Goal: Complete application form: Complete application form

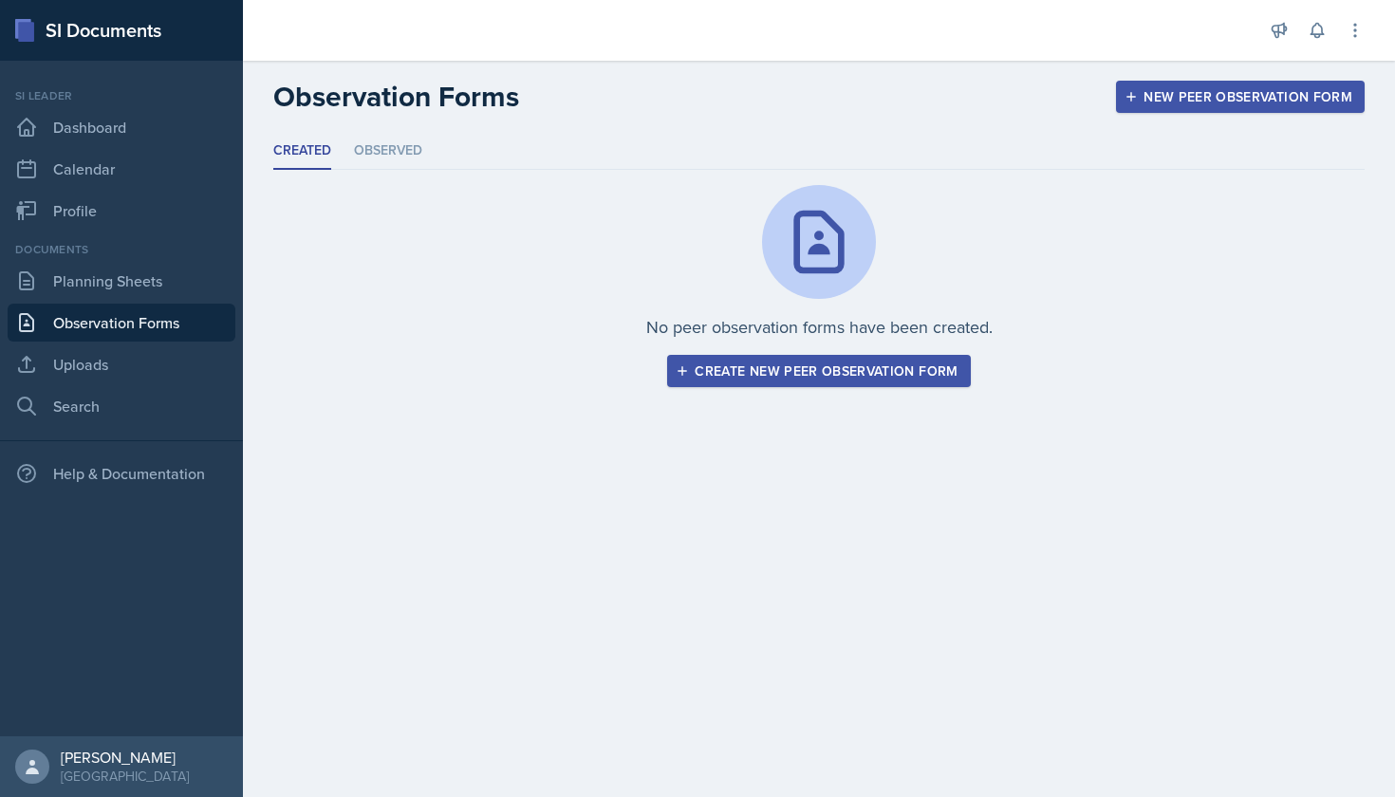
click at [126, 307] on link "Observation Forms" at bounding box center [122, 323] width 228 height 38
click at [759, 365] on div "Create new peer observation form" at bounding box center [818, 370] width 278 height 15
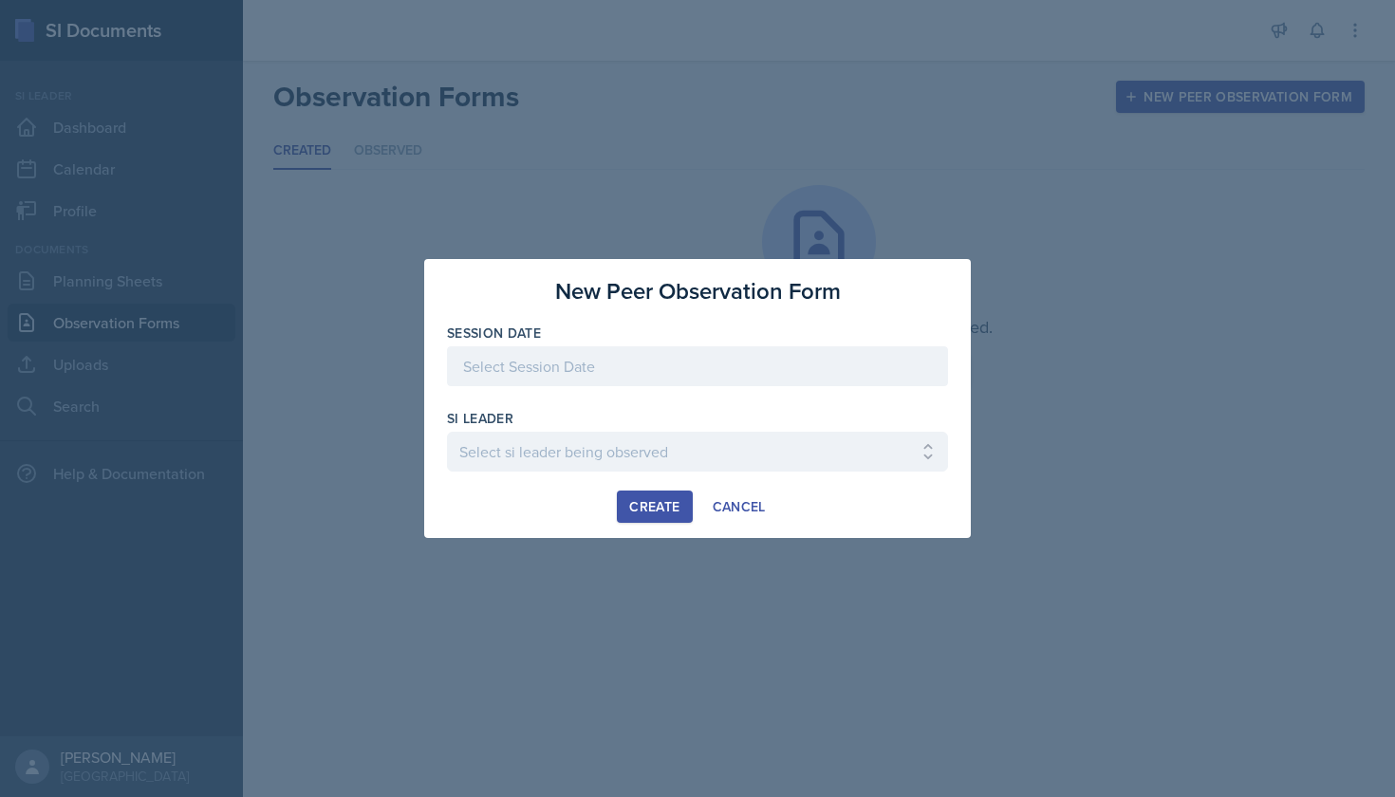
click at [699, 364] on div at bounding box center [697, 366] width 501 height 40
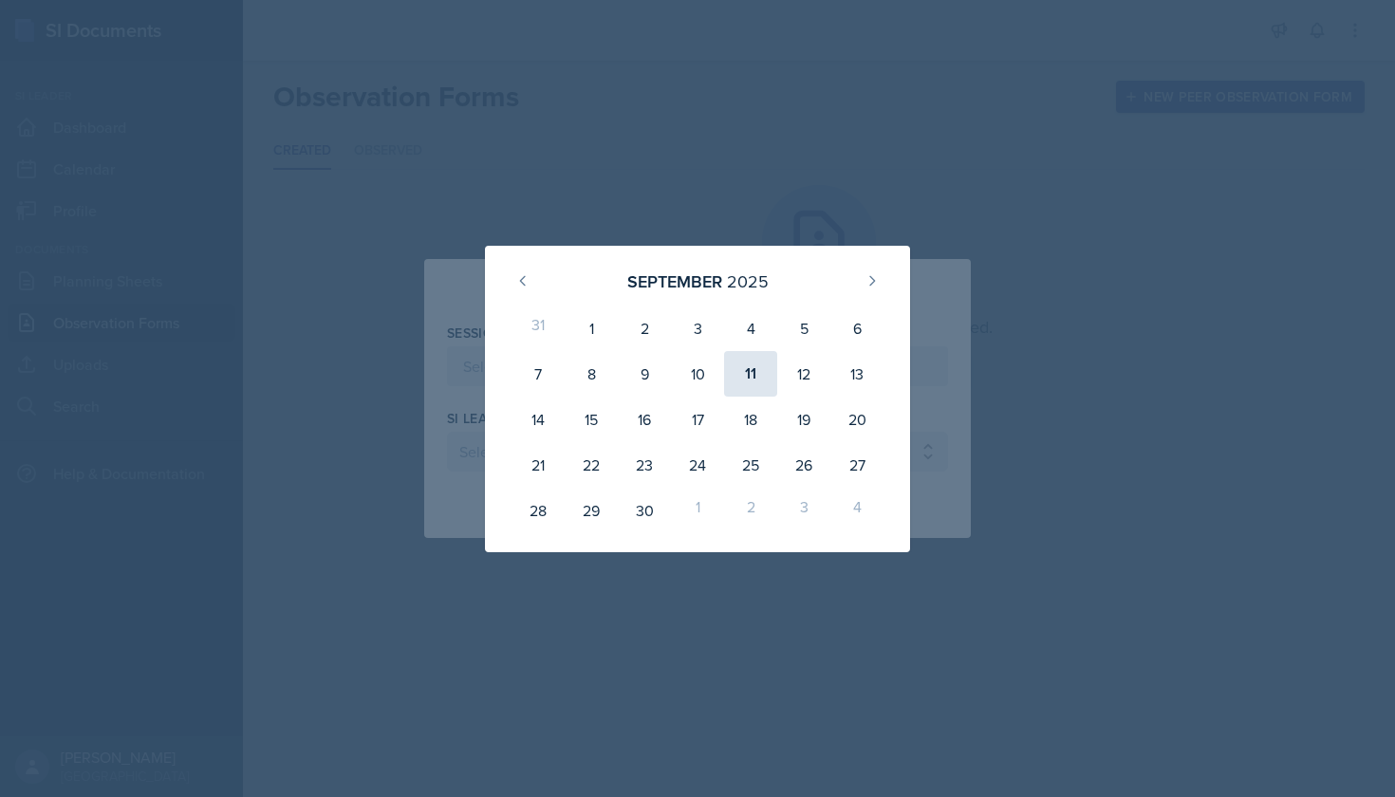
click at [750, 377] on div "11" at bounding box center [750, 374] width 53 height 46
type input "[DATE]"
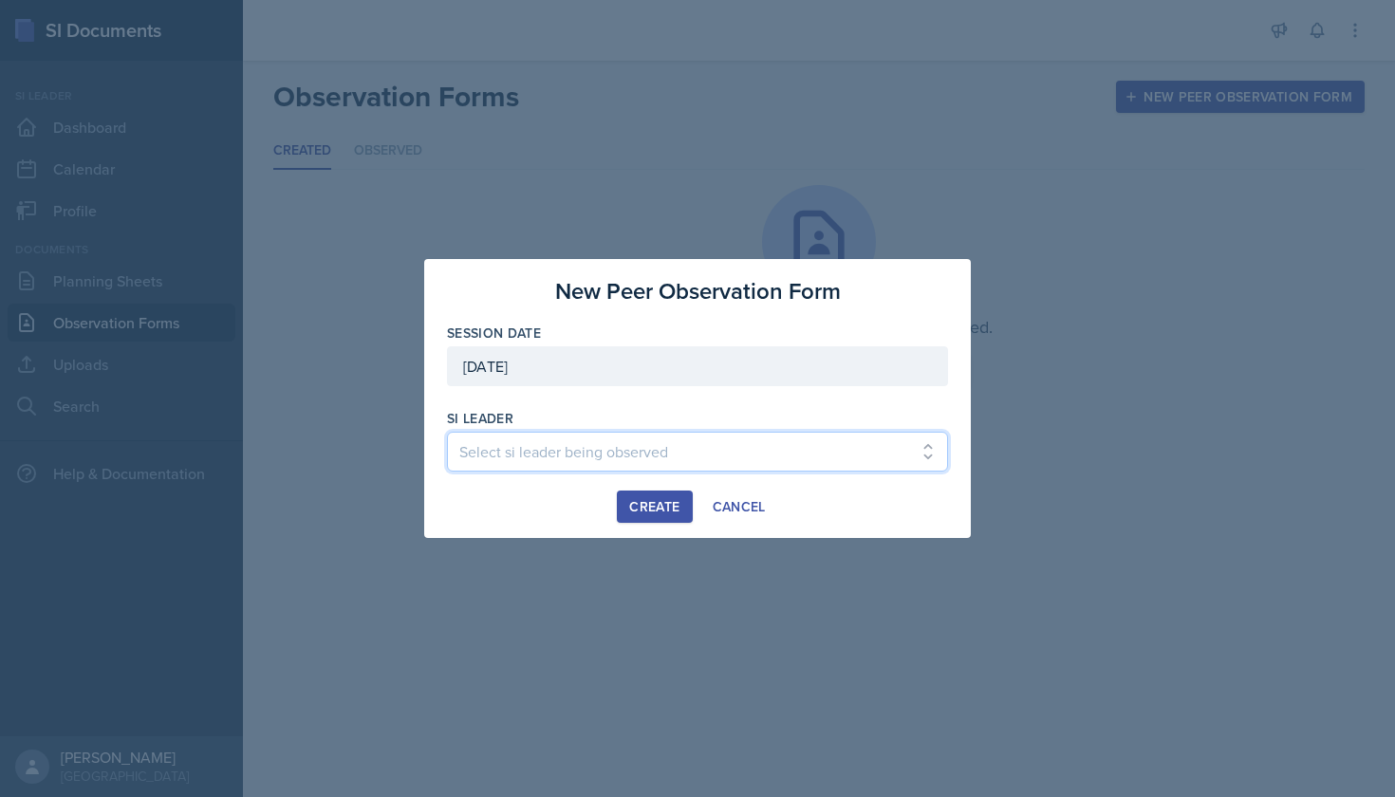
select select "14b3143b-22fb-4944-86fb-e4baa7b37bda"
click at [651, 513] on div "Create" at bounding box center [654, 506] width 50 height 15
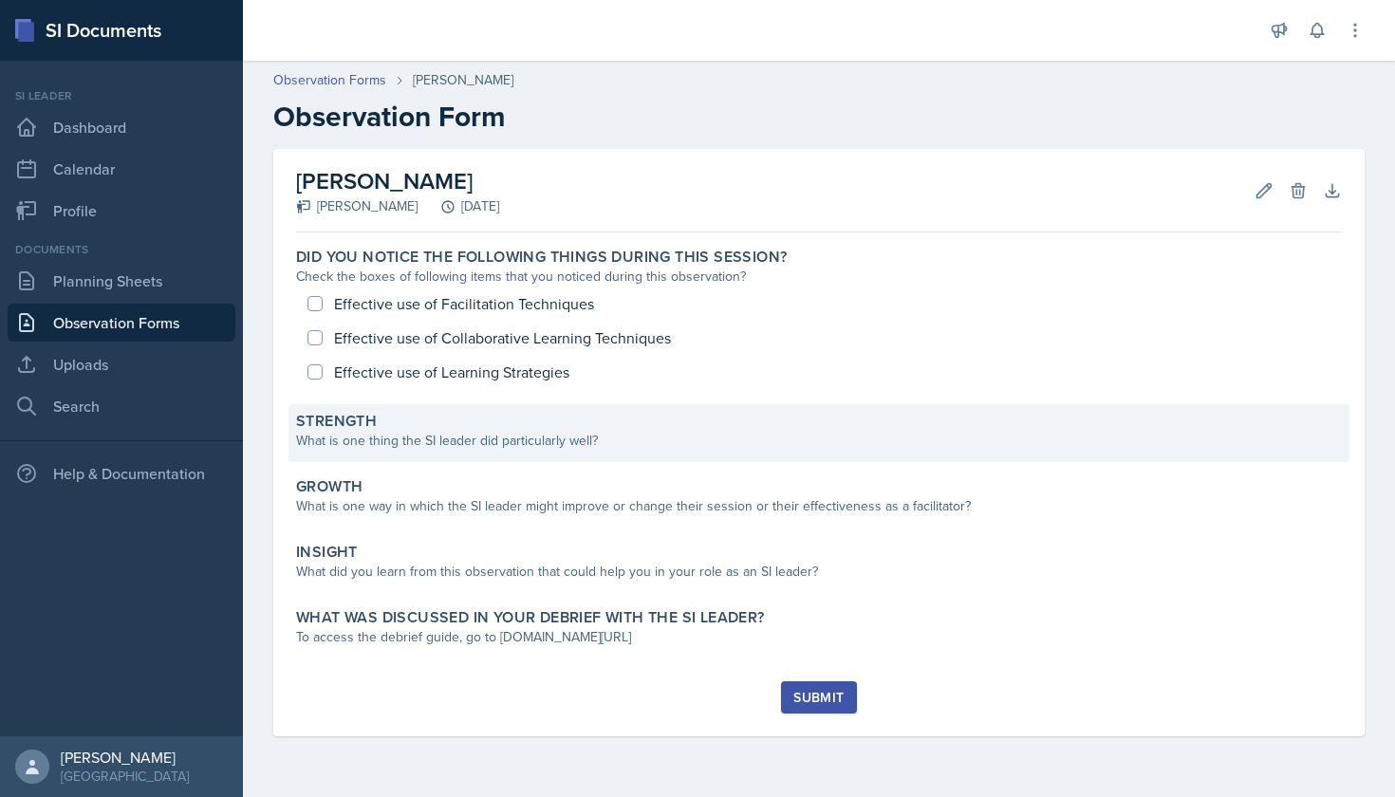
click at [573, 435] on div "What is one thing the SI leader did particularly well?" at bounding box center [819, 441] width 1046 height 20
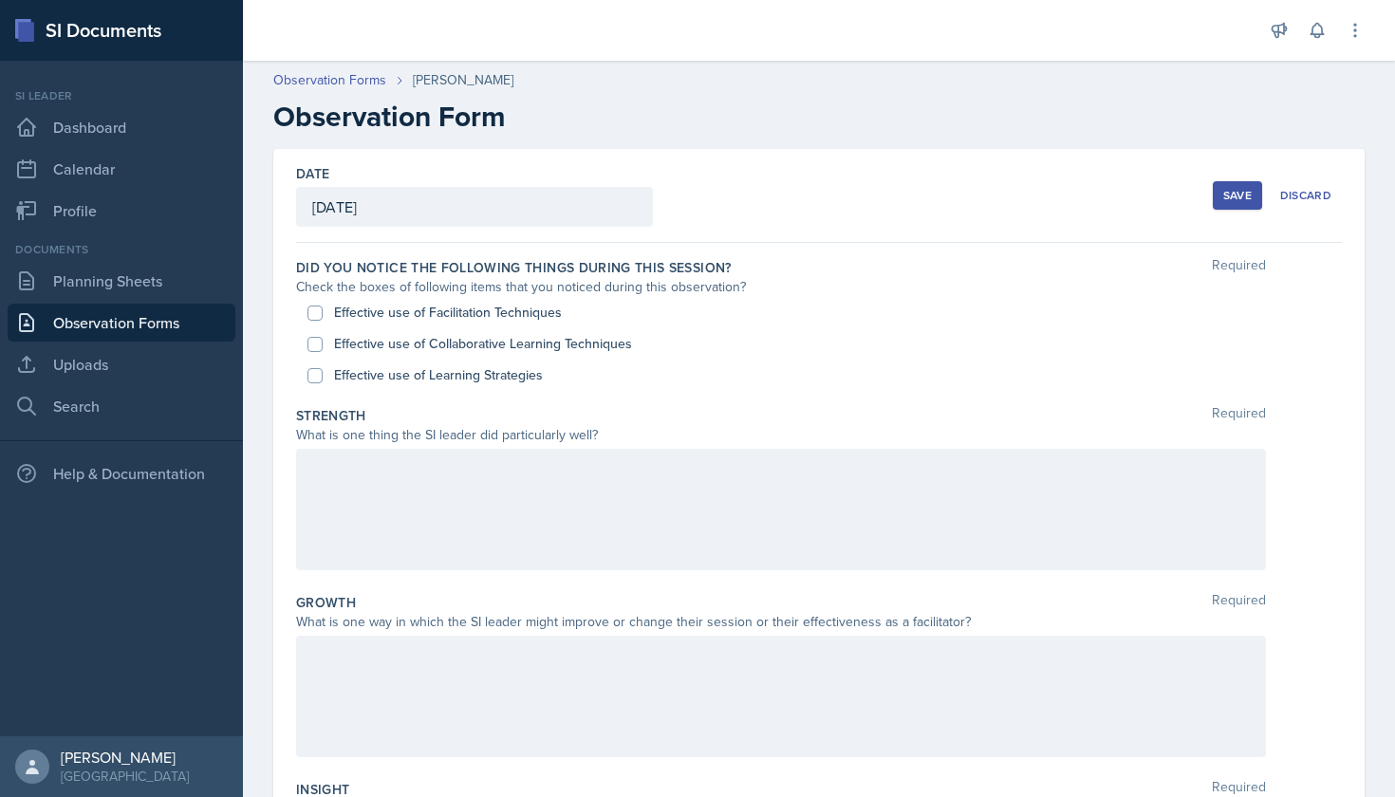
click at [549, 478] on div at bounding box center [781, 509] width 970 height 121
click at [412, 343] on label "Effective use of Collaborative Learning Techniques" at bounding box center [483, 344] width 298 height 20
click at [323, 343] on input "Effective use of Collaborative Learning Techniques" at bounding box center [314, 344] width 15 height 15
checkbox input "true"
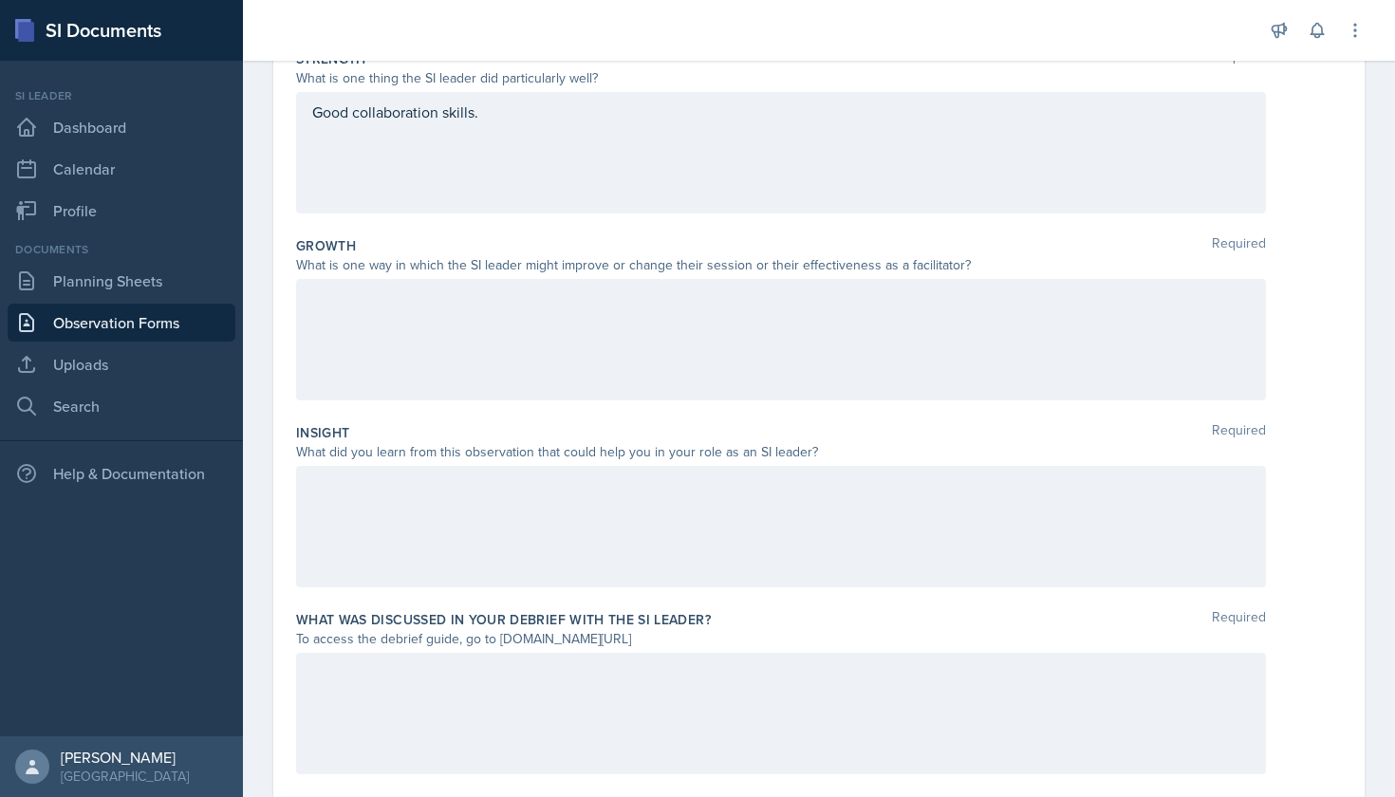
scroll to position [358, 0]
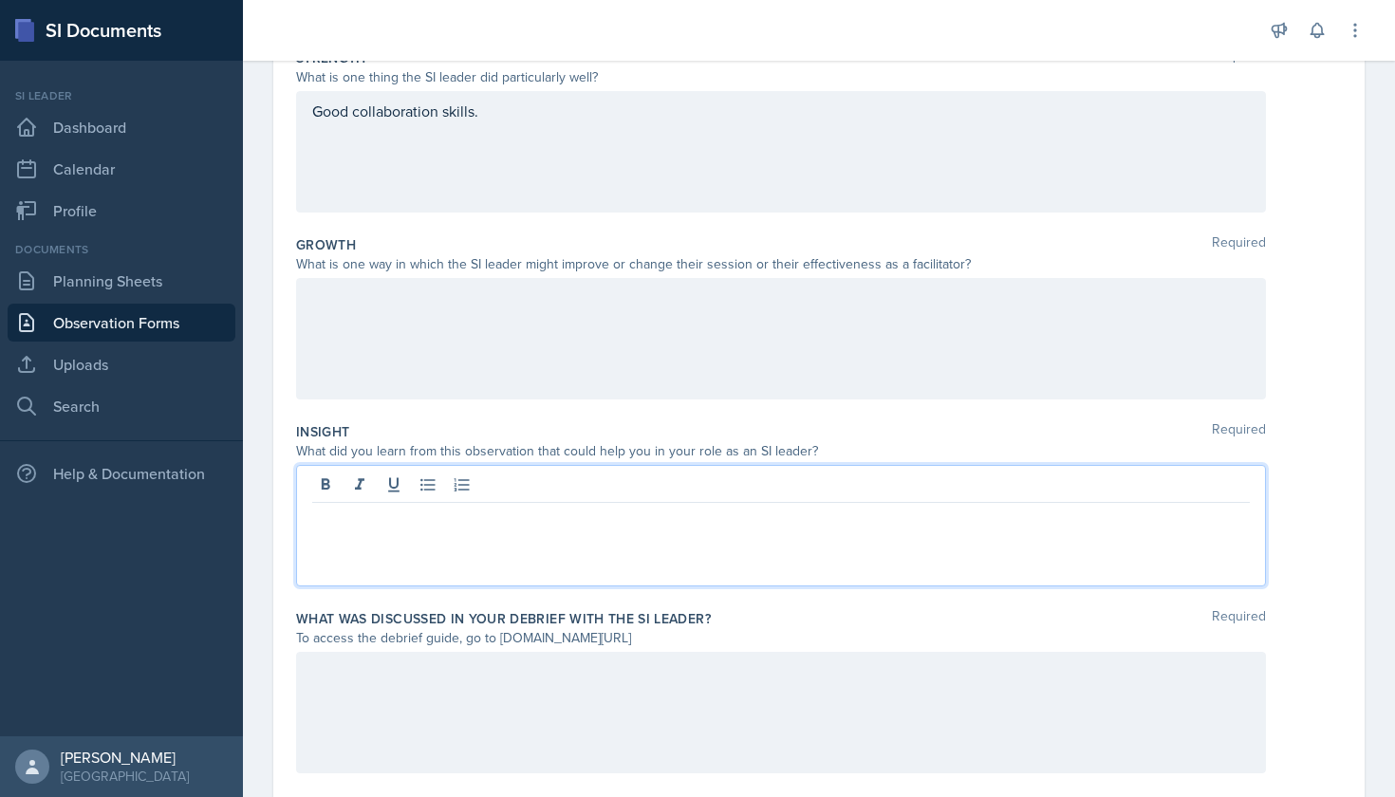
click at [549, 488] on div at bounding box center [781, 525] width 970 height 121
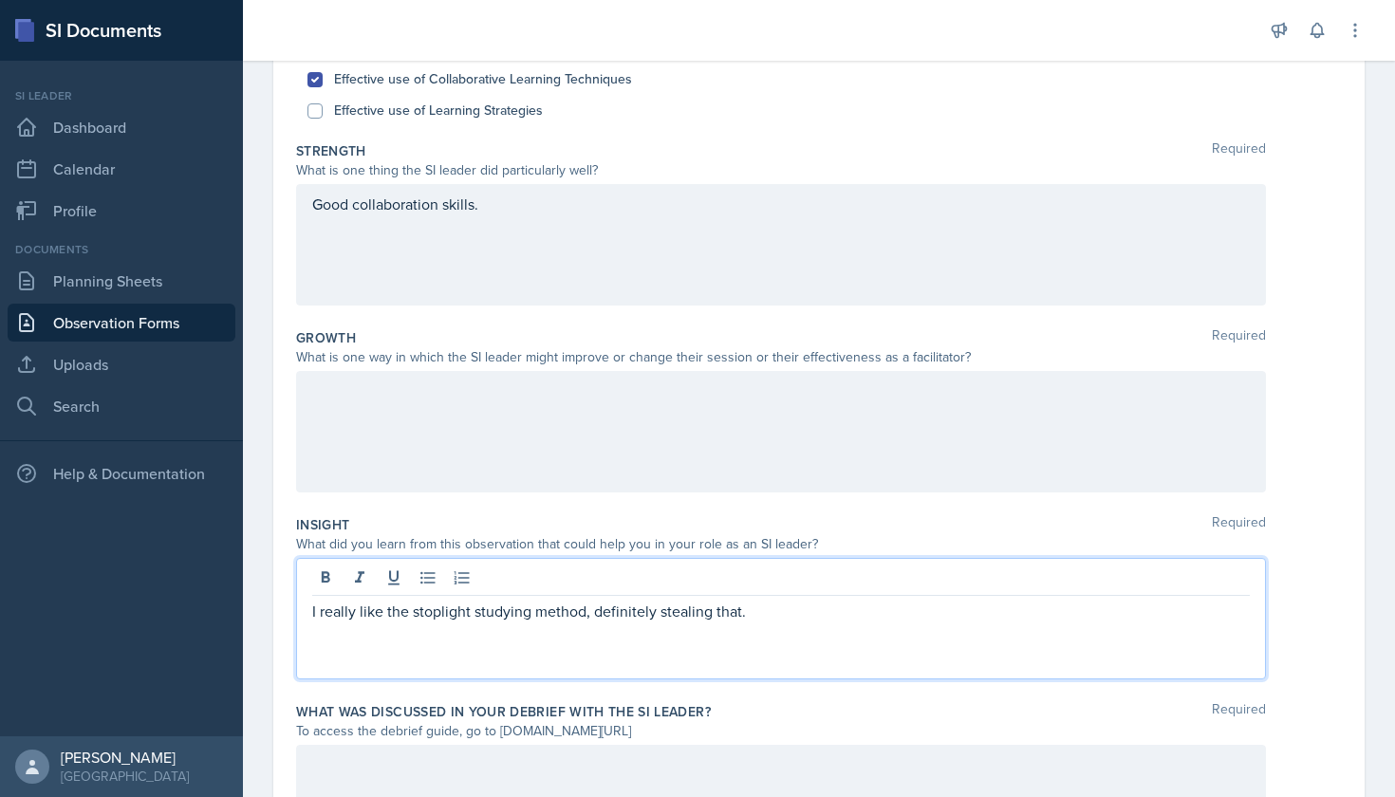
scroll to position [262, 0]
click at [513, 206] on div "Good collaboration skills." at bounding box center [781, 247] width 970 height 121
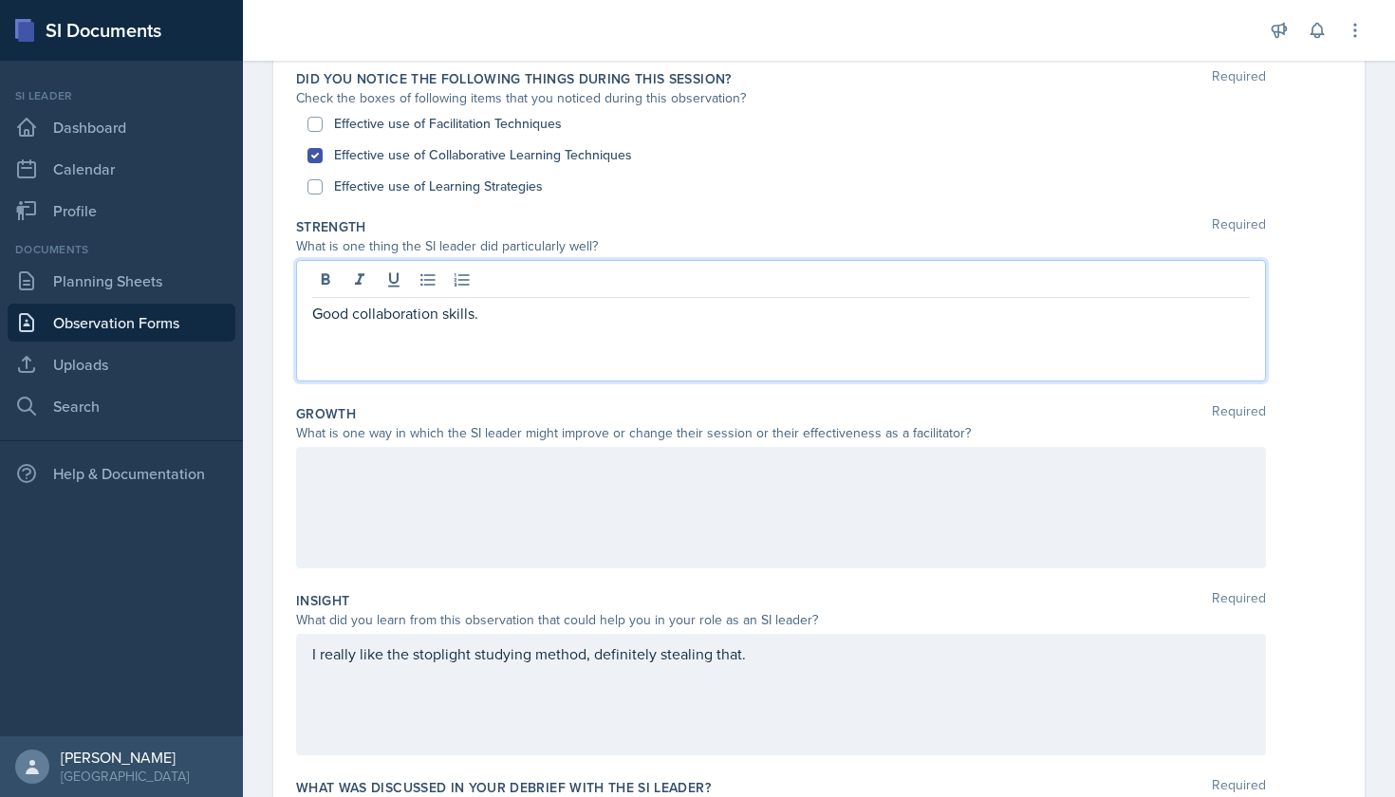
scroll to position [183, 0]
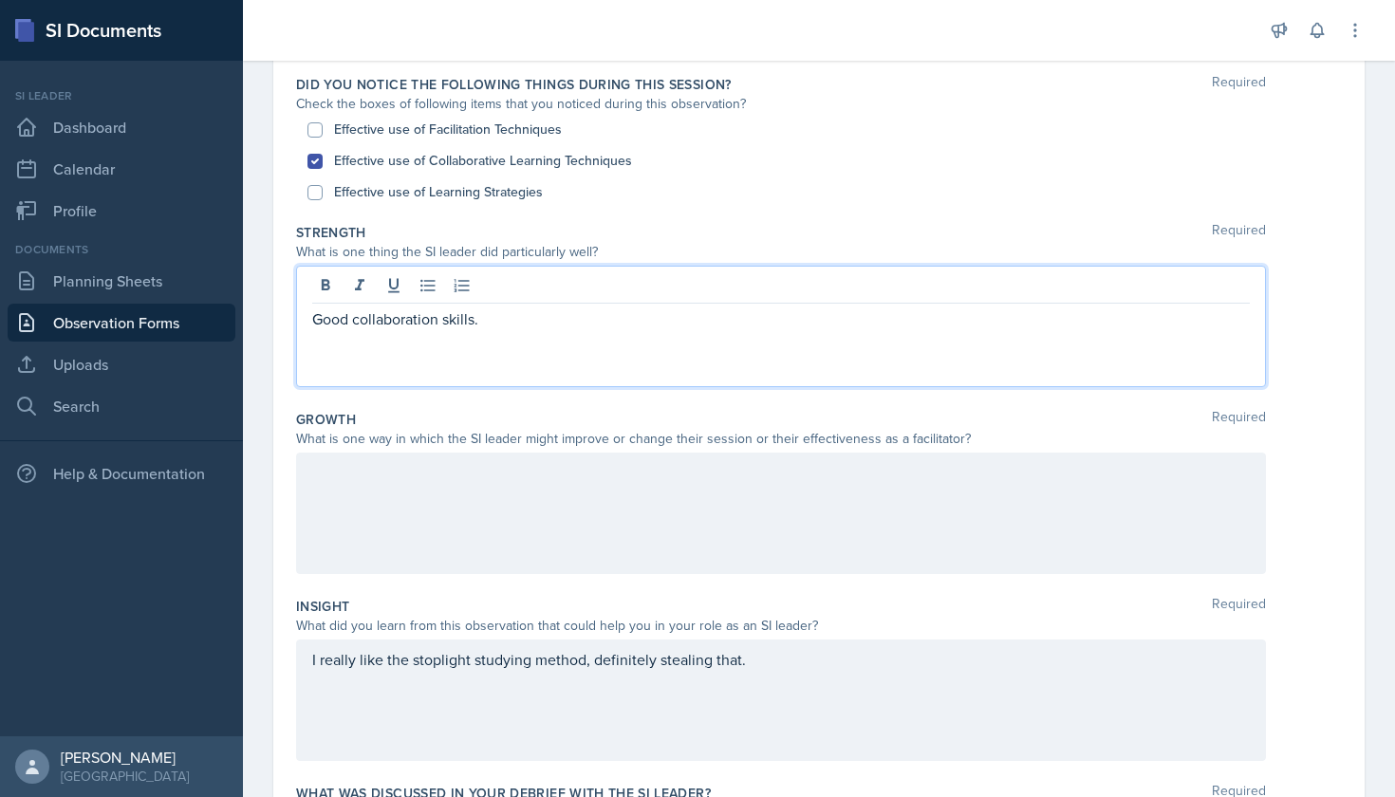
click at [529, 192] on label "Effective use of Learning Strategies" at bounding box center [438, 192] width 209 height 20
click at [323, 192] on input "Effective use of Learning Strategies" at bounding box center [314, 192] width 15 height 15
checkbox input "true"
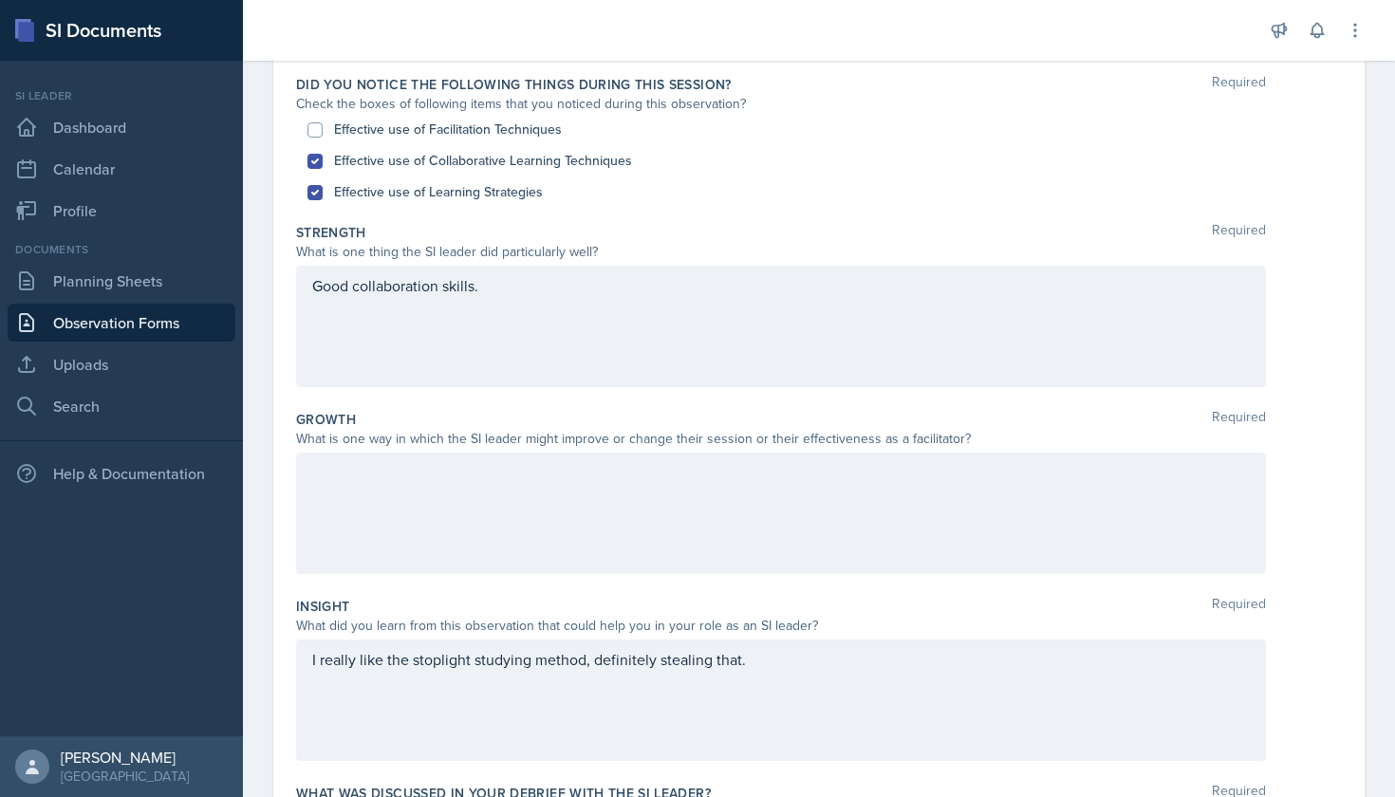
click at [513, 299] on div "Good collaboration skills." at bounding box center [781, 326] width 970 height 121
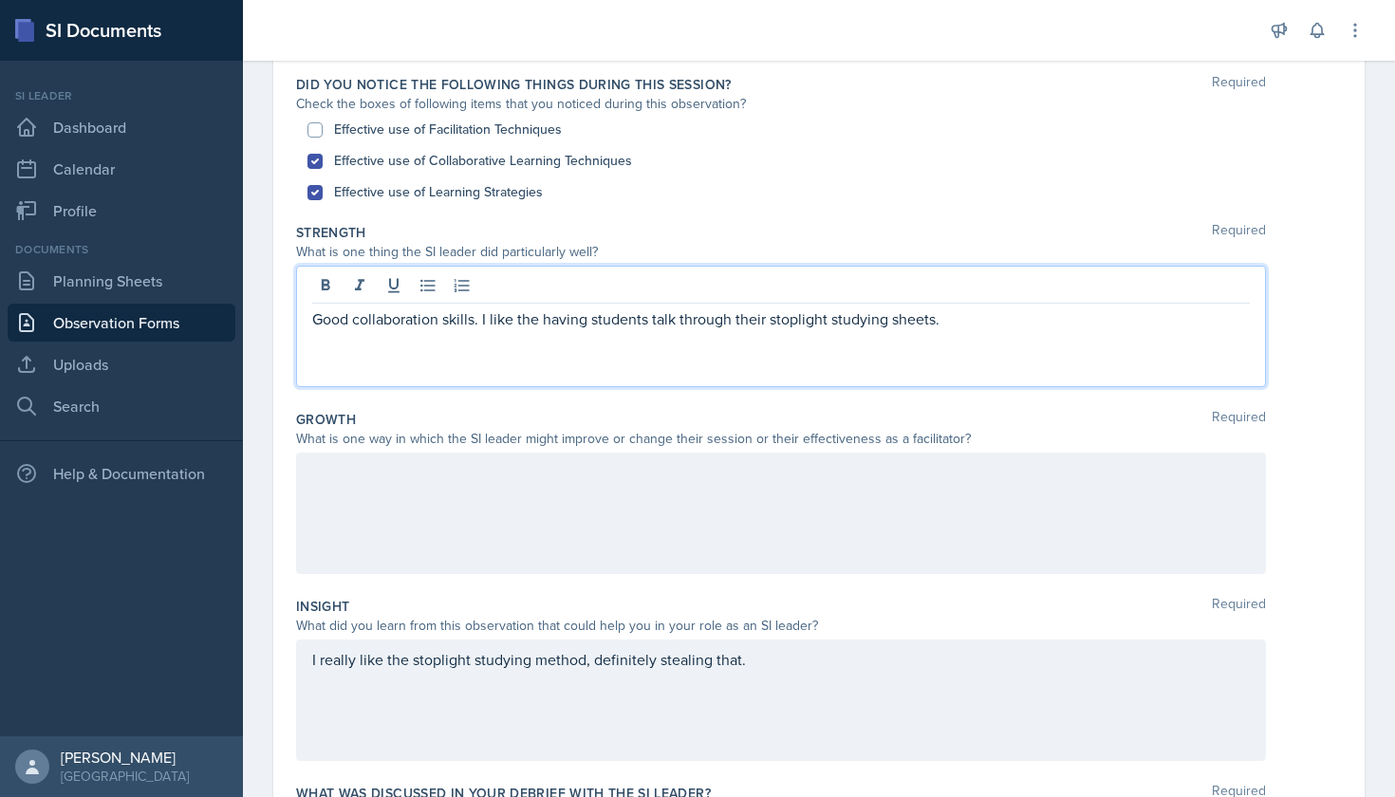
click at [436, 132] on label "Effective use of Facilitation Techniques" at bounding box center [448, 130] width 228 height 20
click at [323, 132] on input "Effective use of Facilitation Techniques" at bounding box center [314, 129] width 15 height 15
checkbox input "true"
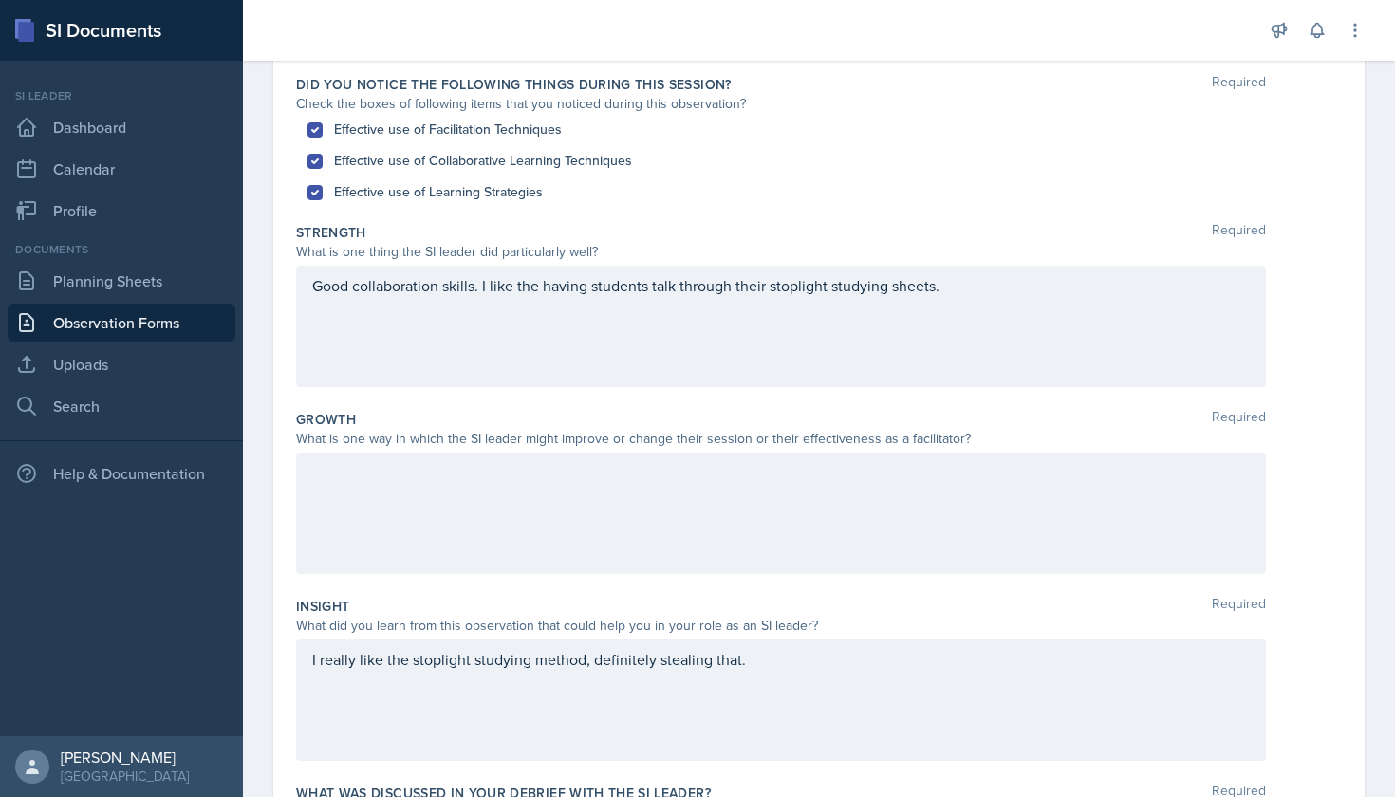
click at [971, 283] on div "Good collaboration skills. I like the having students talk through their stopli…" at bounding box center [781, 326] width 970 height 121
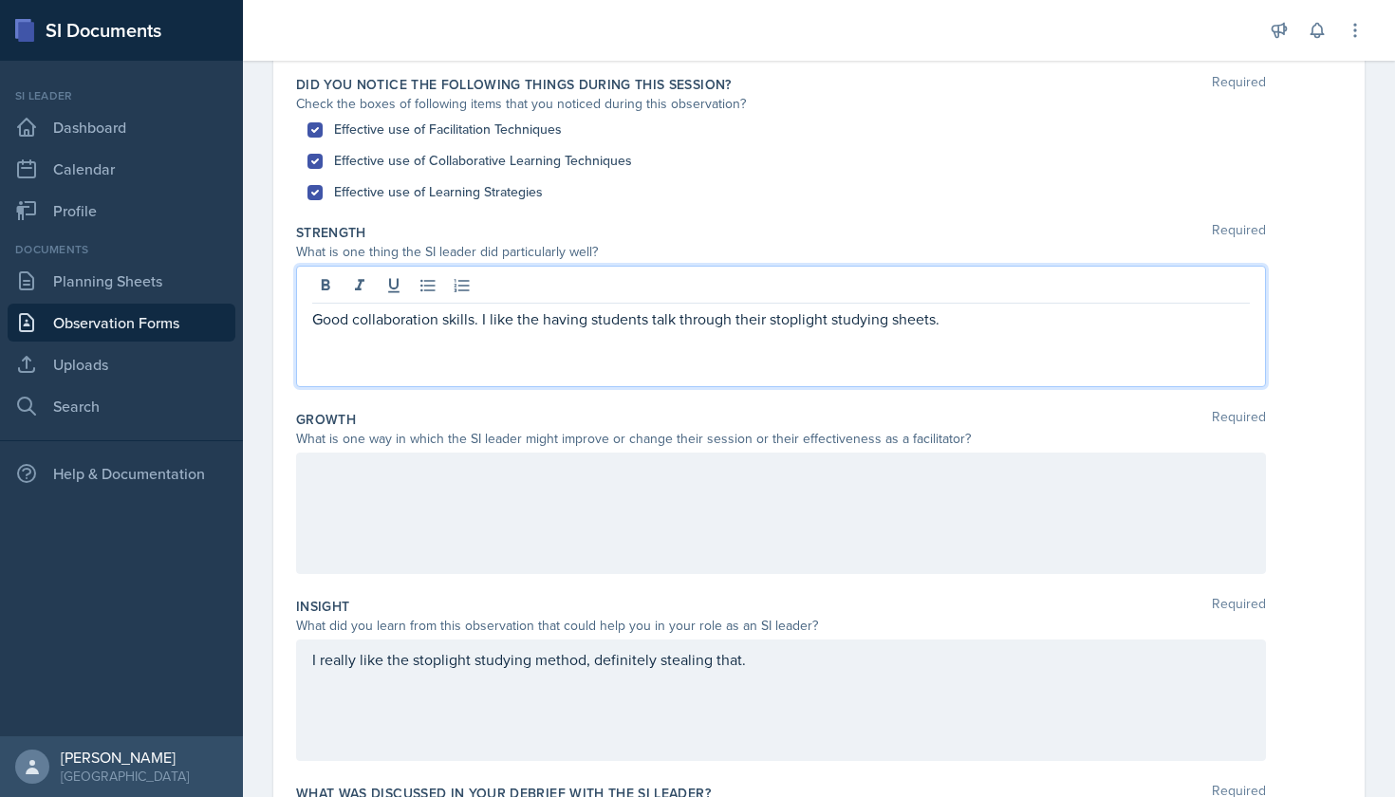
click at [967, 323] on p "Good collaboration skills. I like the having students talk through their stopli…" at bounding box center [781, 318] width 938 height 23
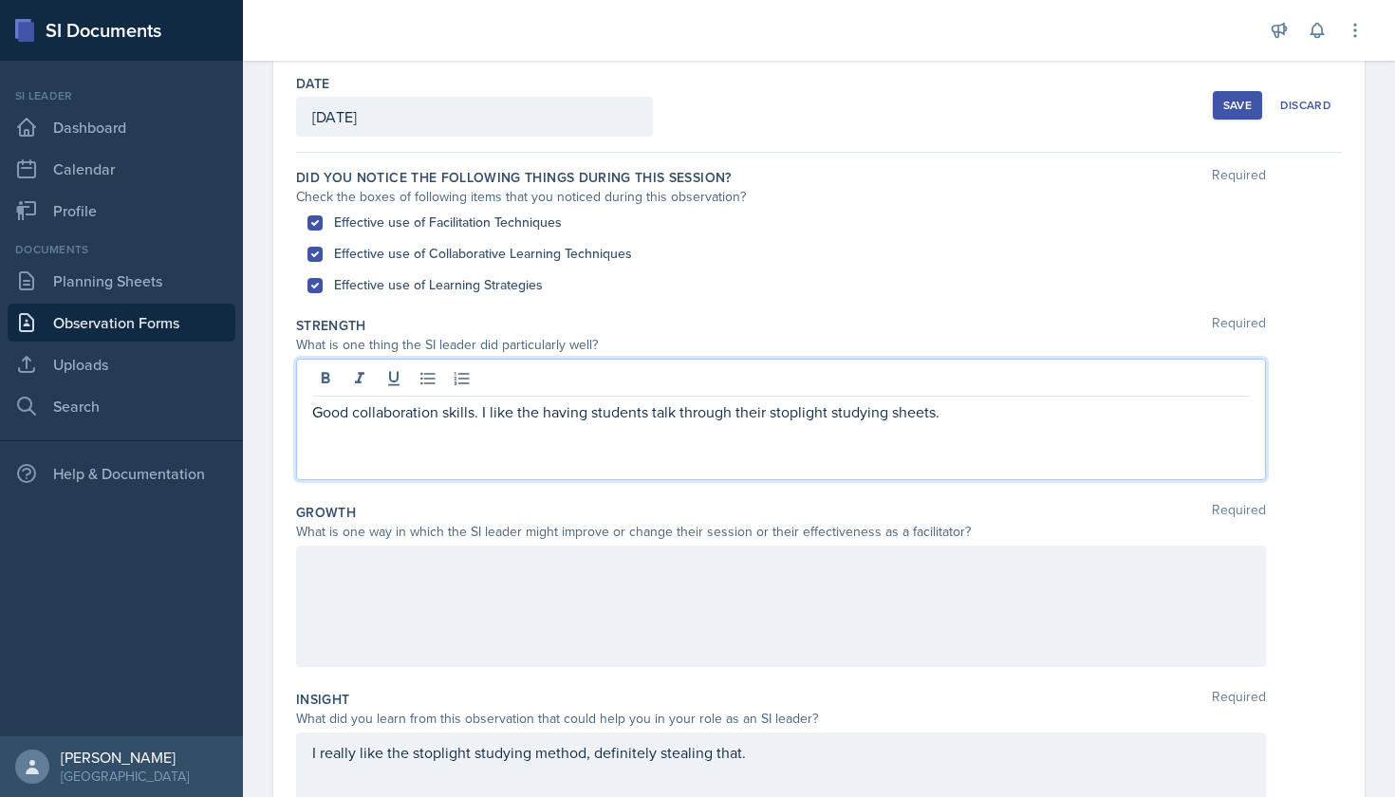
click at [1222, 107] on button "Save" at bounding box center [1237, 105] width 49 height 28
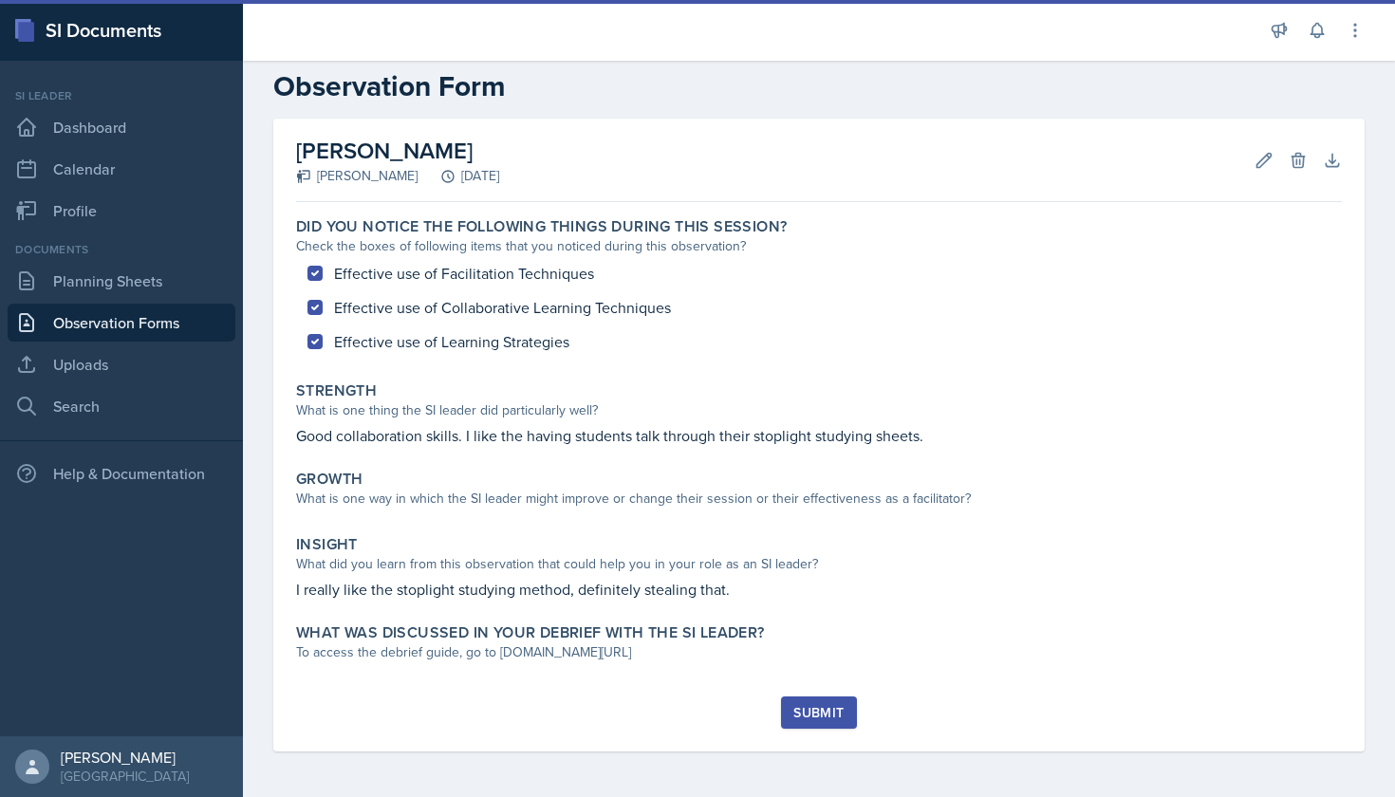
scroll to position [30, 0]
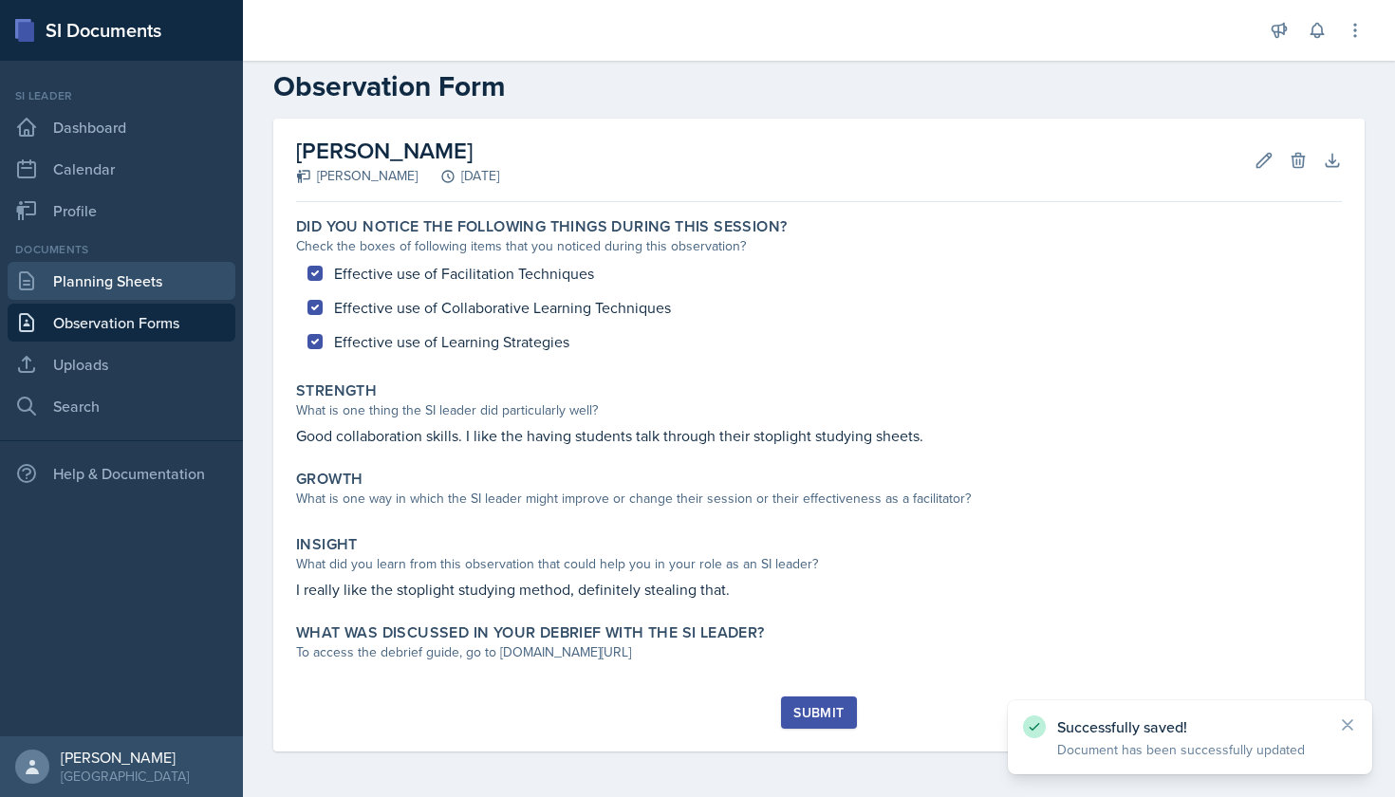
click at [143, 275] on link "Planning Sheets" at bounding box center [122, 281] width 228 height 38
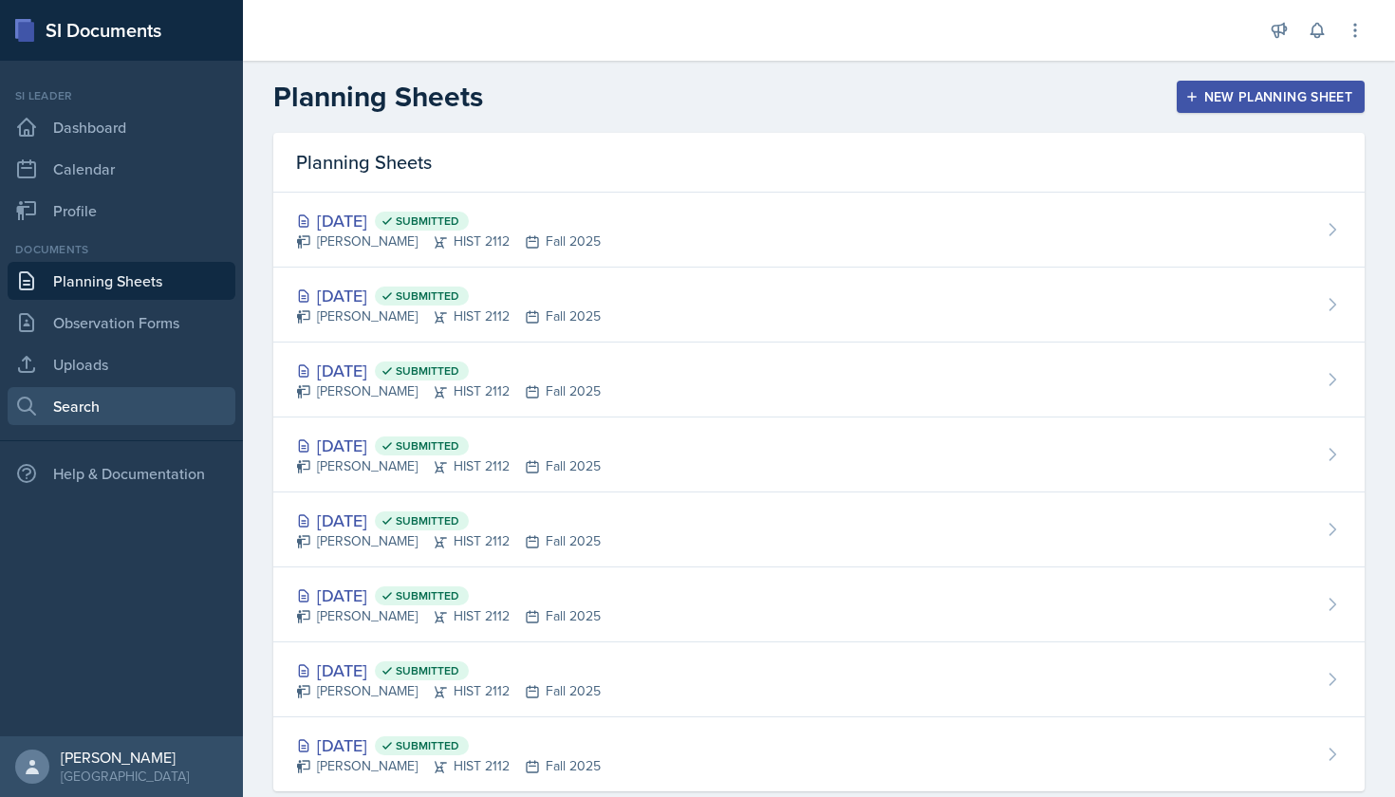
click at [91, 409] on link "Search" at bounding box center [122, 406] width 228 height 38
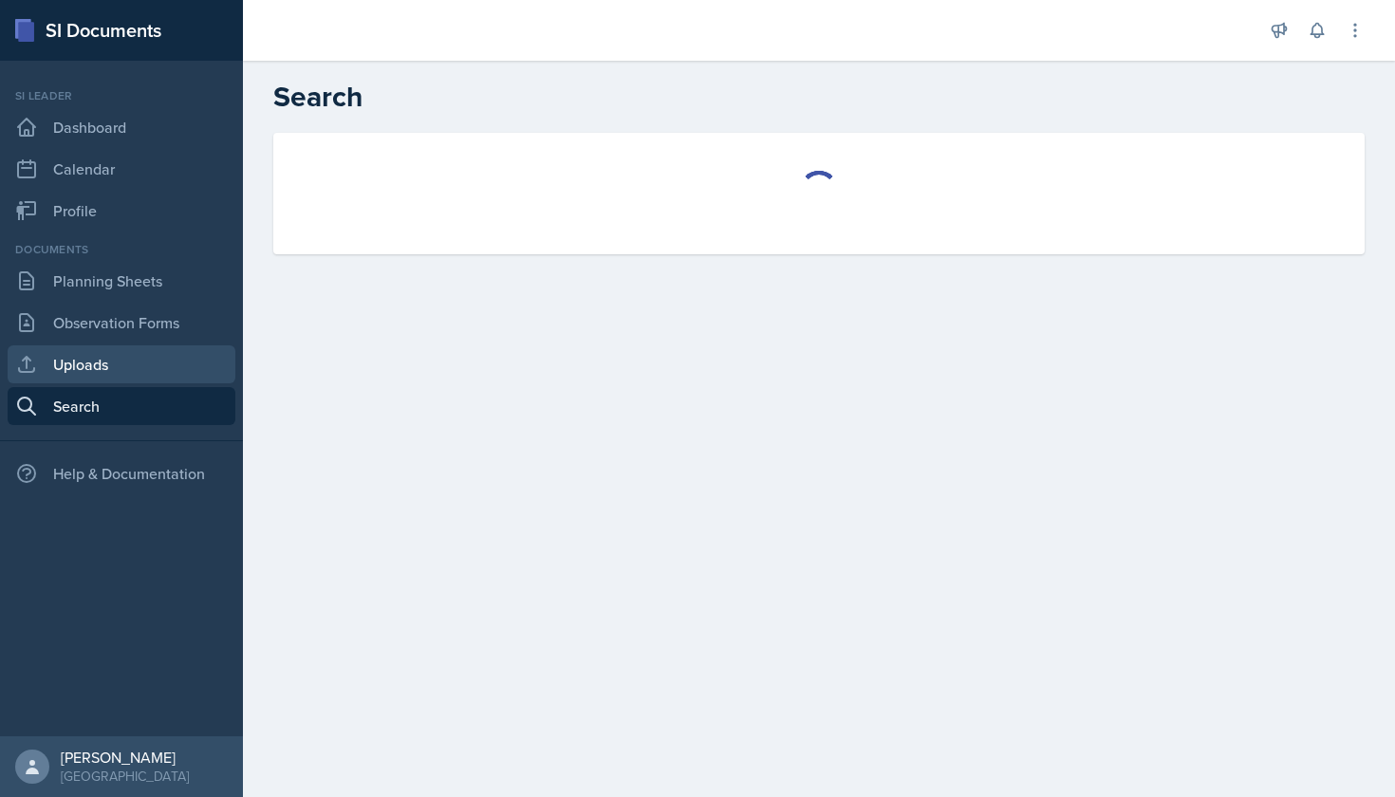
select select "all"
select select "1"
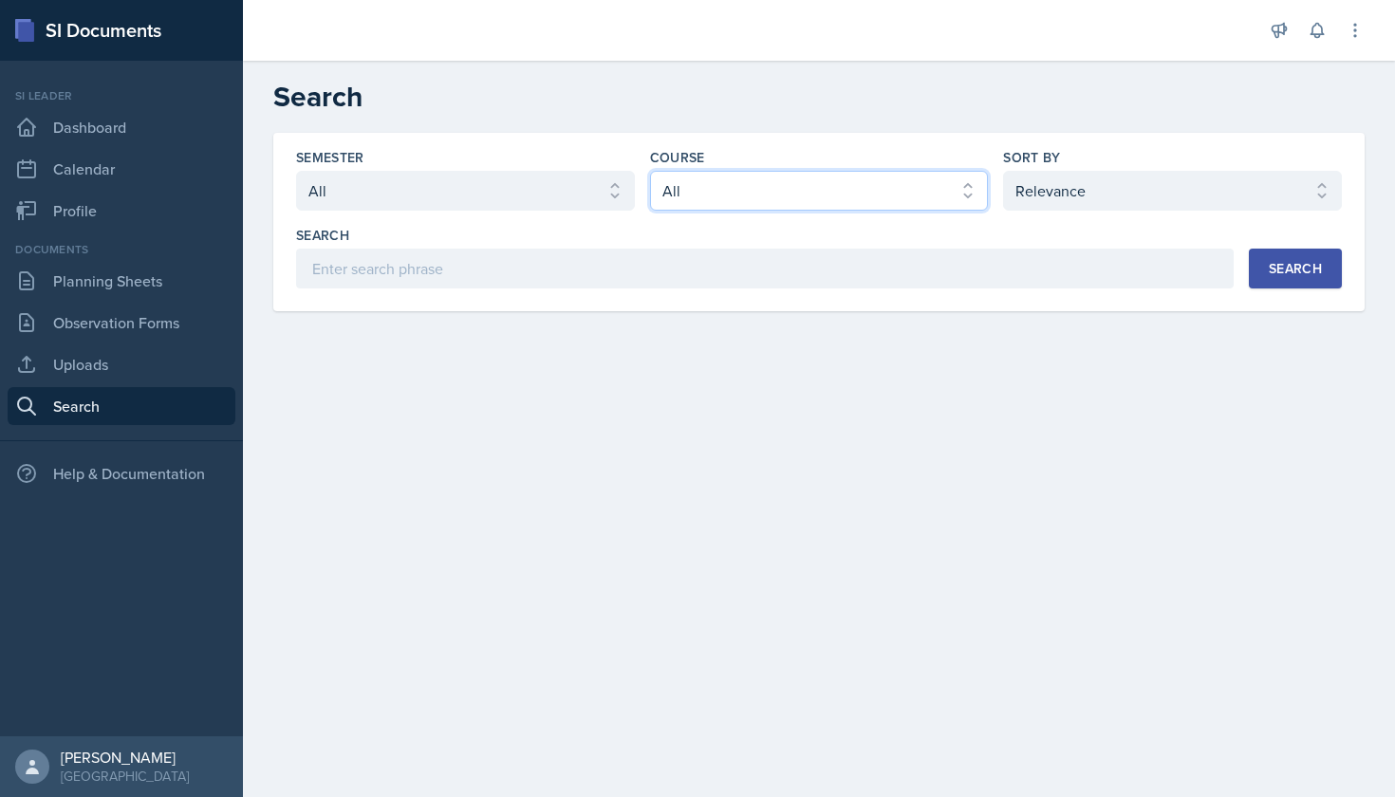
select select "e03f2d5a-f3a5-4e0e-9167-550ff5b2876a"
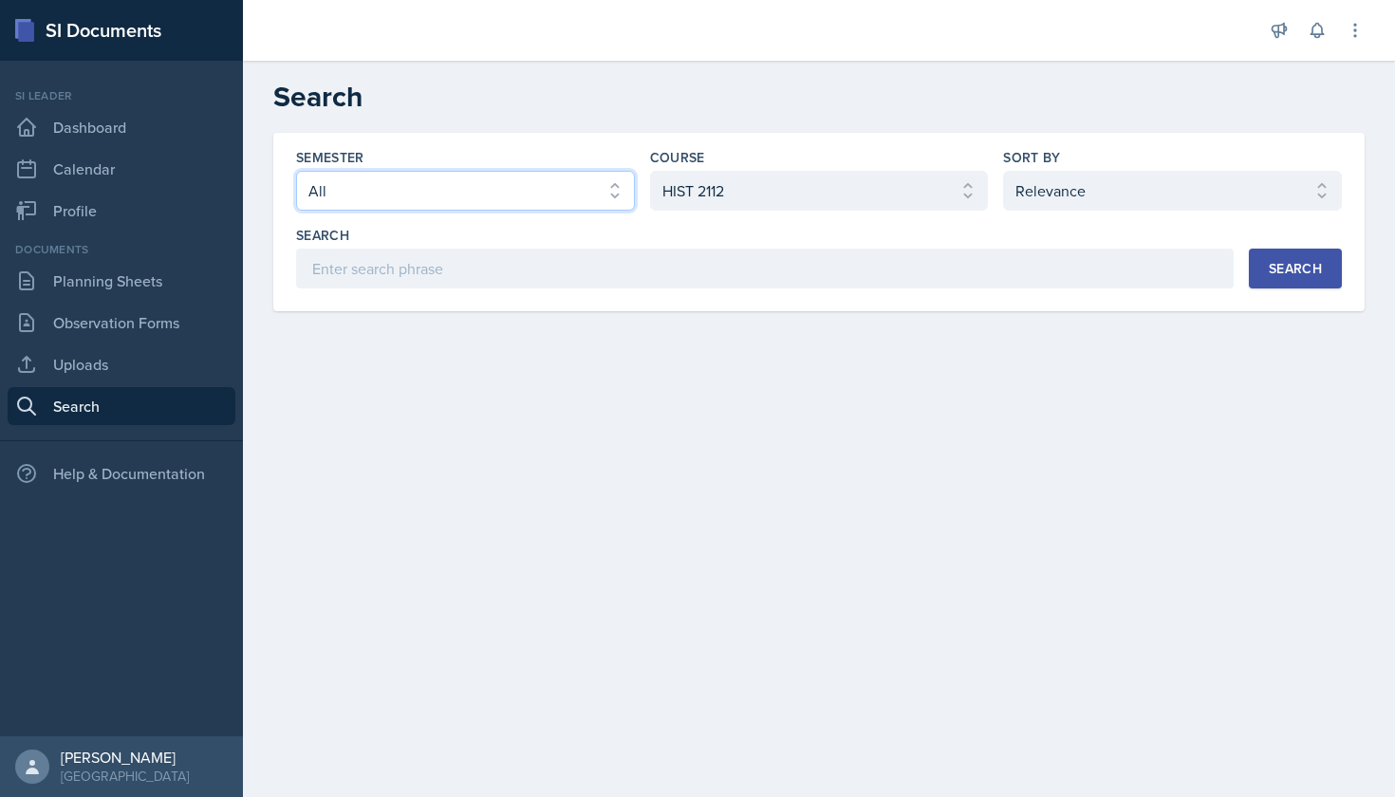
select select "2bed604d-1099-4043-b1bc-2365e8740244"
click at [1274, 258] on button "Search" at bounding box center [1295, 269] width 93 height 40
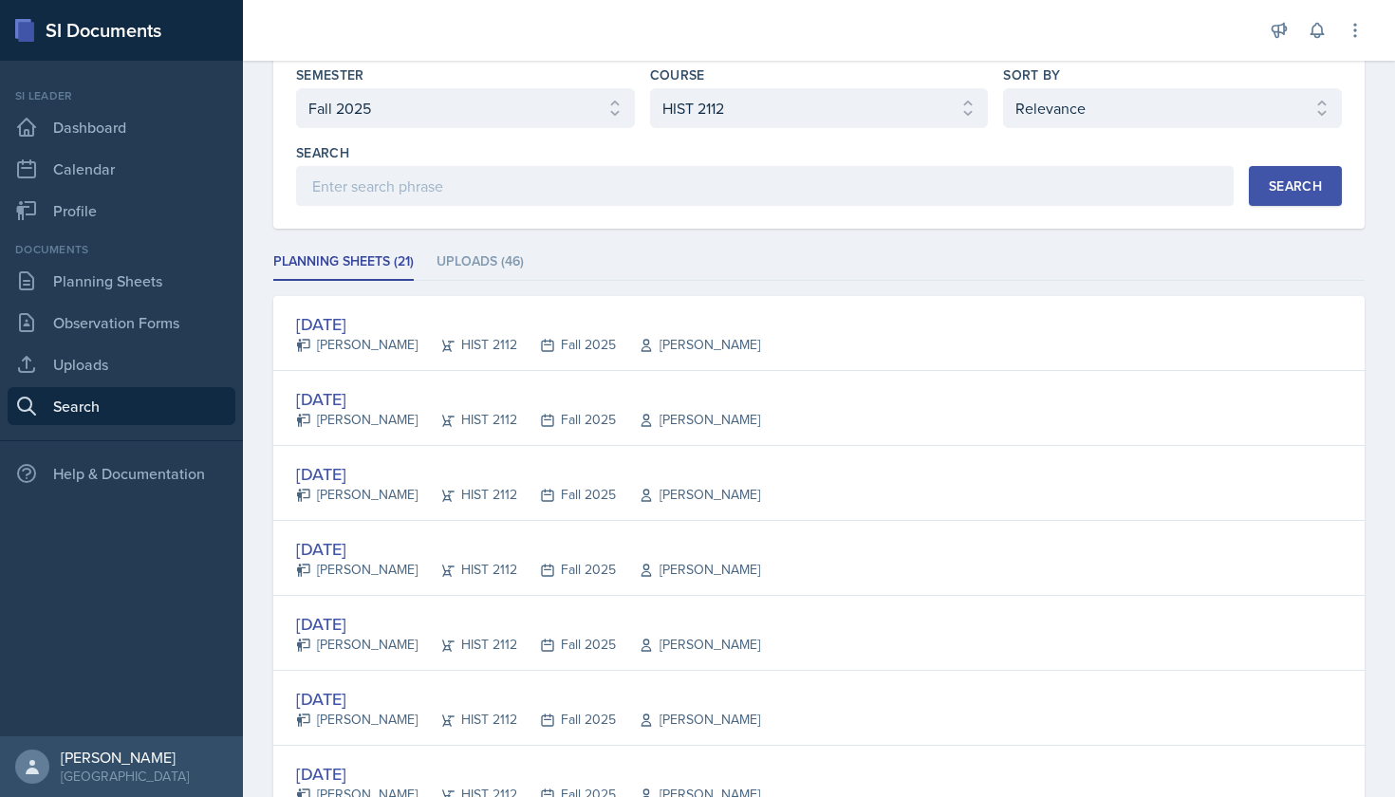
scroll to position [88, 0]
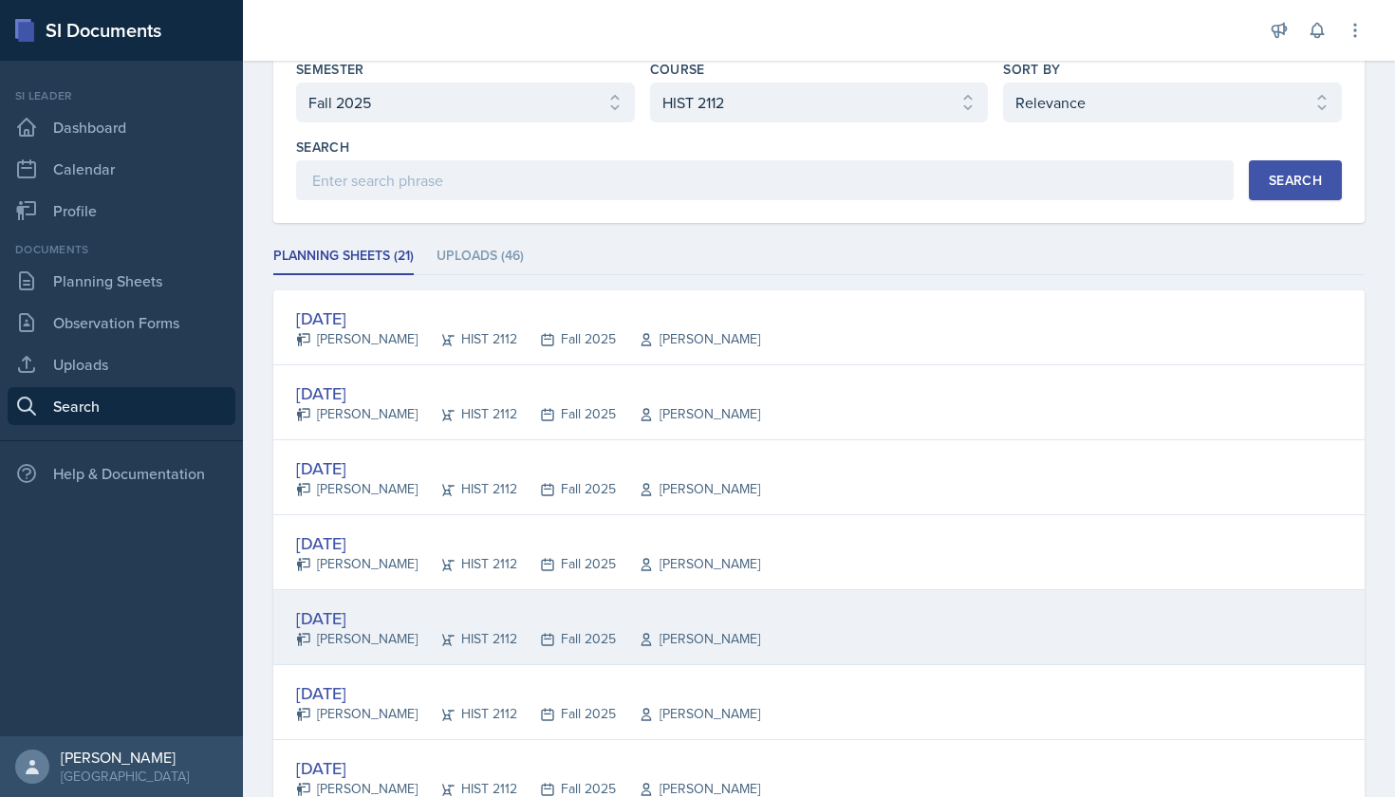
click at [382, 612] on div "[DATE]" at bounding box center [528, 618] width 464 height 26
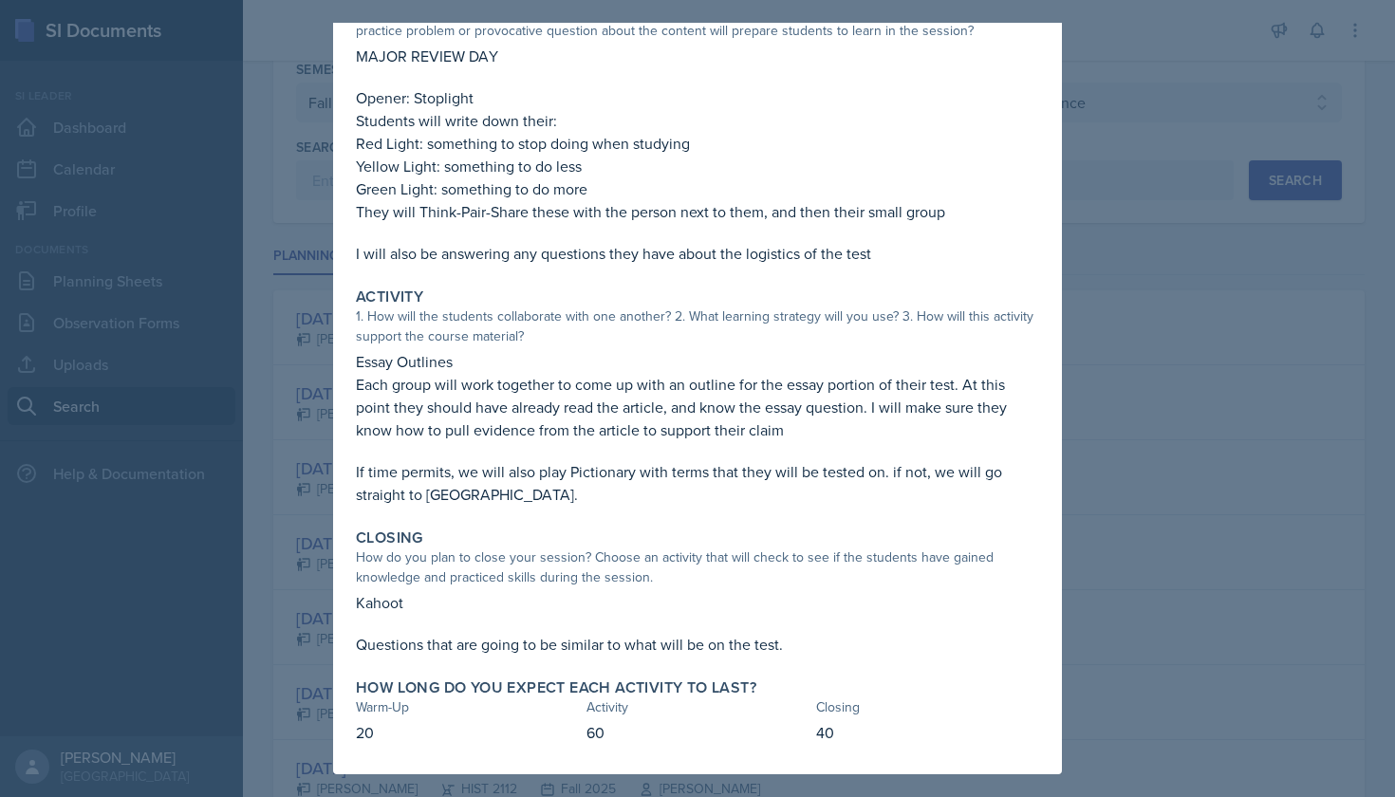
scroll to position [0, 0]
click at [1117, 382] on div at bounding box center [697, 398] width 1395 height 797
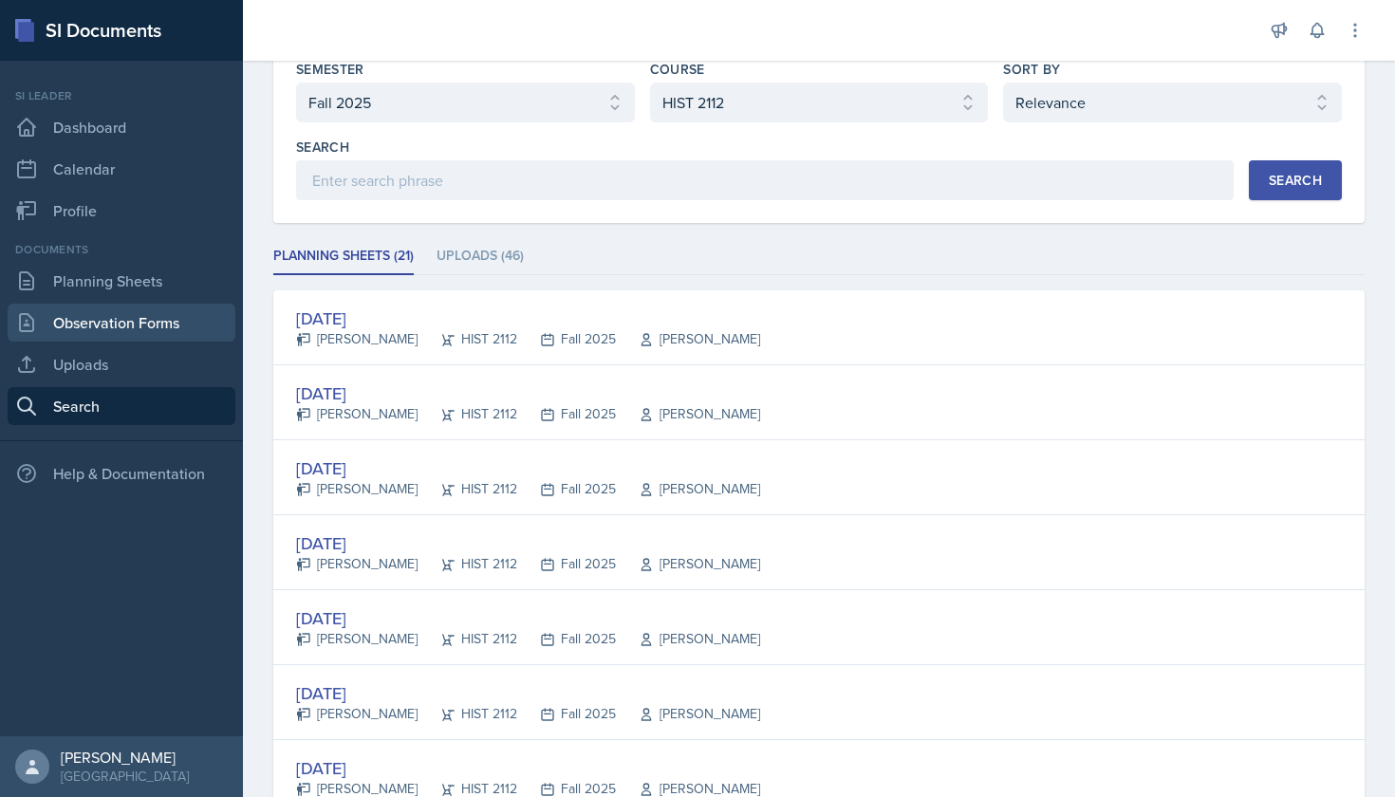
click at [190, 324] on link "Observation Forms" at bounding box center [122, 323] width 228 height 38
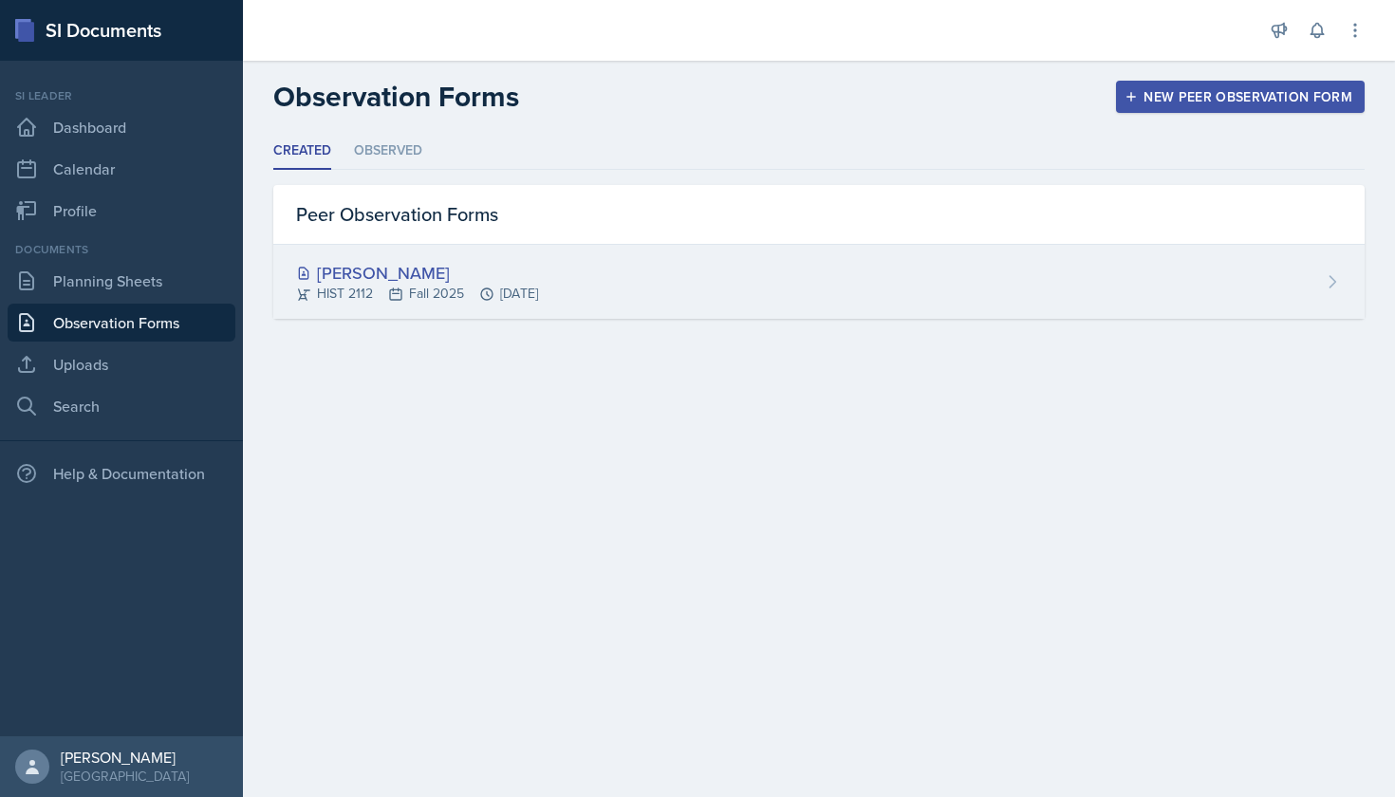
click at [392, 264] on div "[PERSON_NAME]" at bounding box center [417, 273] width 242 height 26
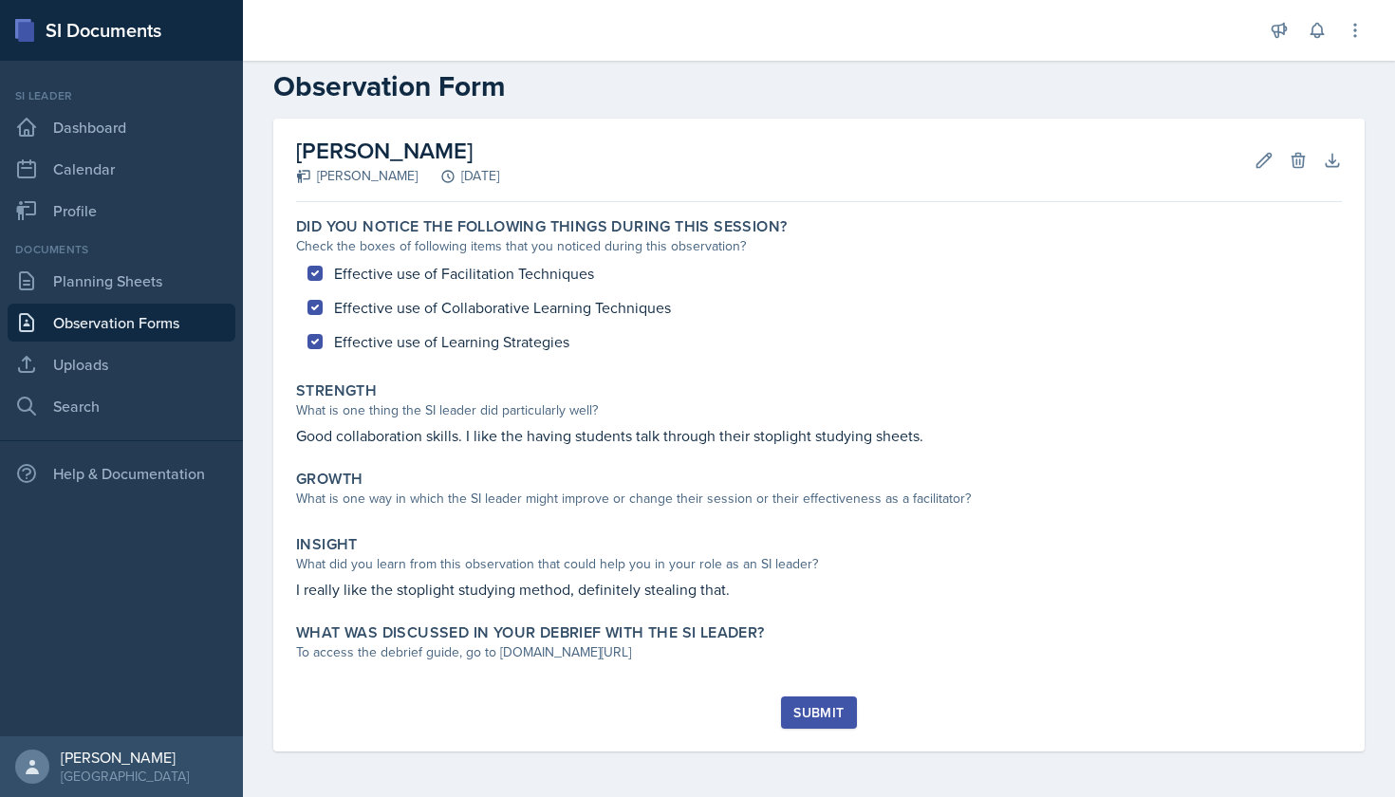
scroll to position [30, 0]
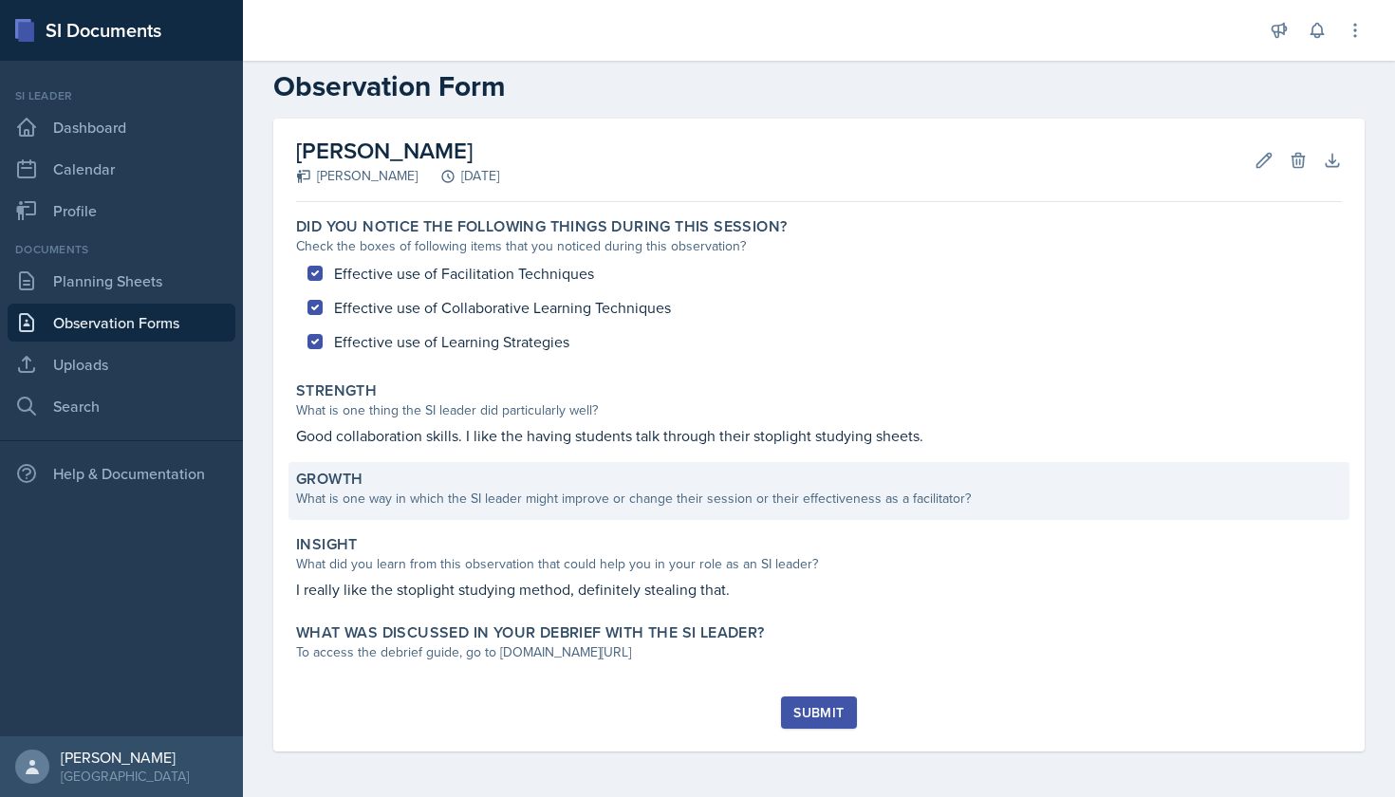
click at [641, 474] on div "Growth" at bounding box center [819, 479] width 1046 height 19
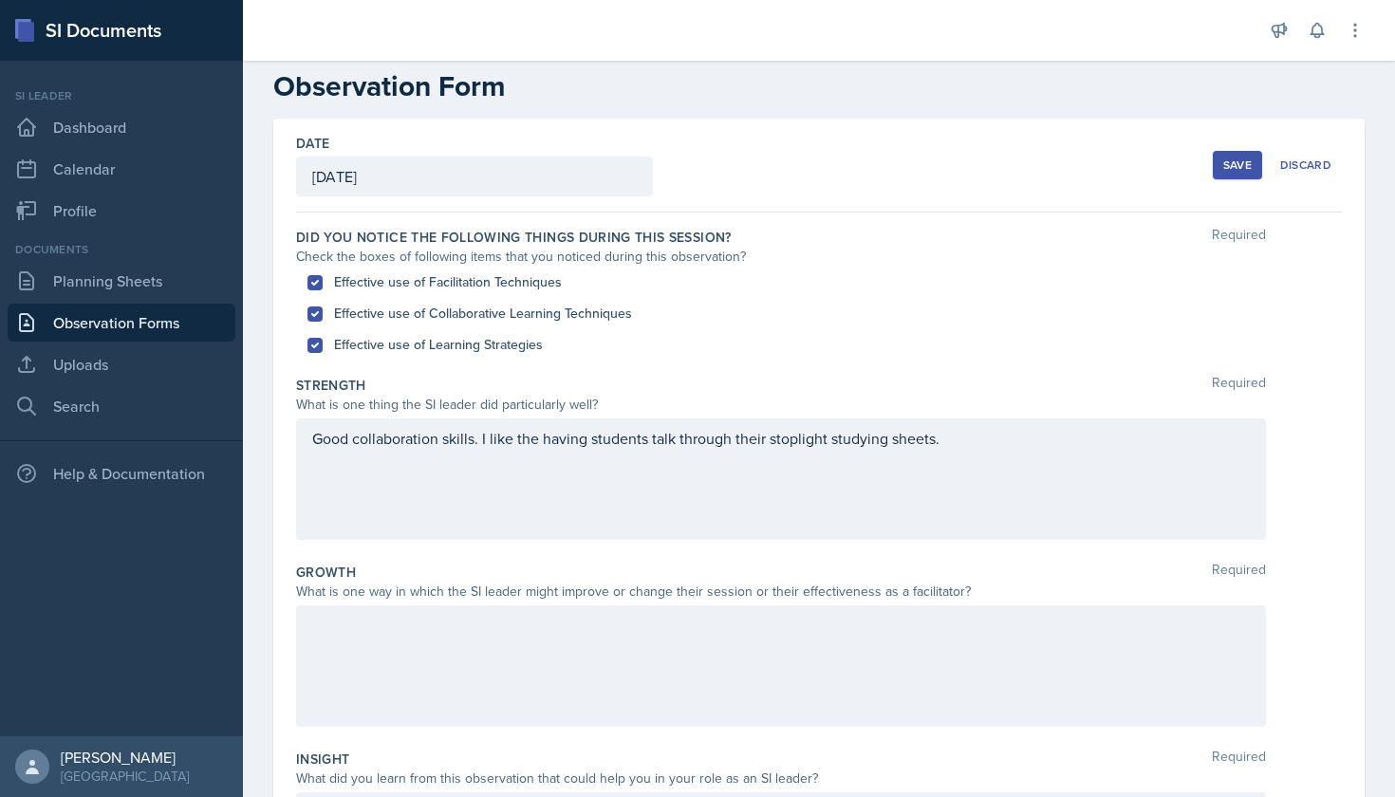
click at [490, 622] on div at bounding box center [781, 665] width 970 height 121
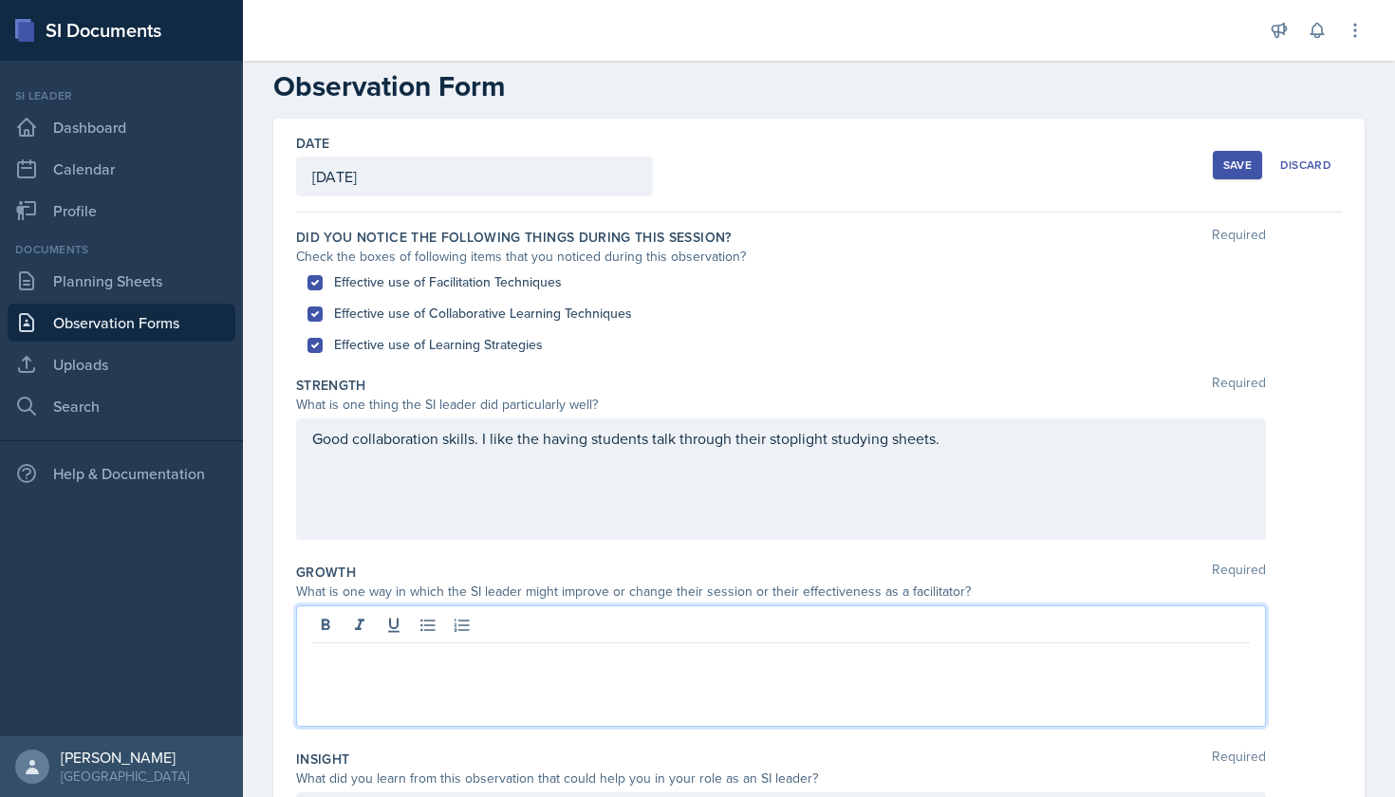
scroll to position [41, 0]
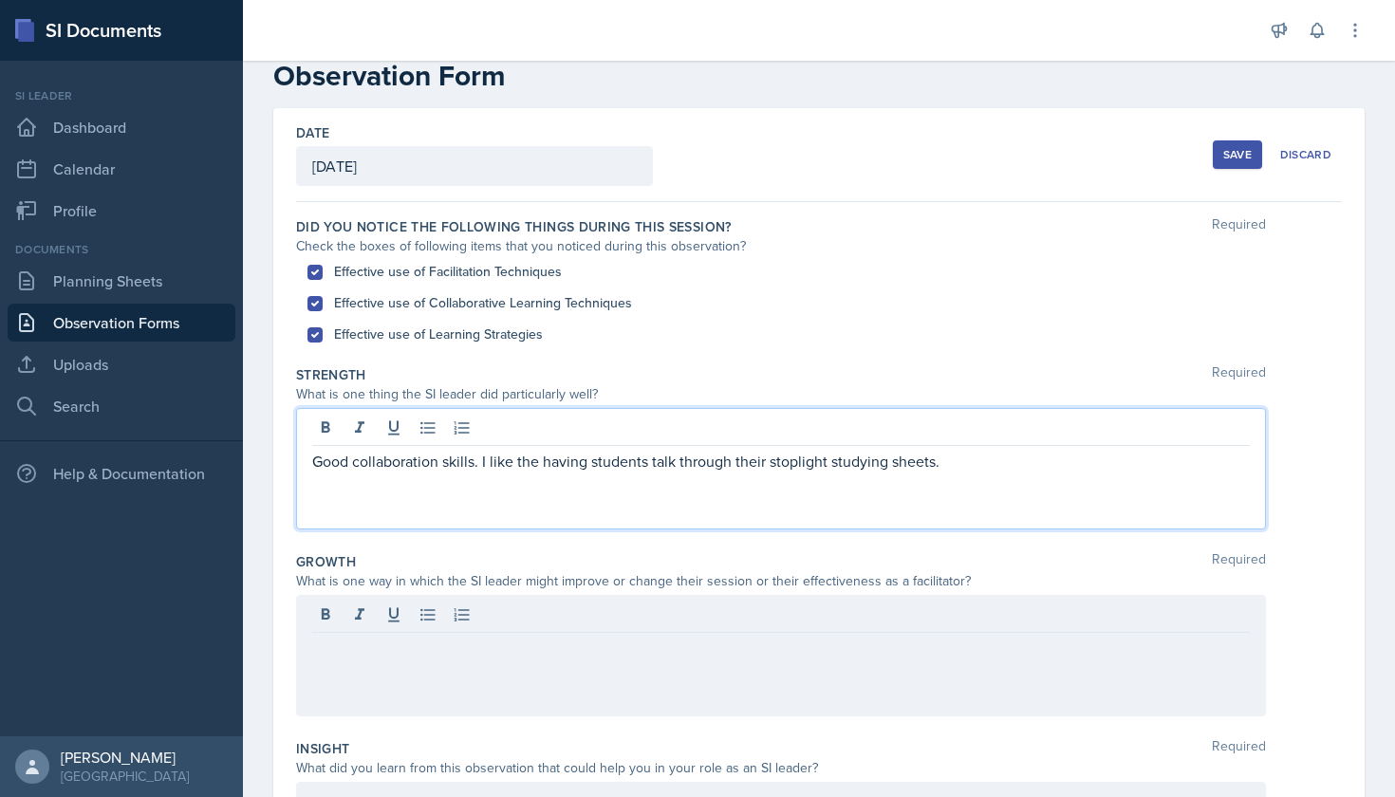
click at [959, 433] on div "Good collaboration skills. I like the having students talk through their stopli…" at bounding box center [781, 468] width 970 height 121
click at [932, 624] on div at bounding box center [781, 655] width 970 height 121
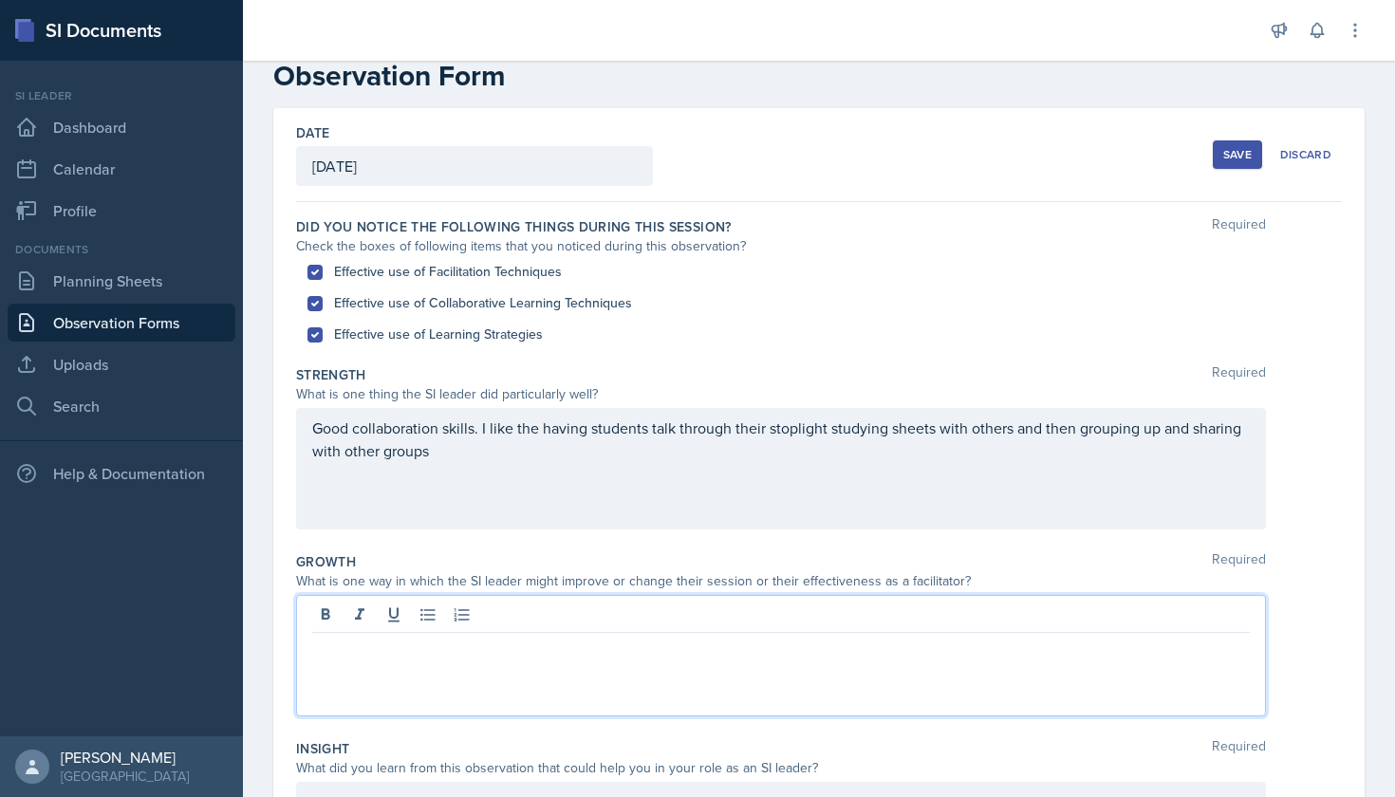
click at [937, 483] on div "Good collaboration skills. I like the having students talk through their stopli…" at bounding box center [781, 468] width 970 height 121
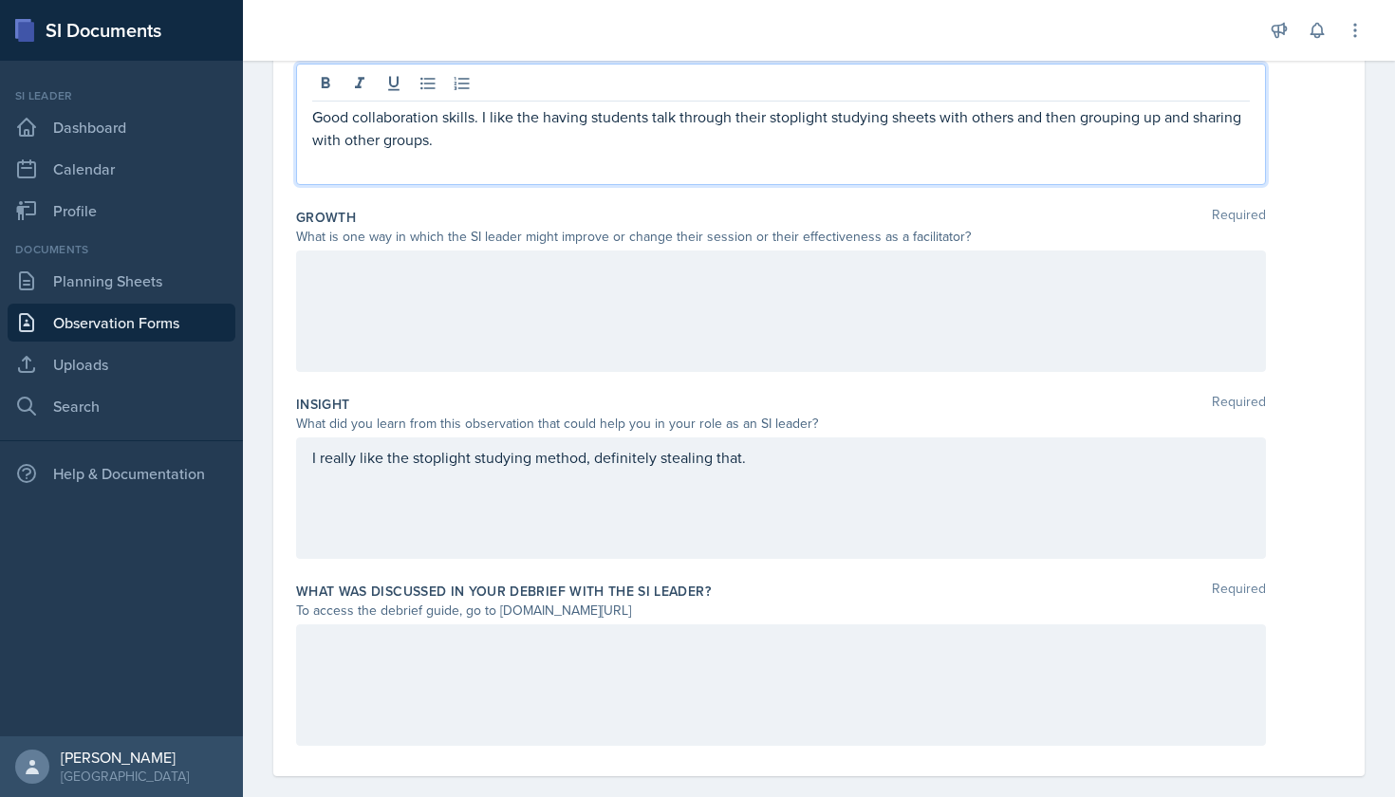
scroll to position [386, 0]
click at [917, 481] on div "I really like the stoplight studying method, definitely stealing that." at bounding box center [781, 497] width 970 height 121
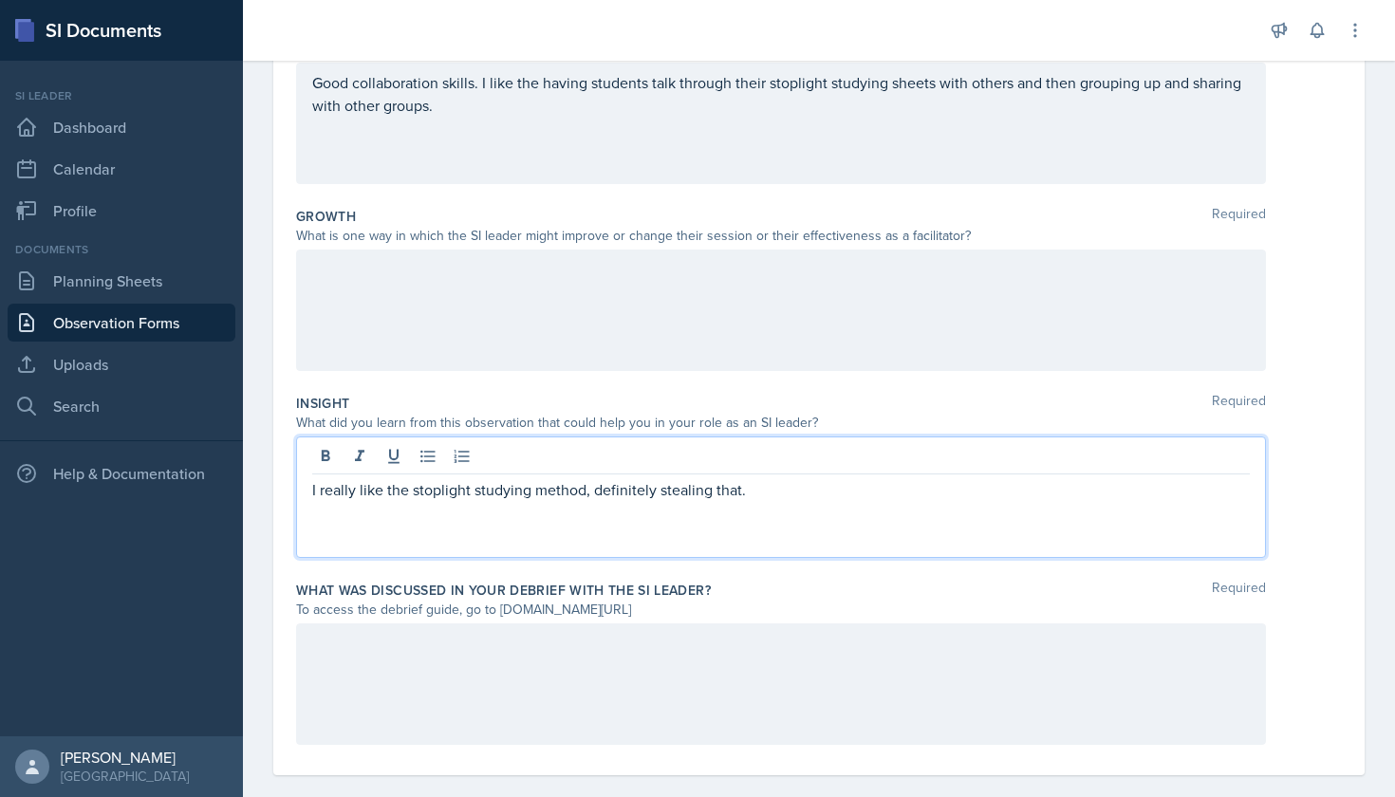
click at [897, 490] on p "I really like the stoplight studying method, definitely stealing that." at bounding box center [781, 489] width 938 height 23
click at [901, 493] on p "I really like the stoplight studying method, definitely stealing that. I also l…" at bounding box center [781, 489] width 938 height 23
click at [793, 283] on div at bounding box center [781, 310] width 970 height 121
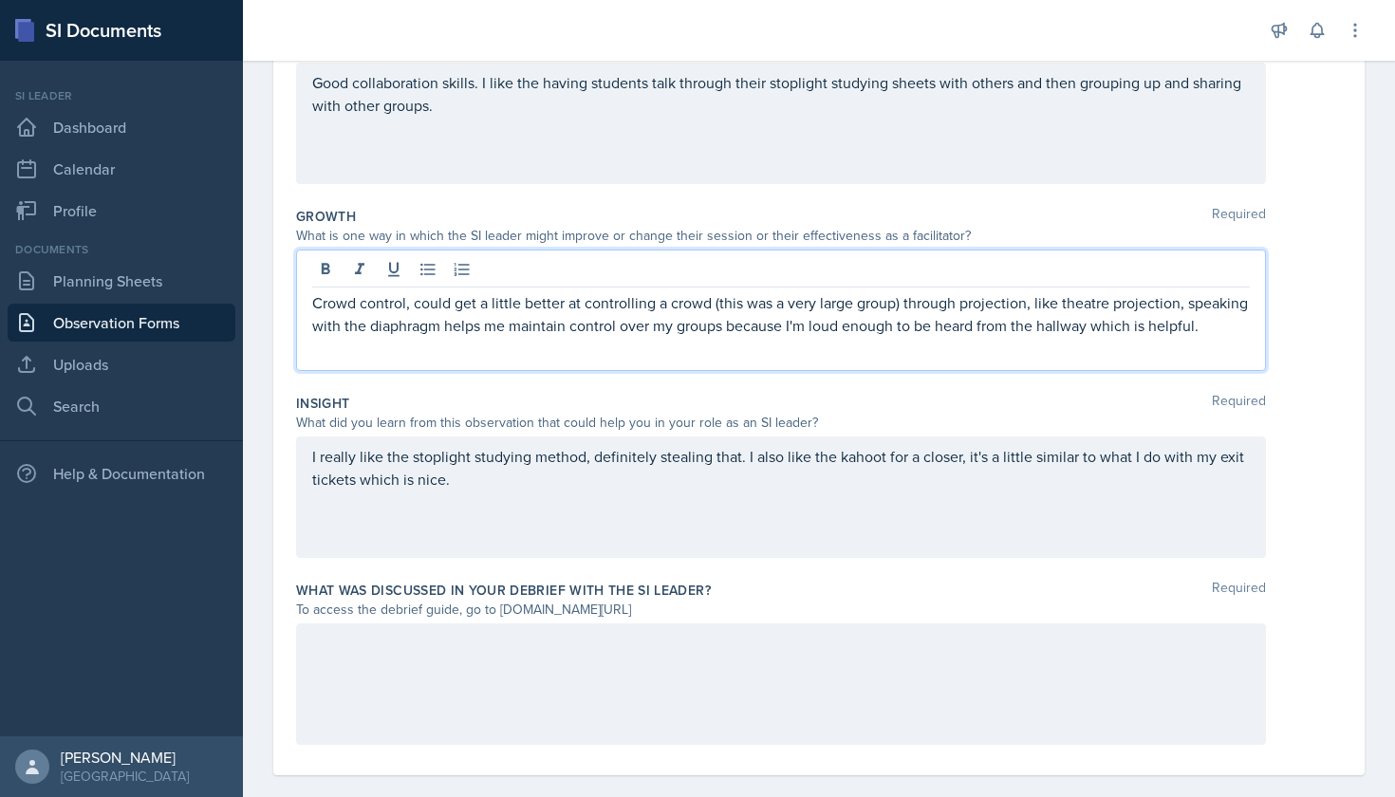
click at [717, 303] on p "Crowd control, could get a little better at controlling a crowd (this was a ver…" at bounding box center [781, 314] width 938 height 46
click at [942, 307] on p "Crowd control, could get a little better at controlling a crowd (I know this wa…" at bounding box center [781, 325] width 938 height 68
click at [737, 352] on p "Crowd control, could get a little better at controlling a crowd (I know this wa…" at bounding box center [781, 325] width 938 height 68
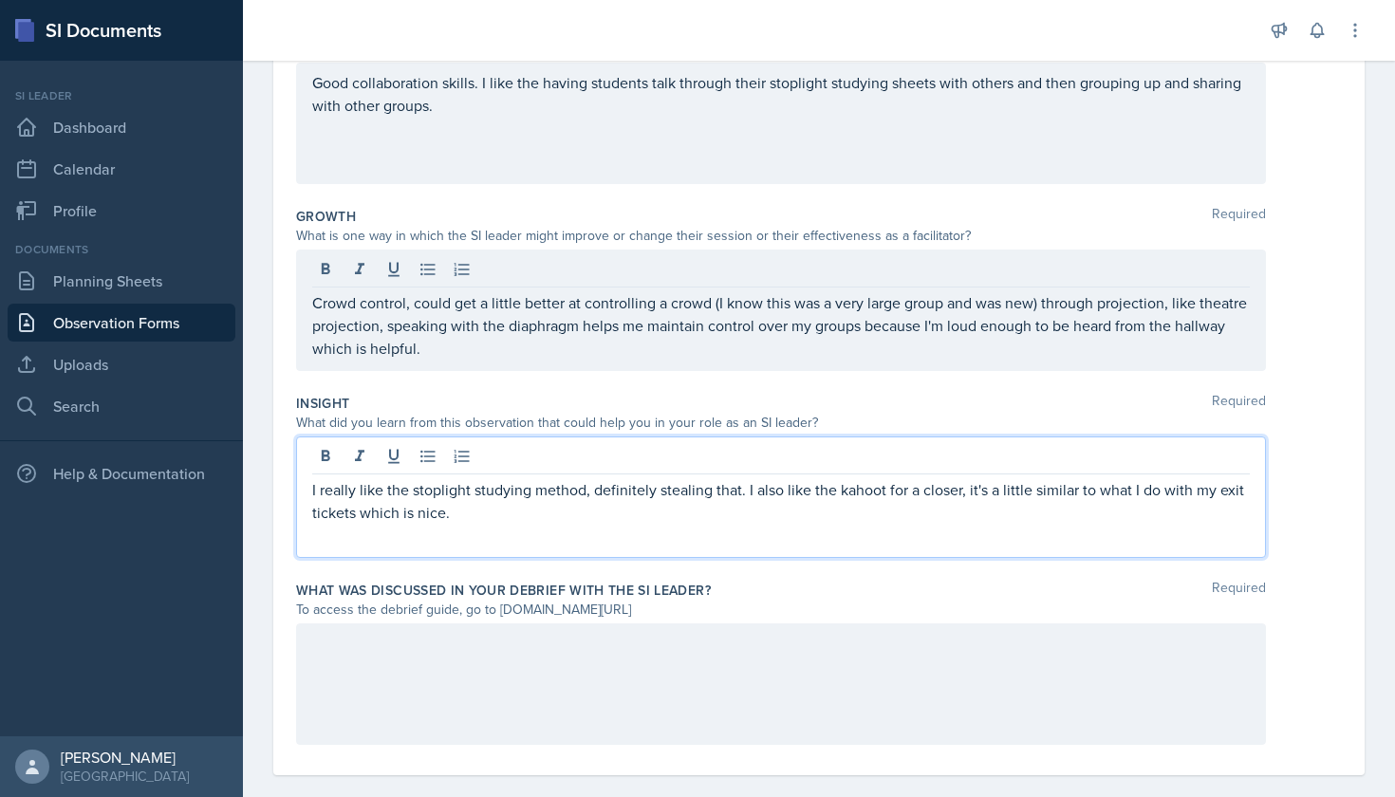
click at [612, 490] on p "I really like the stoplight studying method, definitely stealing that. I also l…" at bounding box center [781, 501] width 938 height 46
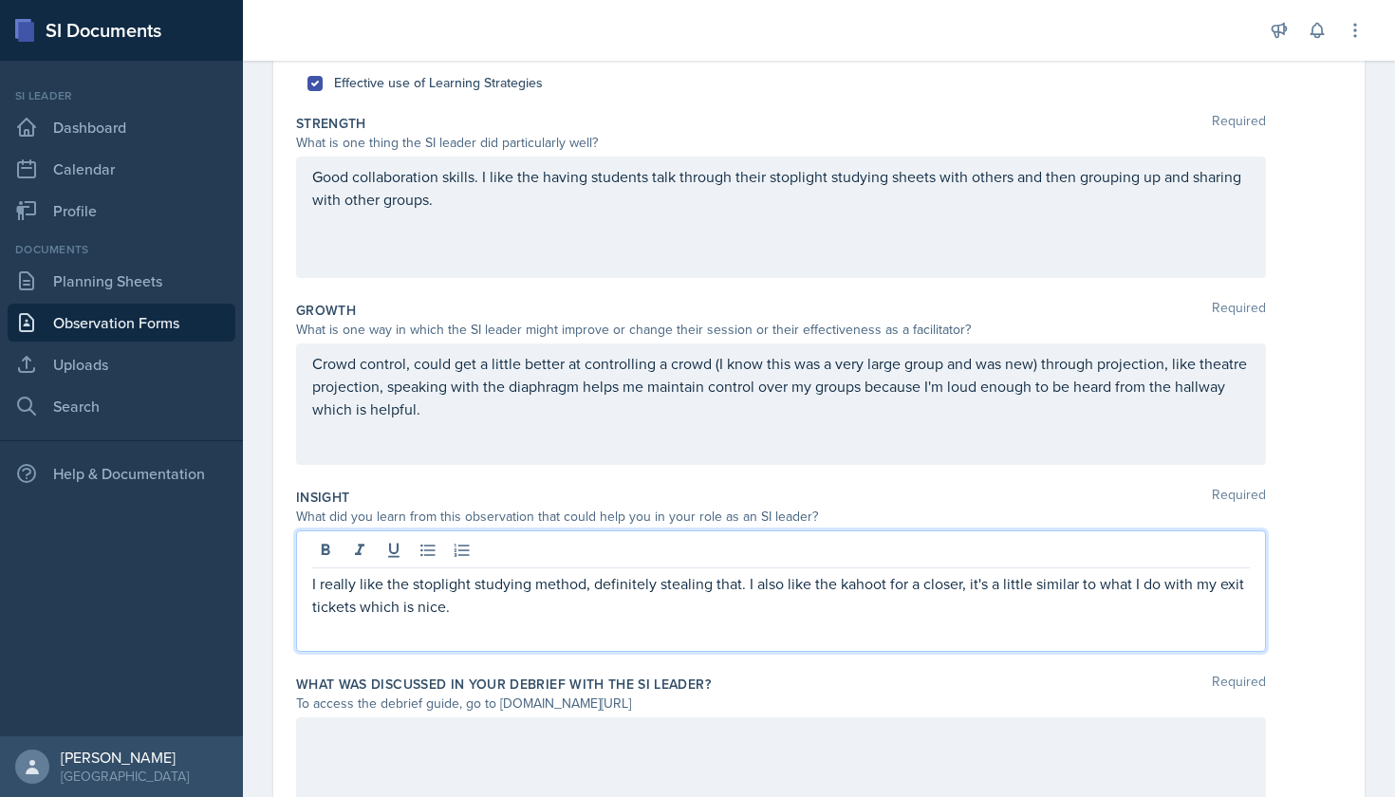
scroll to position [235, 0]
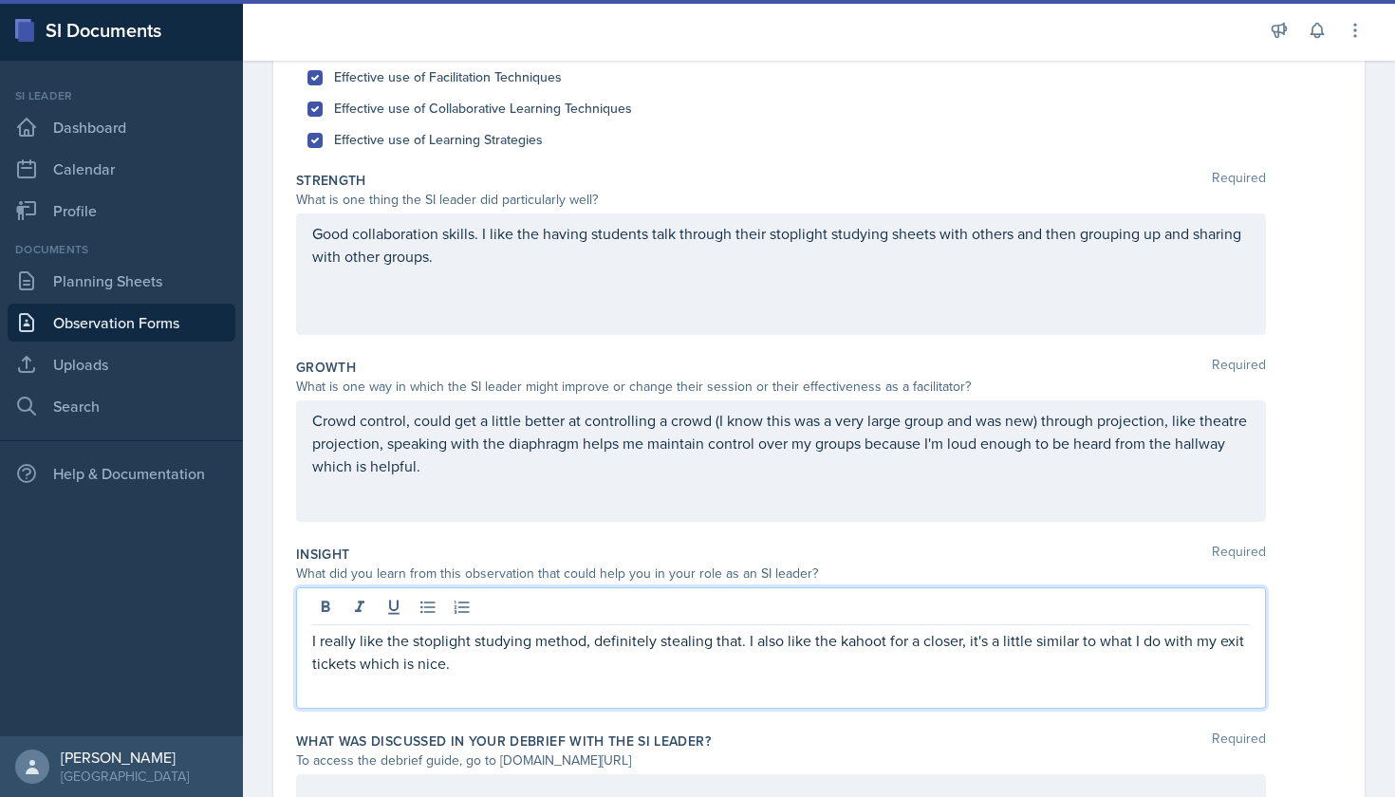
click at [550, 270] on div "Good collaboration skills. I like the having students talk through their stopli…" at bounding box center [781, 274] width 970 height 121
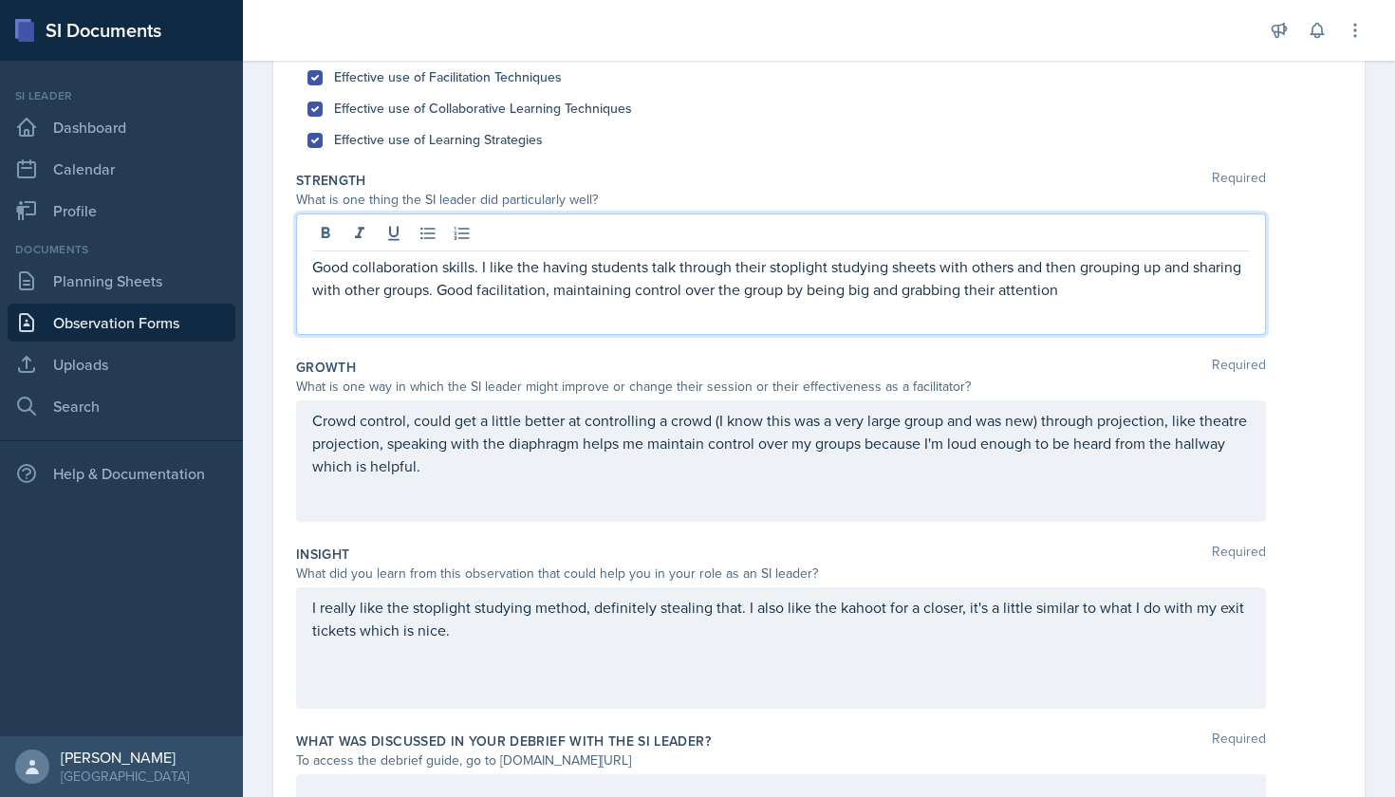
click at [869, 292] on p "Good collaboration skills. I like the having students talk through their stopli…" at bounding box center [781, 278] width 938 height 46
click at [899, 290] on p "Good collaboration skills. I like the having students talk through their stopli…" at bounding box center [781, 278] width 938 height 46
click at [865, 294] on p "Good collaboration skills. I like the having students talk through their stopli…" at bounding box center [781, 278] width 938 height 46
click at [1084, 297] on p "Good collaboration skills. I like the having students talk through their stopli…" at bounding box center [781, 278] width 938 height 46
click at [499, 488] on div "Crowd control, could get a little better at controlling a crowd (I know this wa…" at bounding box center [781, 460] width 970 height 121
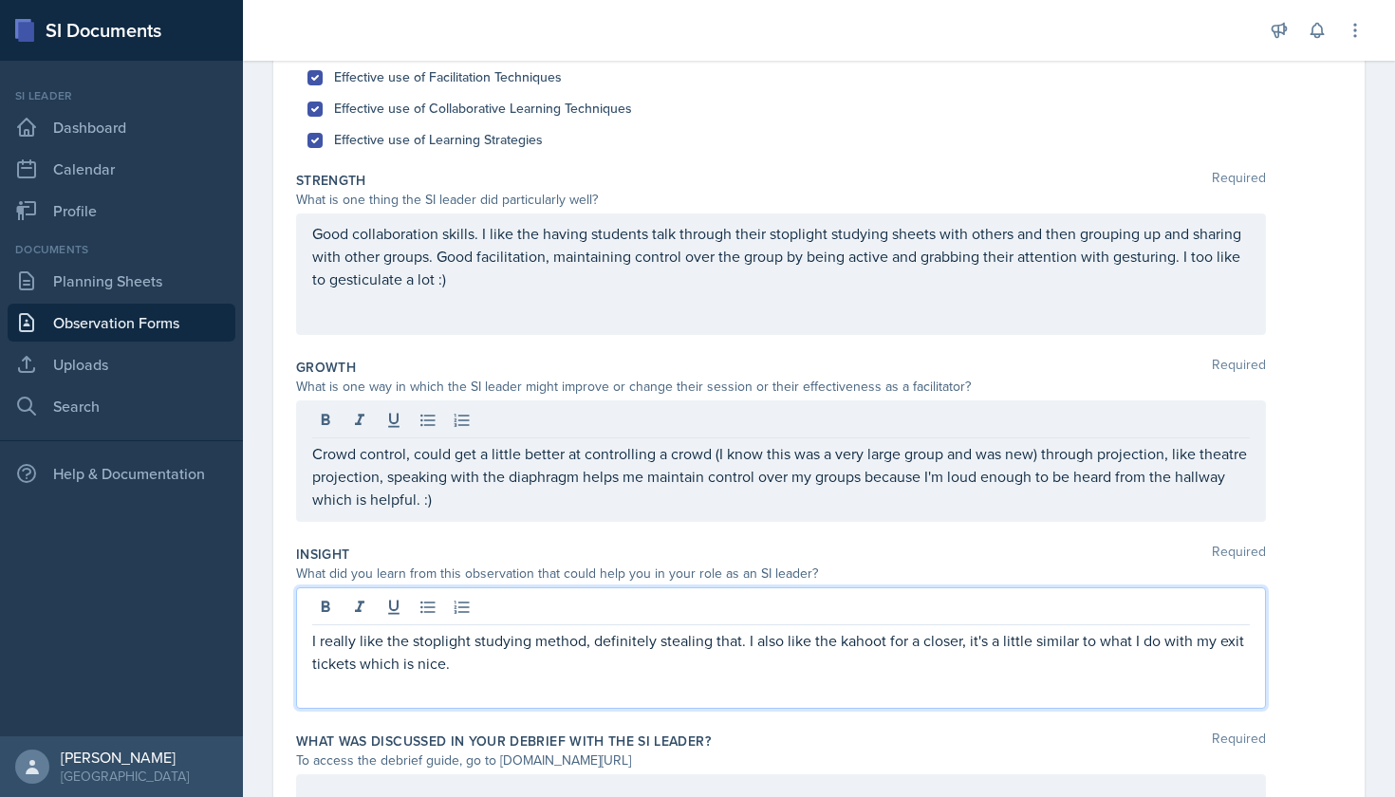
click at [471, 633] on p "I really like the stoplight studying method, definitely stealing that. I also l…" at bounding box center [781, 652] width 938 height 46
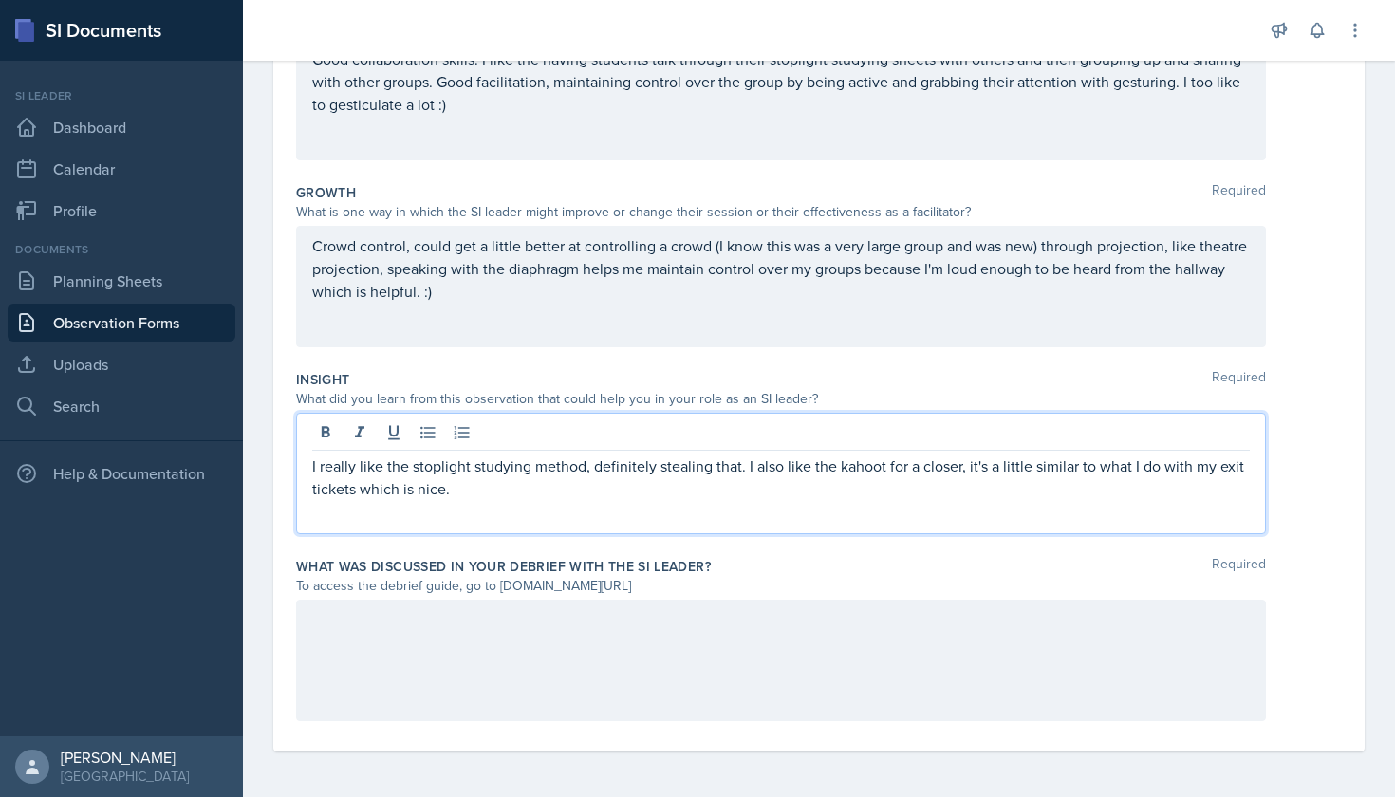
scroll to position [410, 0]
click at [507, 702] on div at bounding box center [781, 660] width 970 height 121
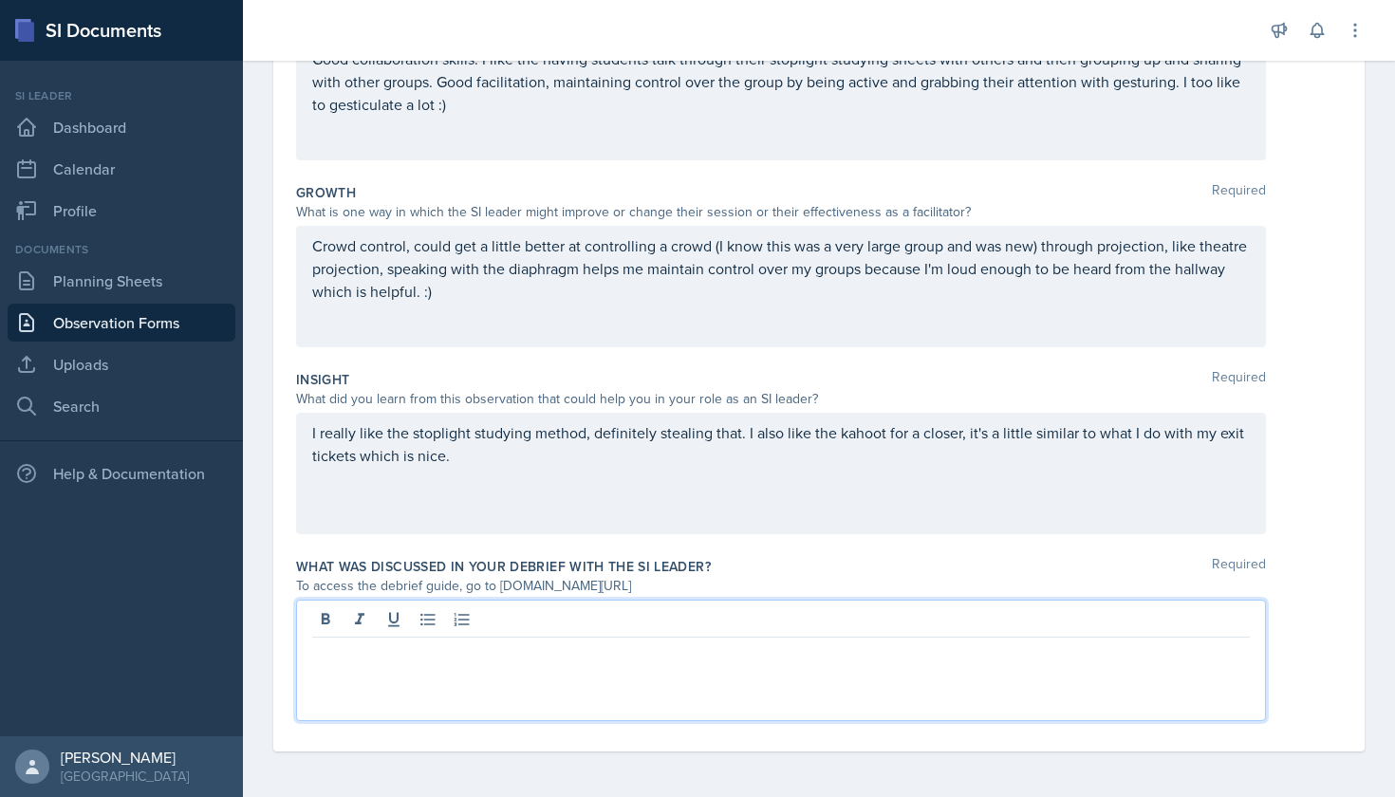
click at [719, 550] on div "What was discussed in your debrief with the SI Leader? Required To access the d…" at bounding box center [819, 642] width 1046 height 187
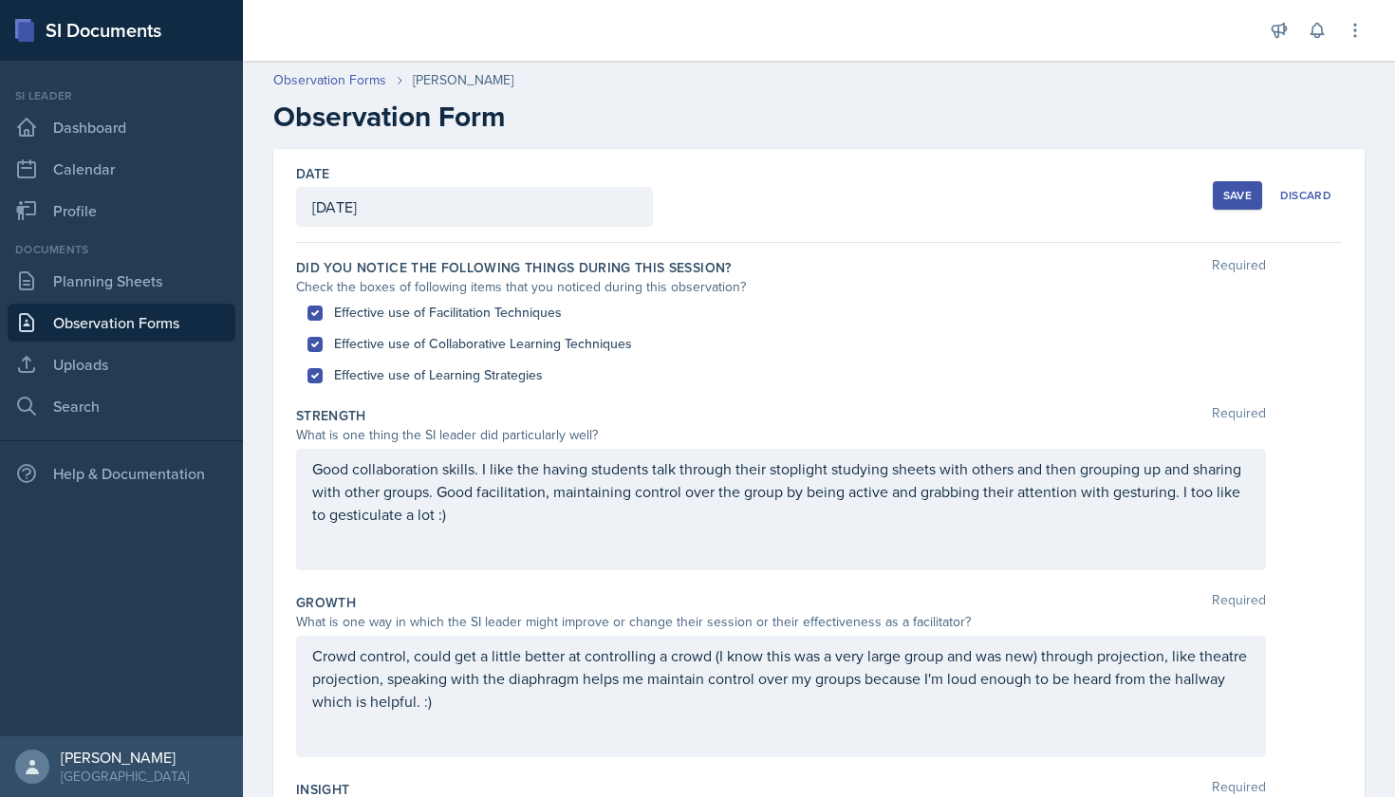
scroll to position [0, 0]
click at [1220, 196] on button "Save" at bounding box center [1237, 195] width 49 height 28
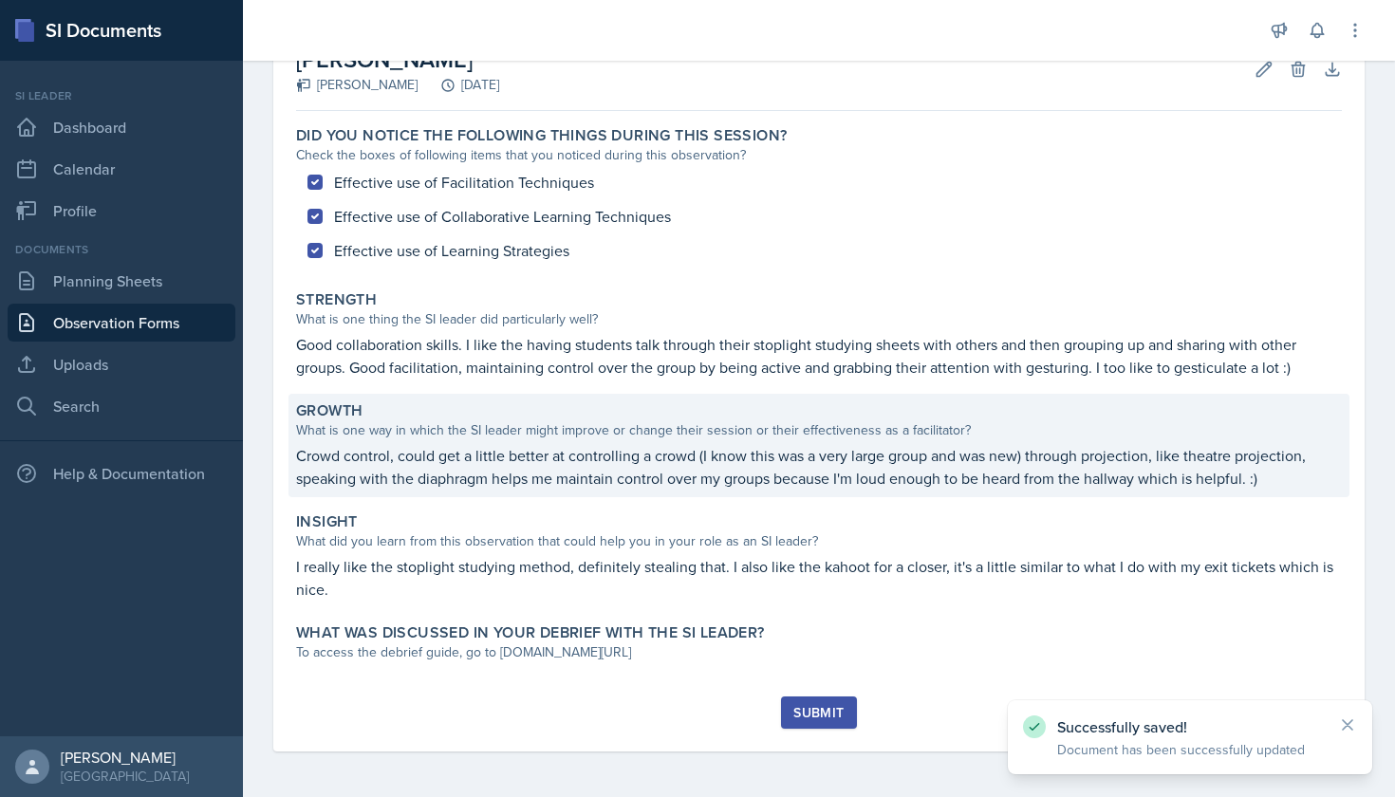
scroll to position [121, 0]
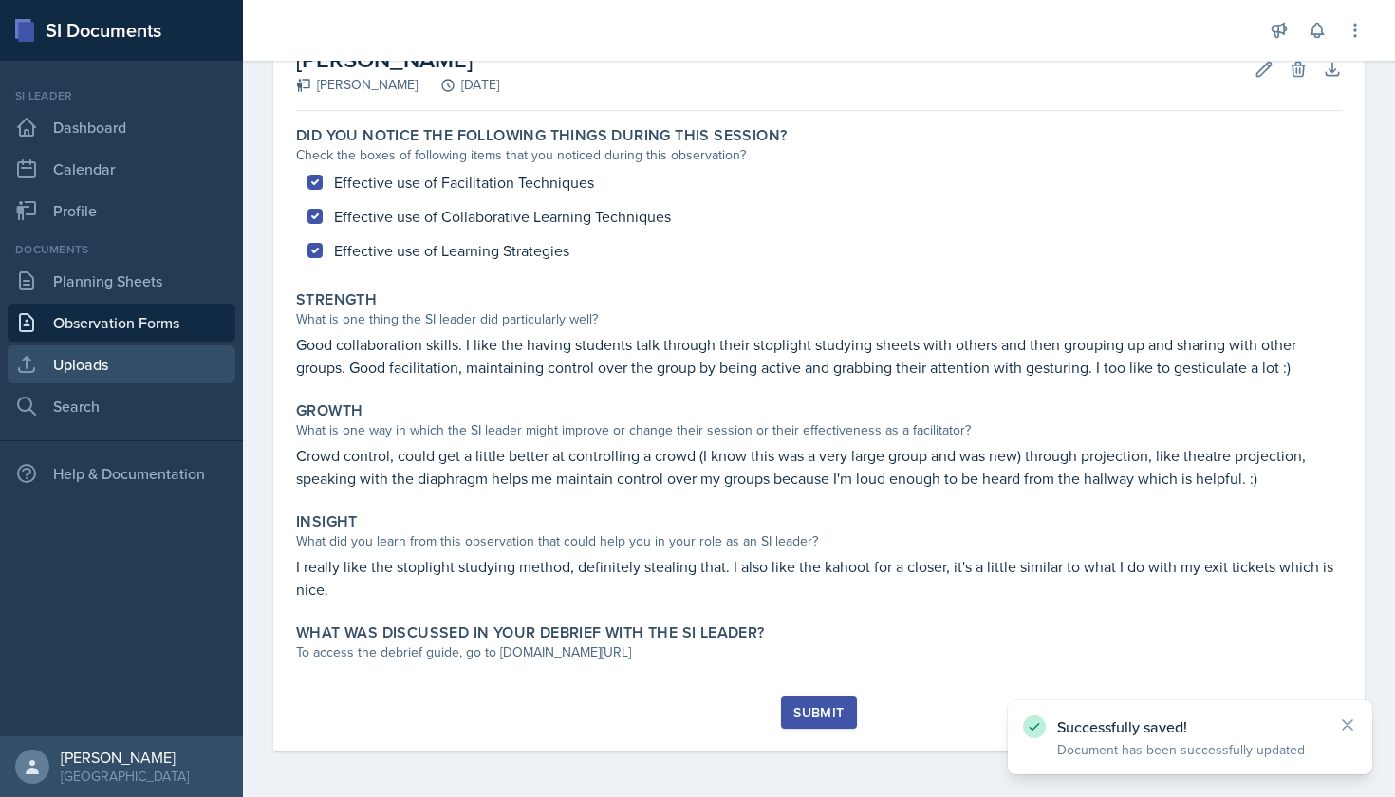
click at [124, 358] on link "Uploads" at bounding box center [122, 364] width 228 height 38
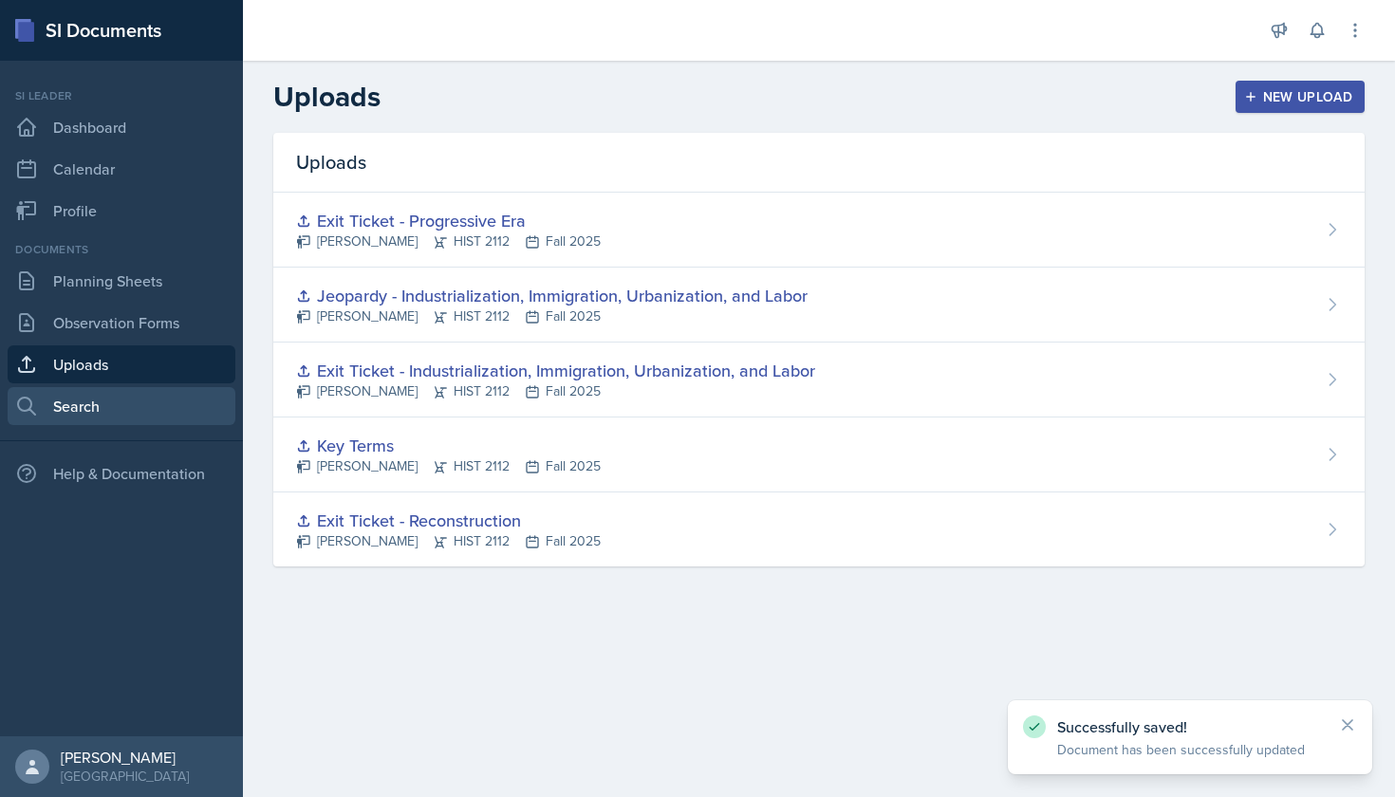
click at [122, 417] on link "Search" at bounding box center [122, 406] width 228 height 38
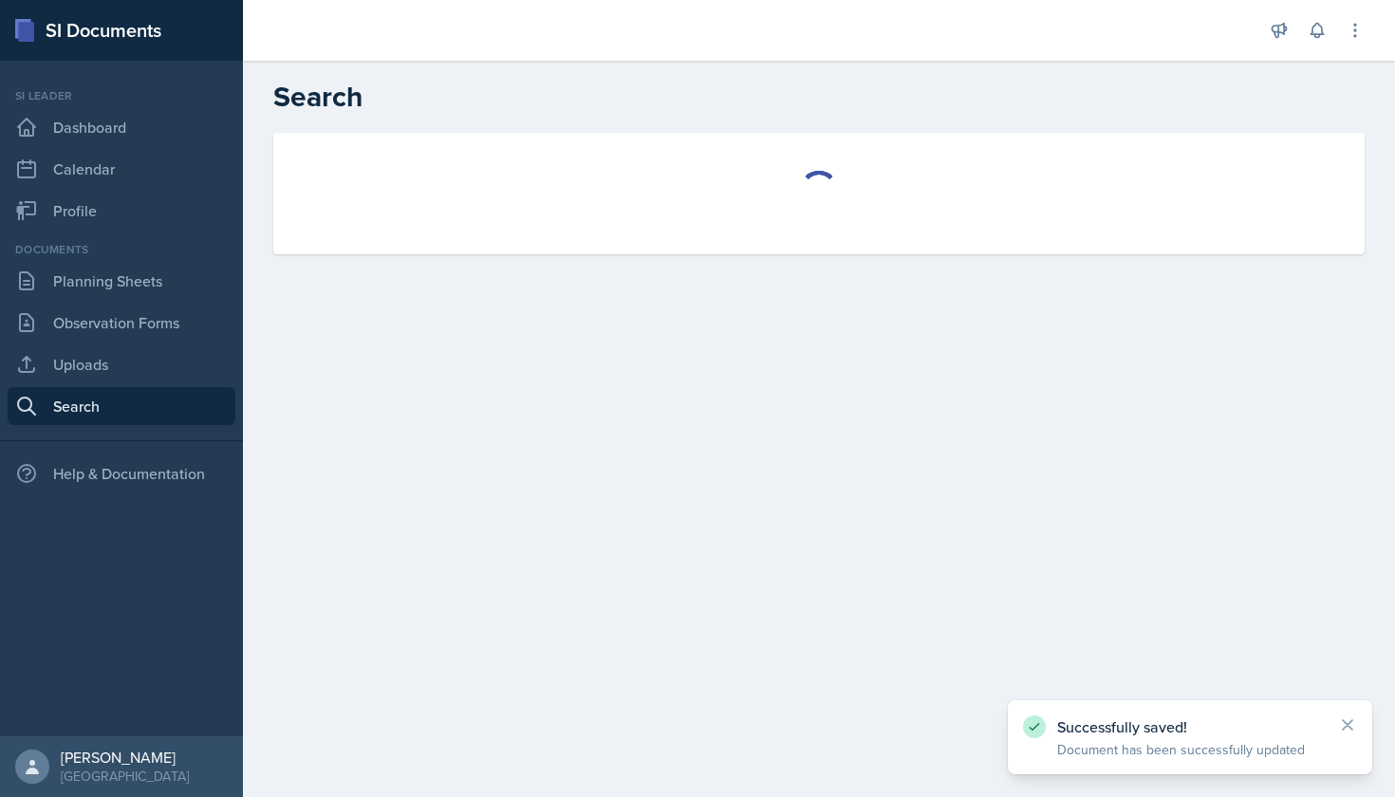
select select "all"
select select "1"
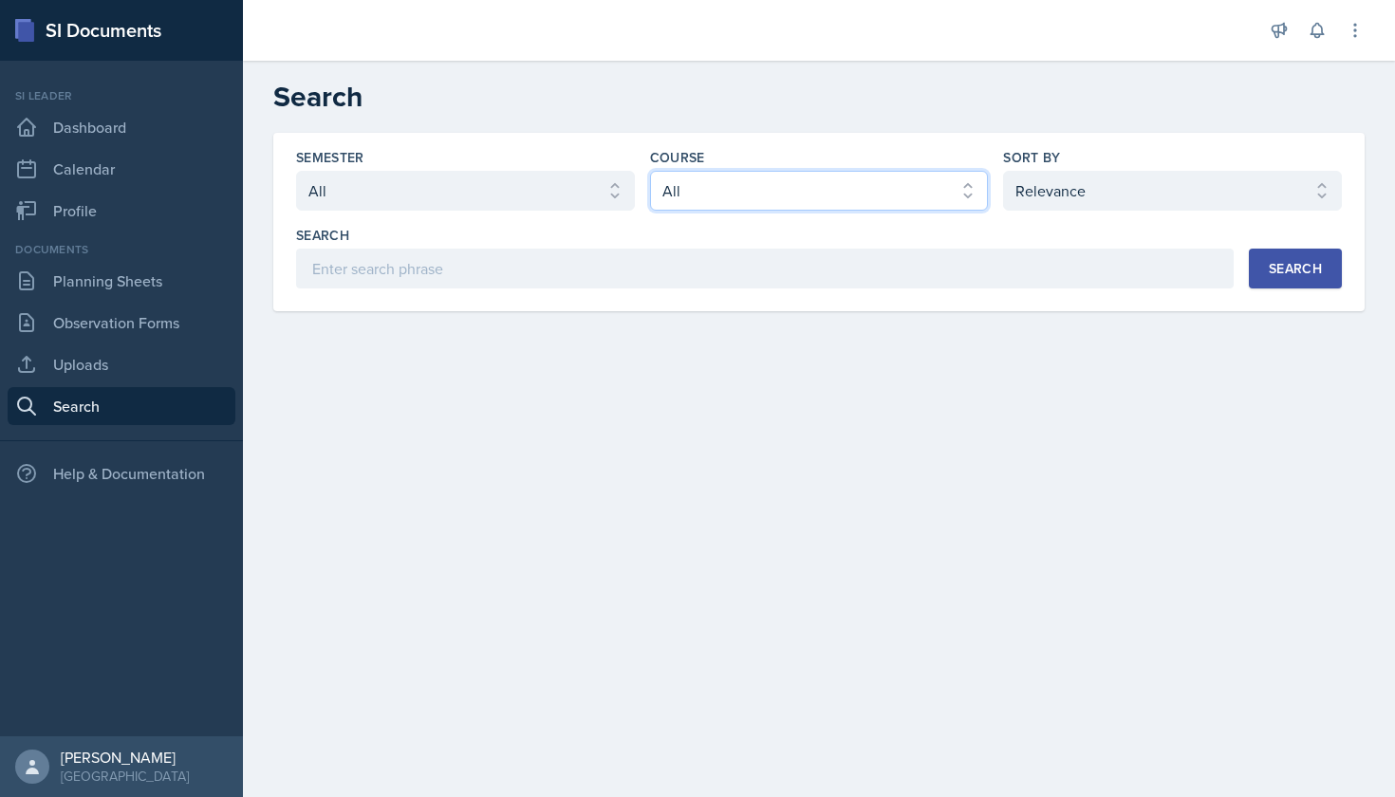
select select "e03f2d5a-f3a5-4e0e-9167-550ff5b2876a"
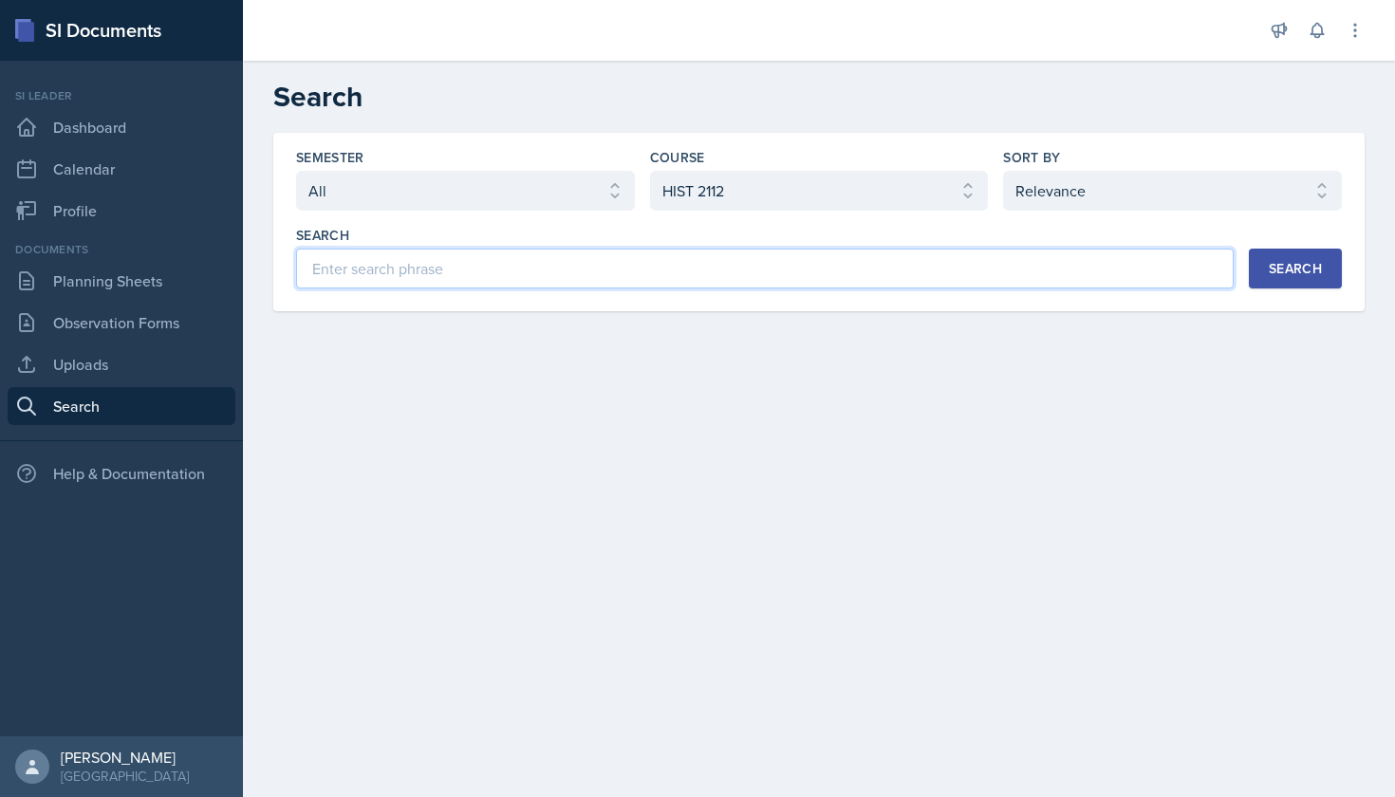
click at [779, 273] on input at bounding box center [765, 269] width 938 height 40
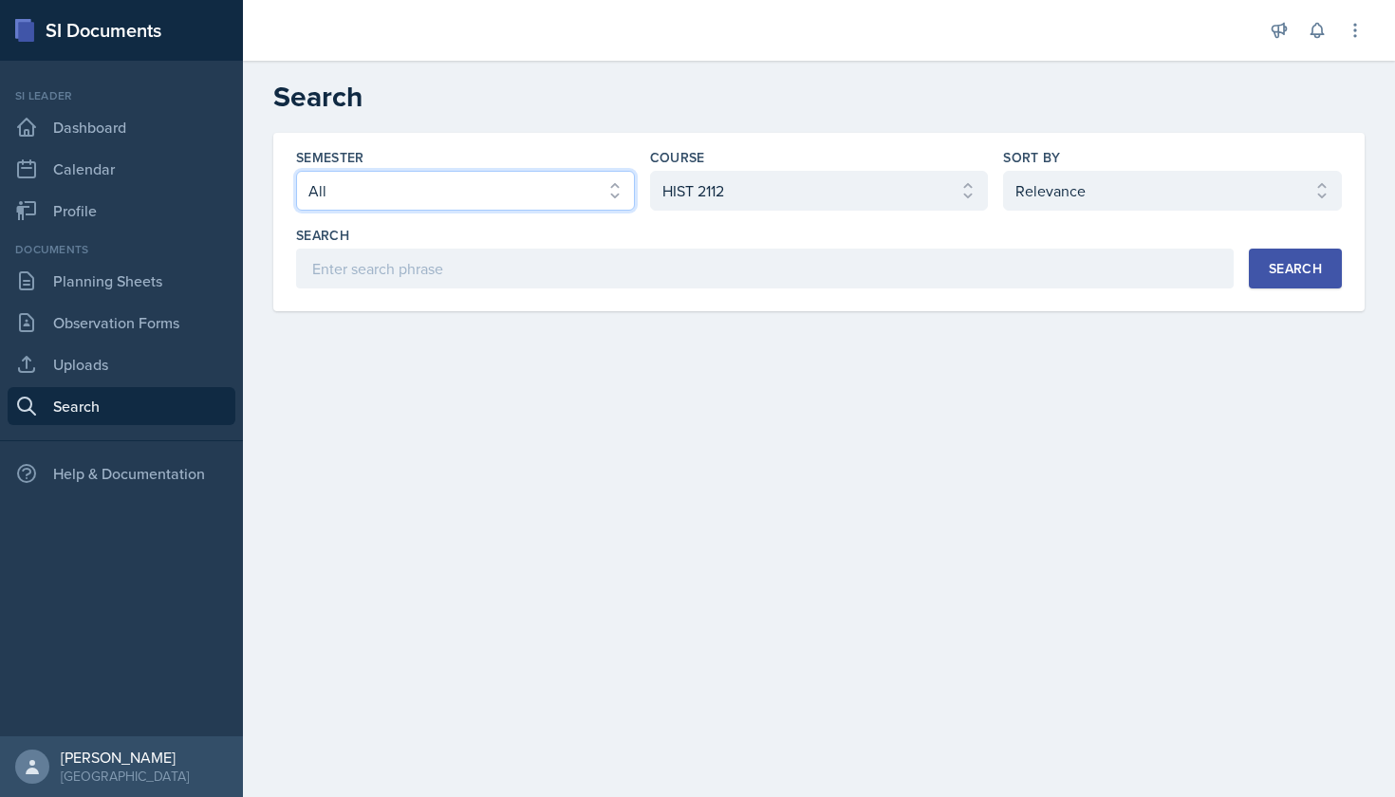
select select "2bed604d-1099-4043-b1bc-2365e8740244"
click at [1284, 272] on div "Search" at bounding box center [1295, 268] width 53 height 15
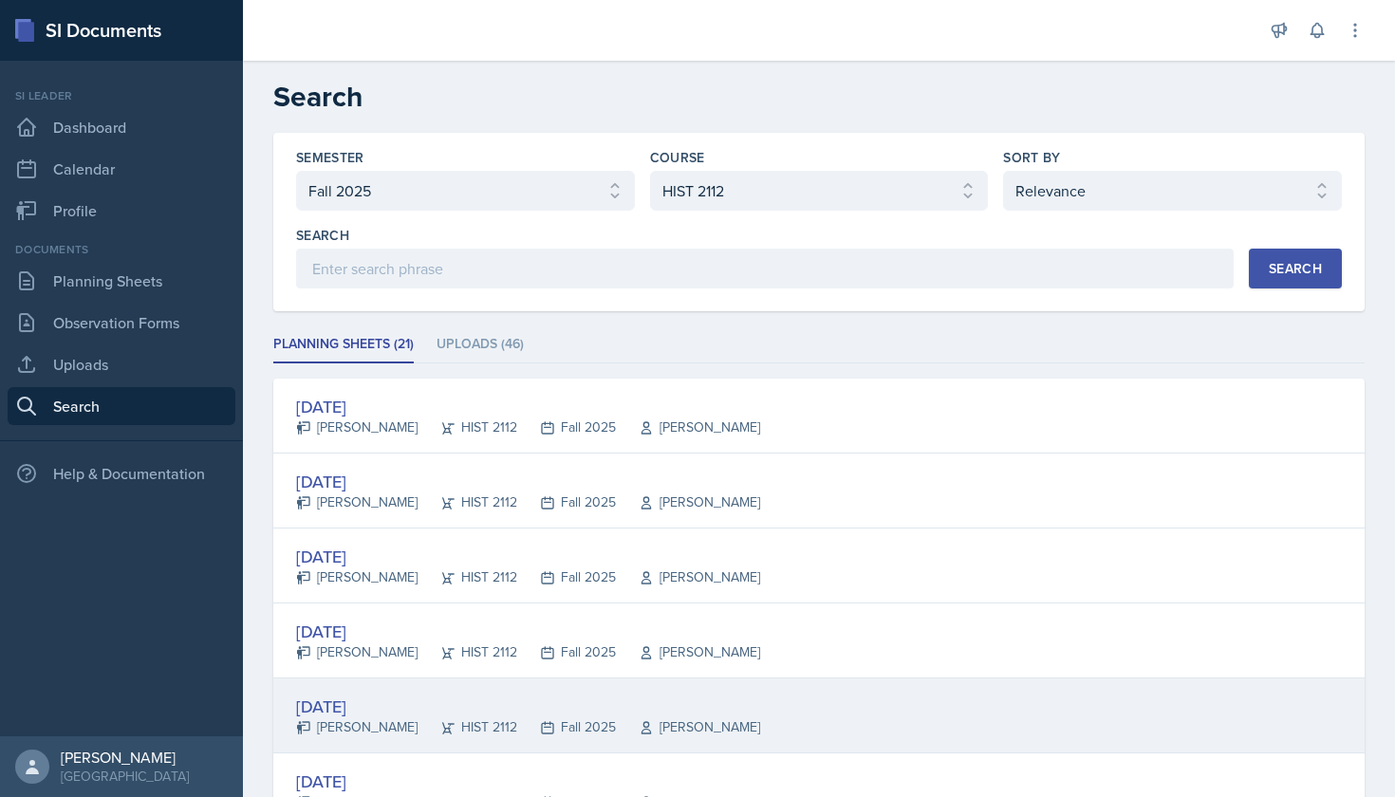
click at [346, 699] on div "[DATE]" at bounding box center [528, 707] width 464 height 26
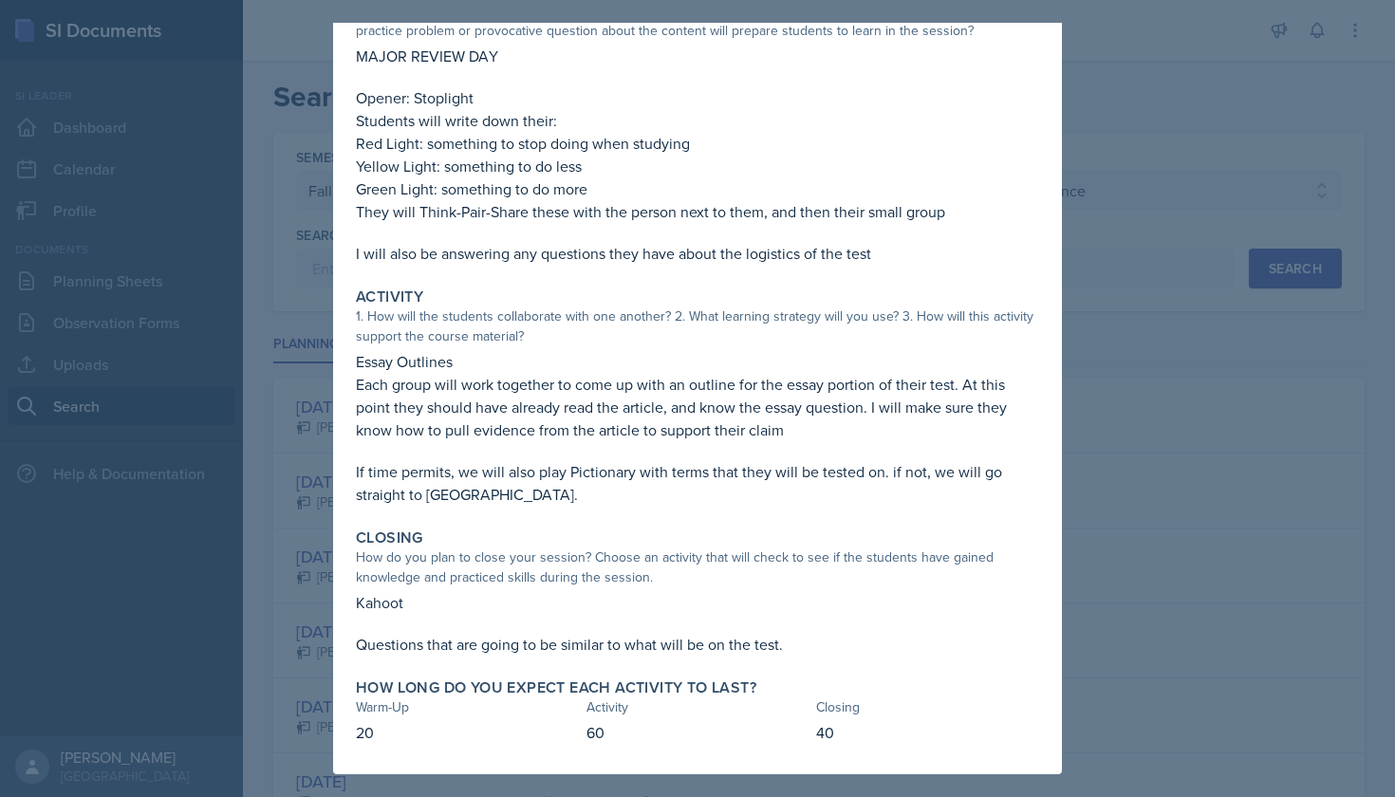
scroll to position [139, 0]
click at [1144, 380] on div at bounding box center [697, 398] width 1395 height 797
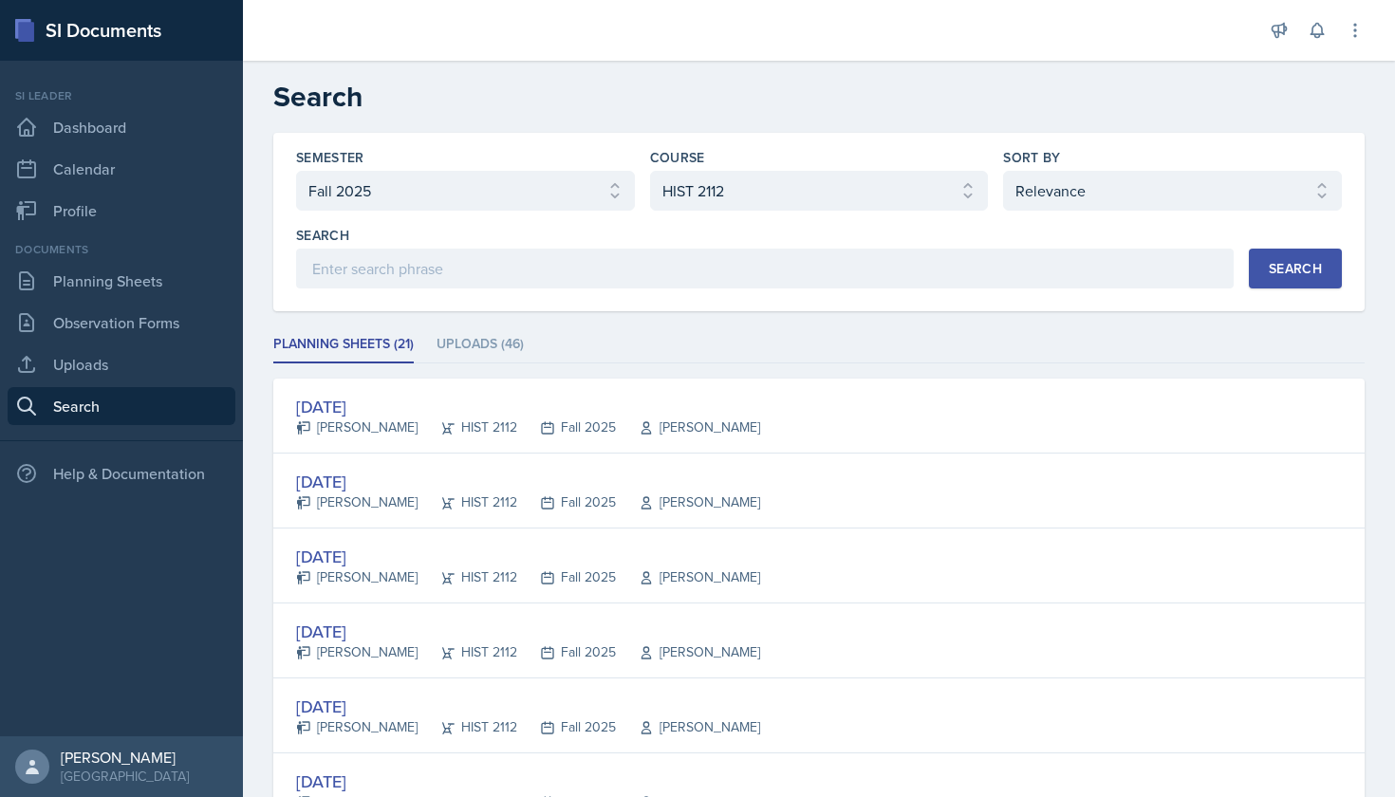
scroll to position [0, 0]
click at [502, 344] on li "Uploads (46)" at bounding box center [480, 344] width 87 height 37
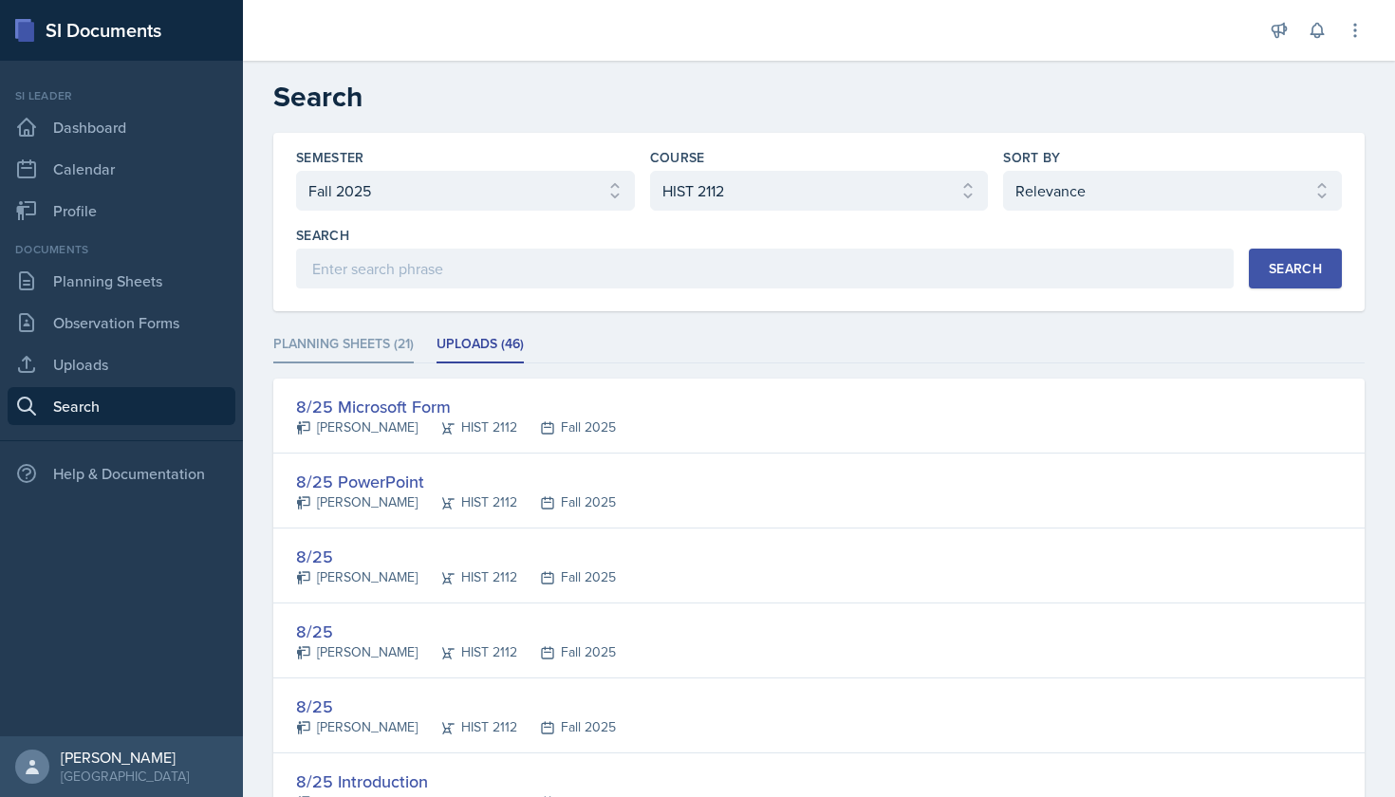
click at [396, 338] on li "Planning Sheets (21)" at bounding box center [343, 344] width 140 height 37
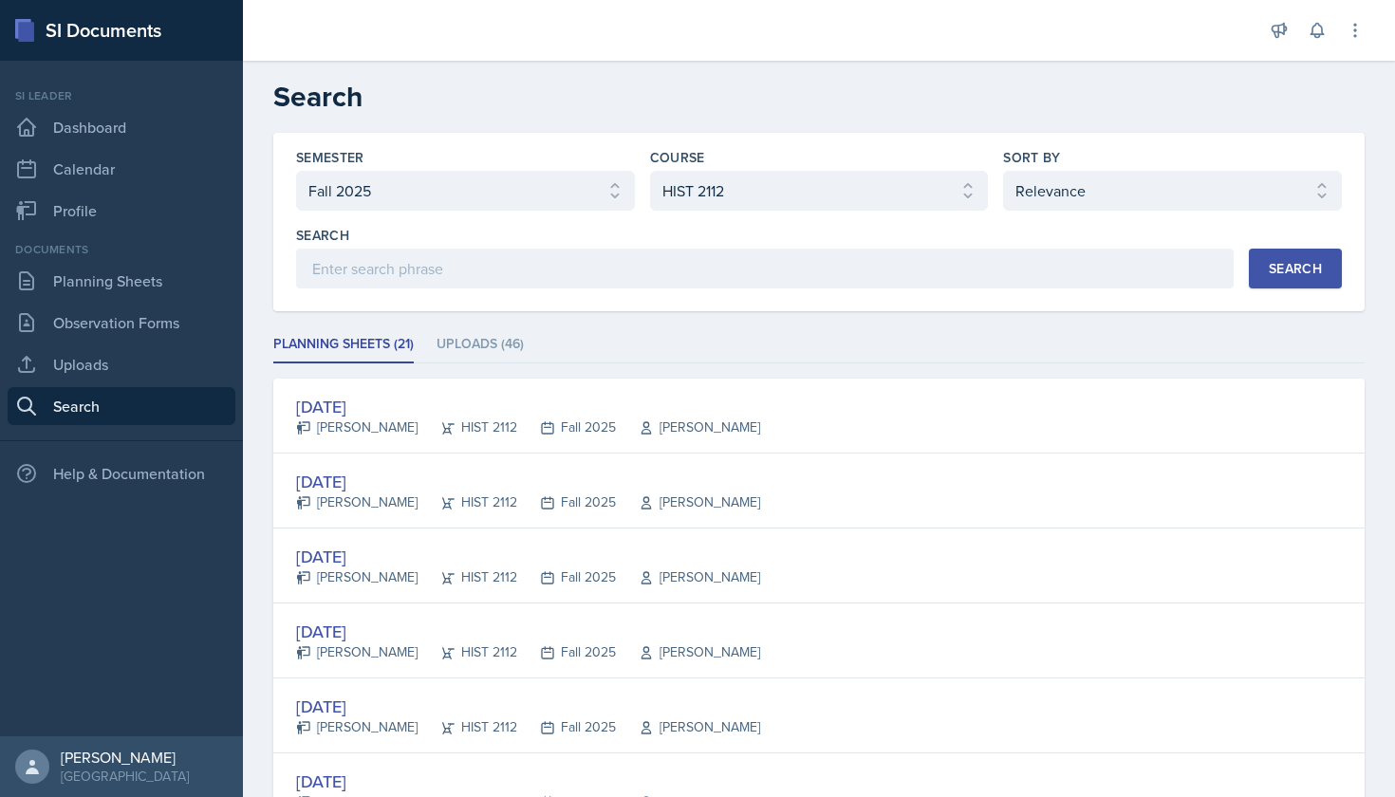
click at [613, 363] on ul "Planning Sheets (21) Uploads (46)" at bounding box center [818, 344] width 1091 height 37
click at [147, 325] on link "Observation Forms" at bounding box center [122, 323] width 228 height 38
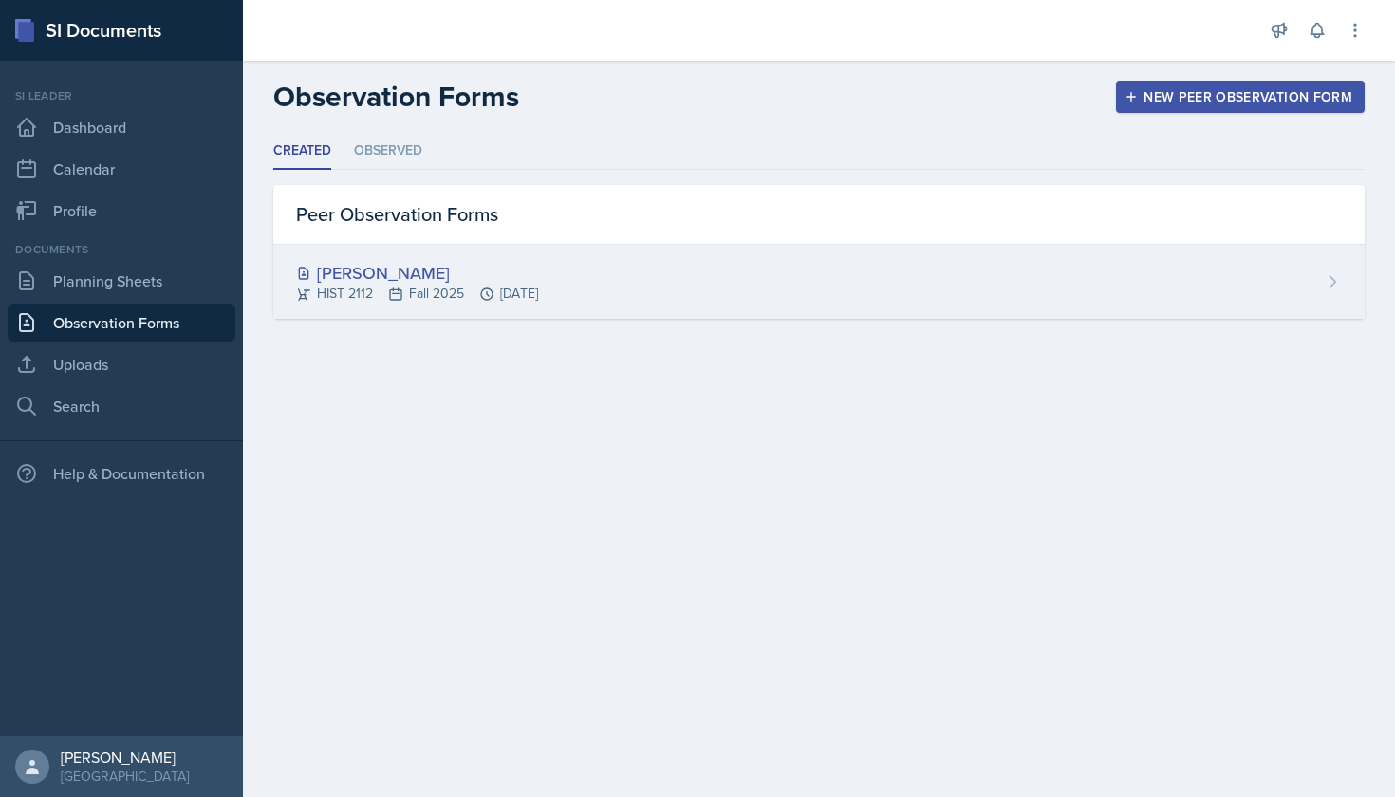
click at [333, 278] on div "[PERSON_NAME]" at bounding box center [417, 273] width 242 height 26
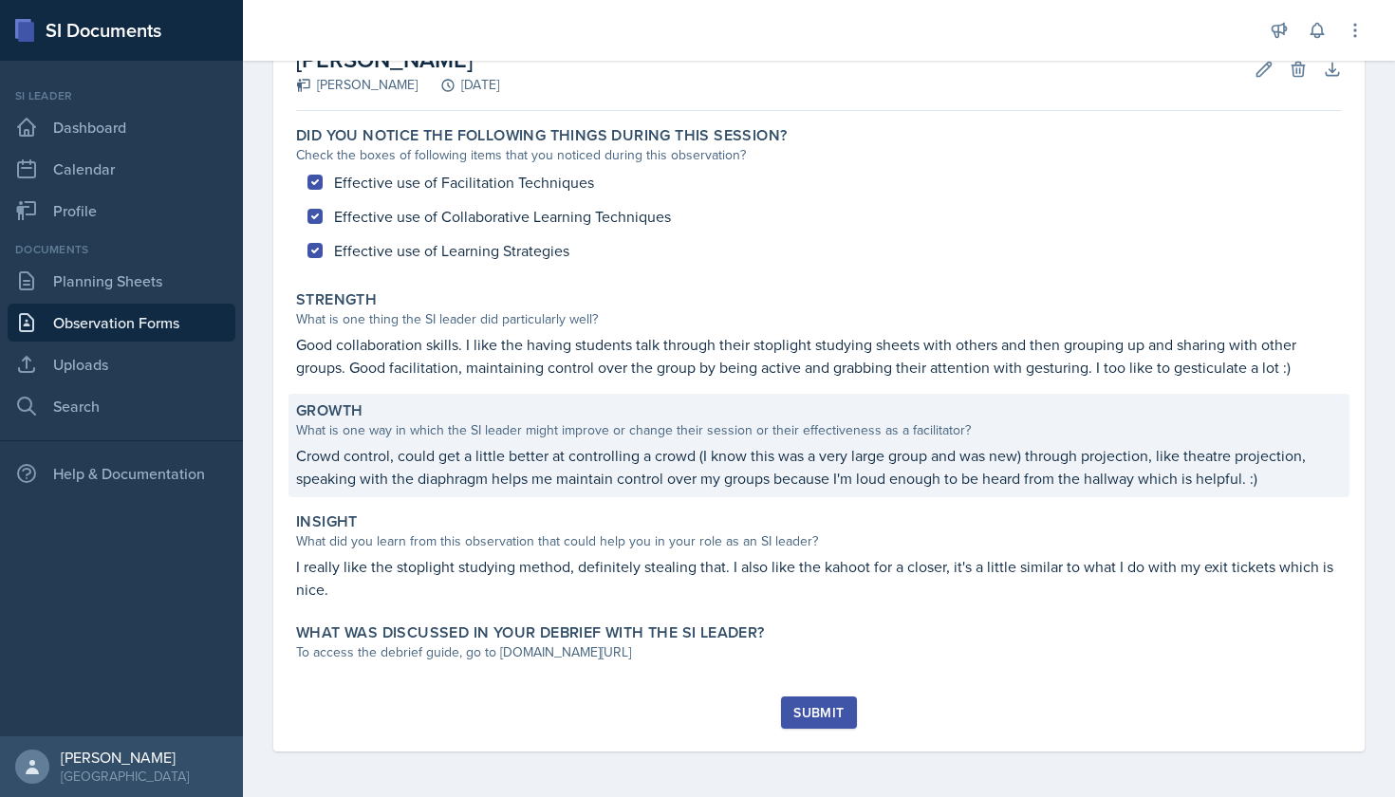
scroll to position [121, 0]
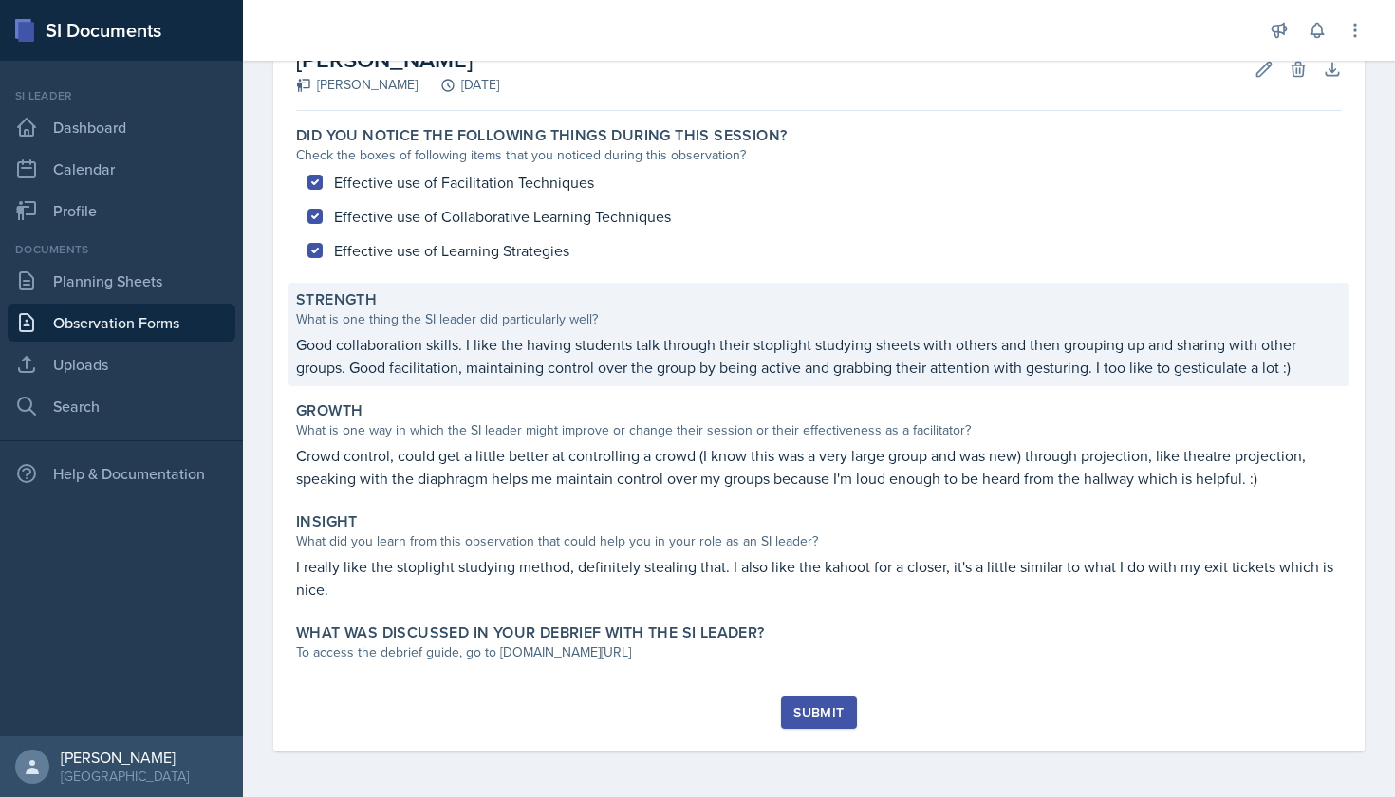
click at [639, 360] on p "Good collaboration skills. I like the having students talk through their stopli…" at bounding box center [819, 356] width 1046 height 46
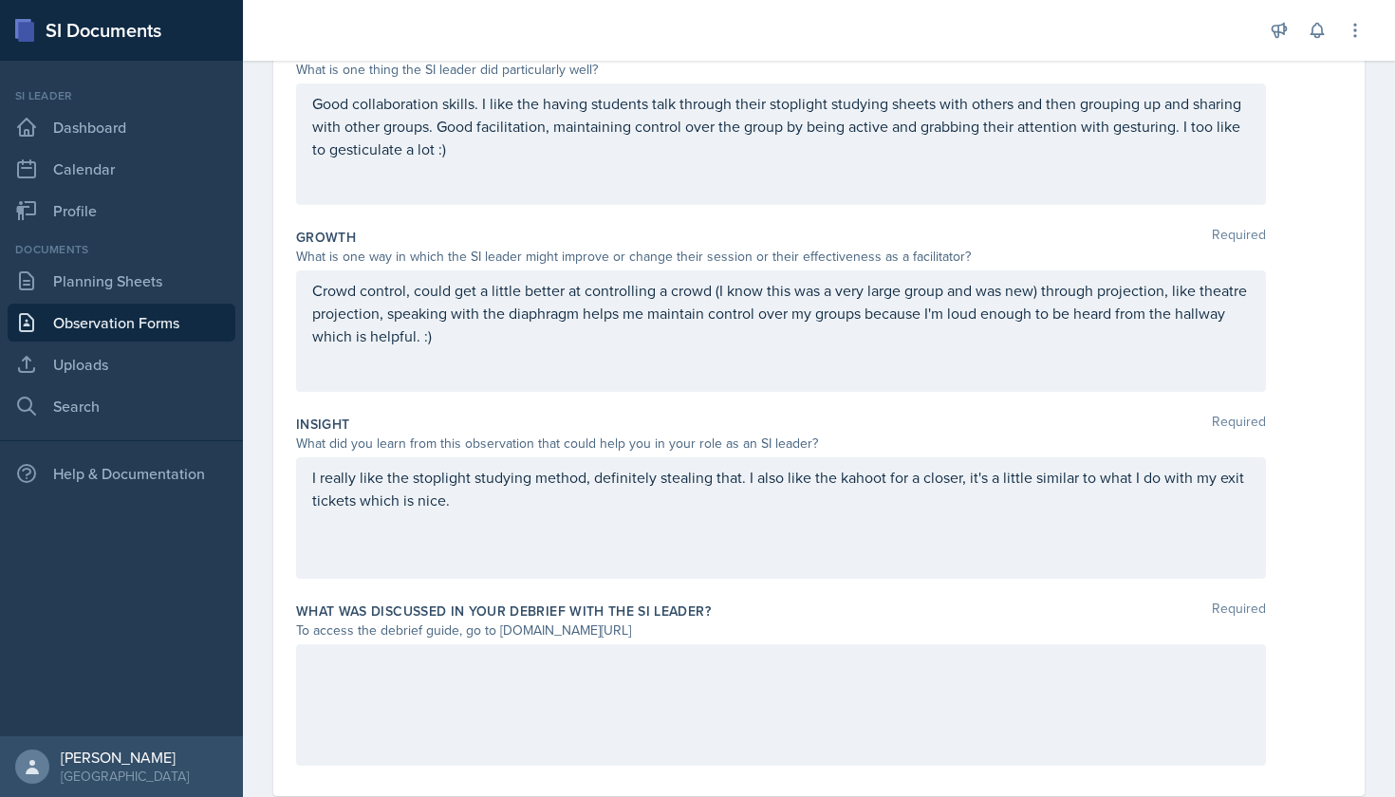
scroll to position [368, 0]
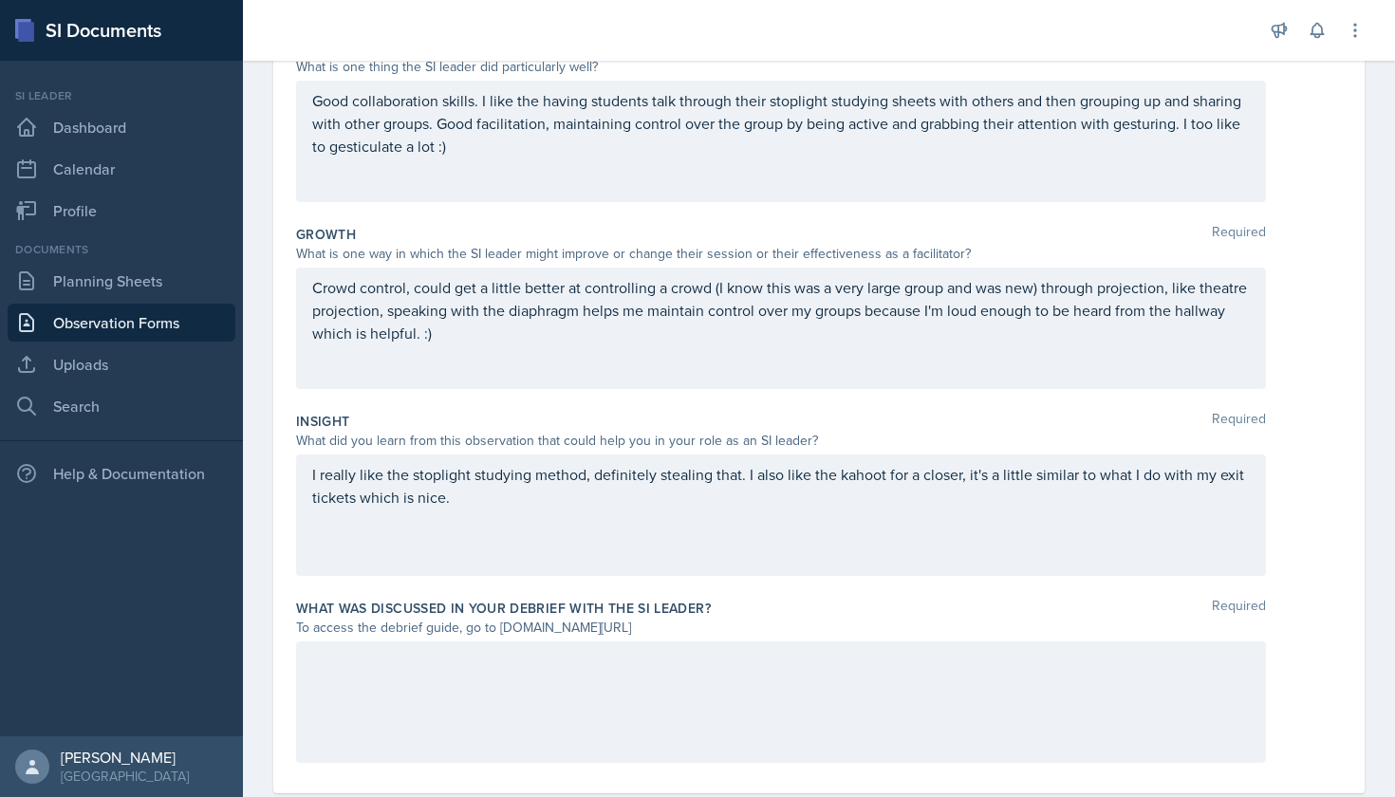
click at [598, 511] on div "I really like the stoplight studying method, definitely stealing that. I also l…" at bounding box center [781, 515] width 970 height 121
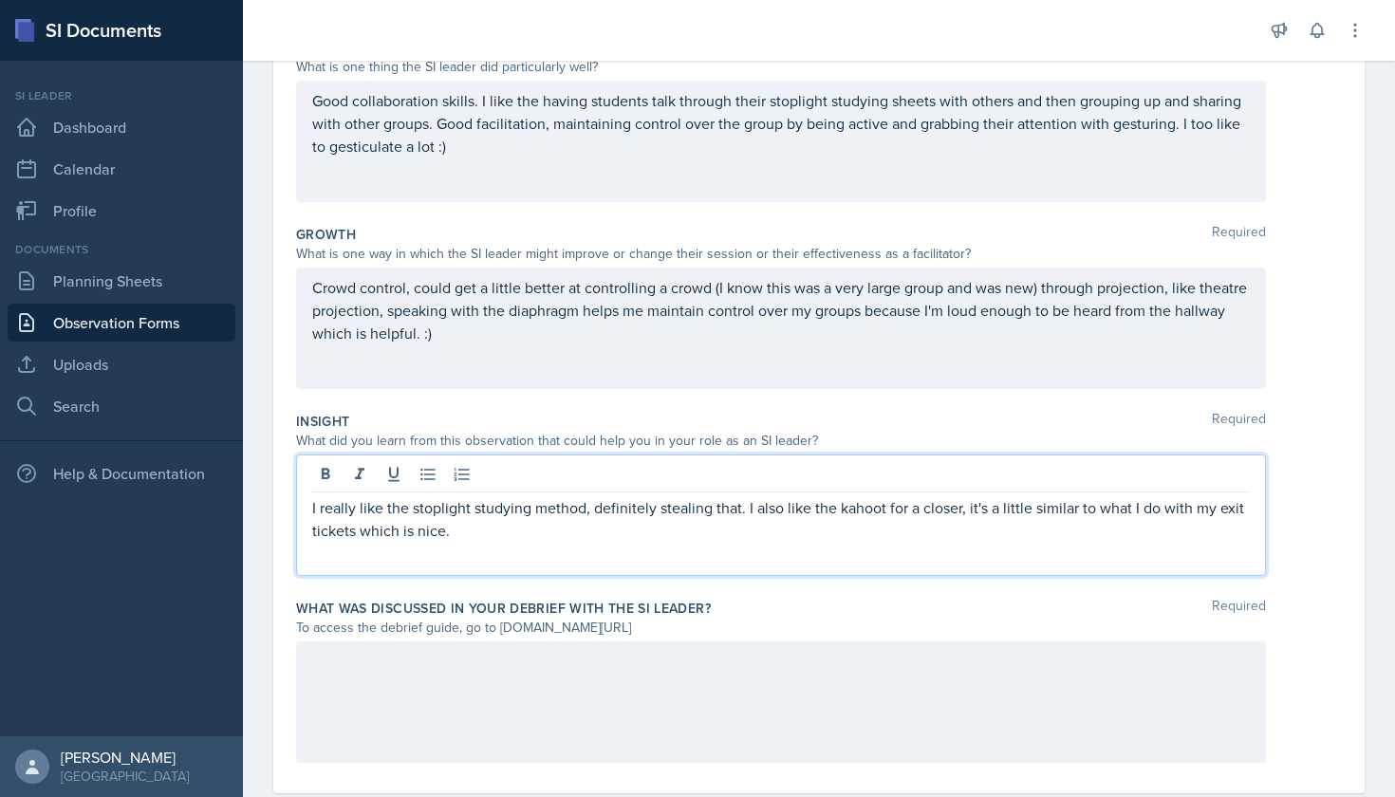
click at [586, 521] on p "I really like the stoplight studying method, definitely stealing that. I also l…" at bounding box center [781, 519] width 938 height 46
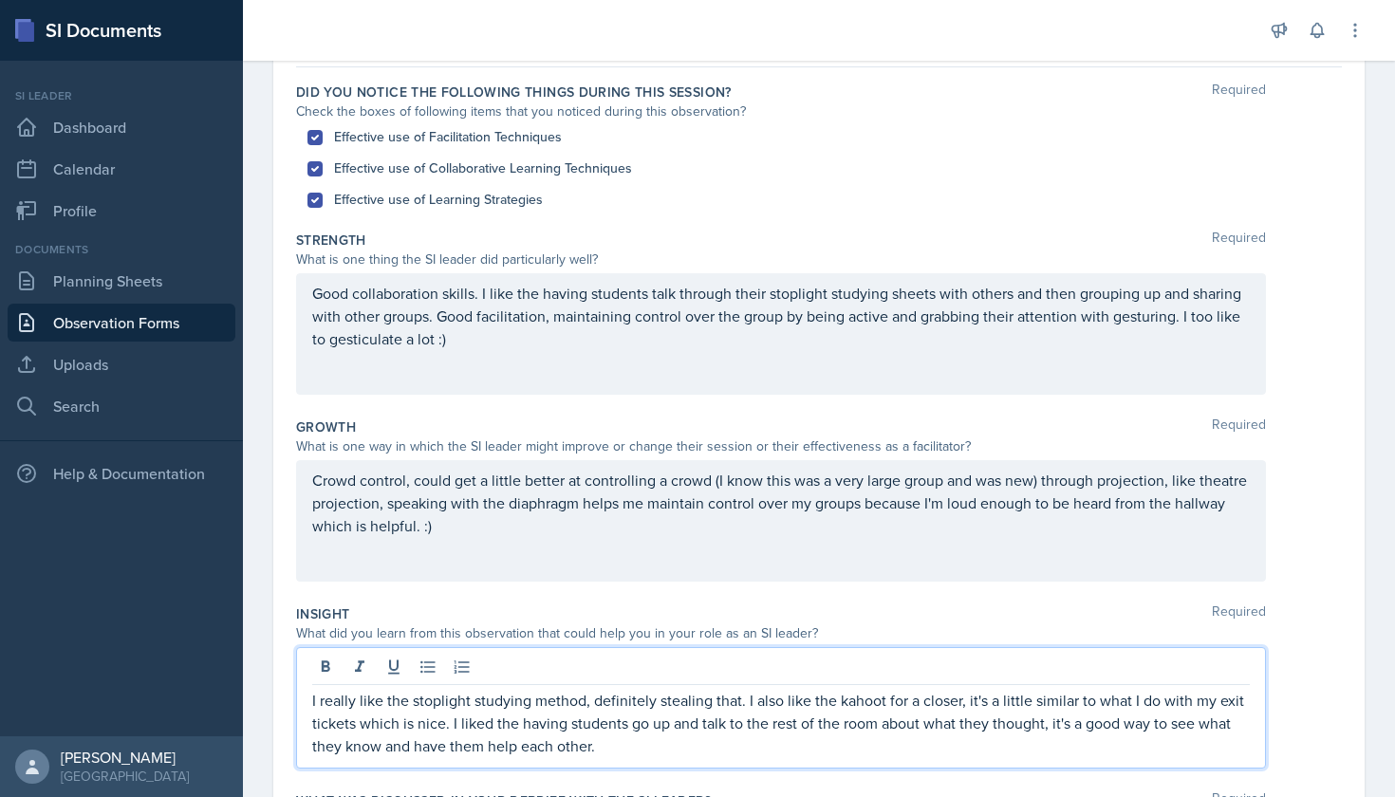
scroll to position [178, 0]
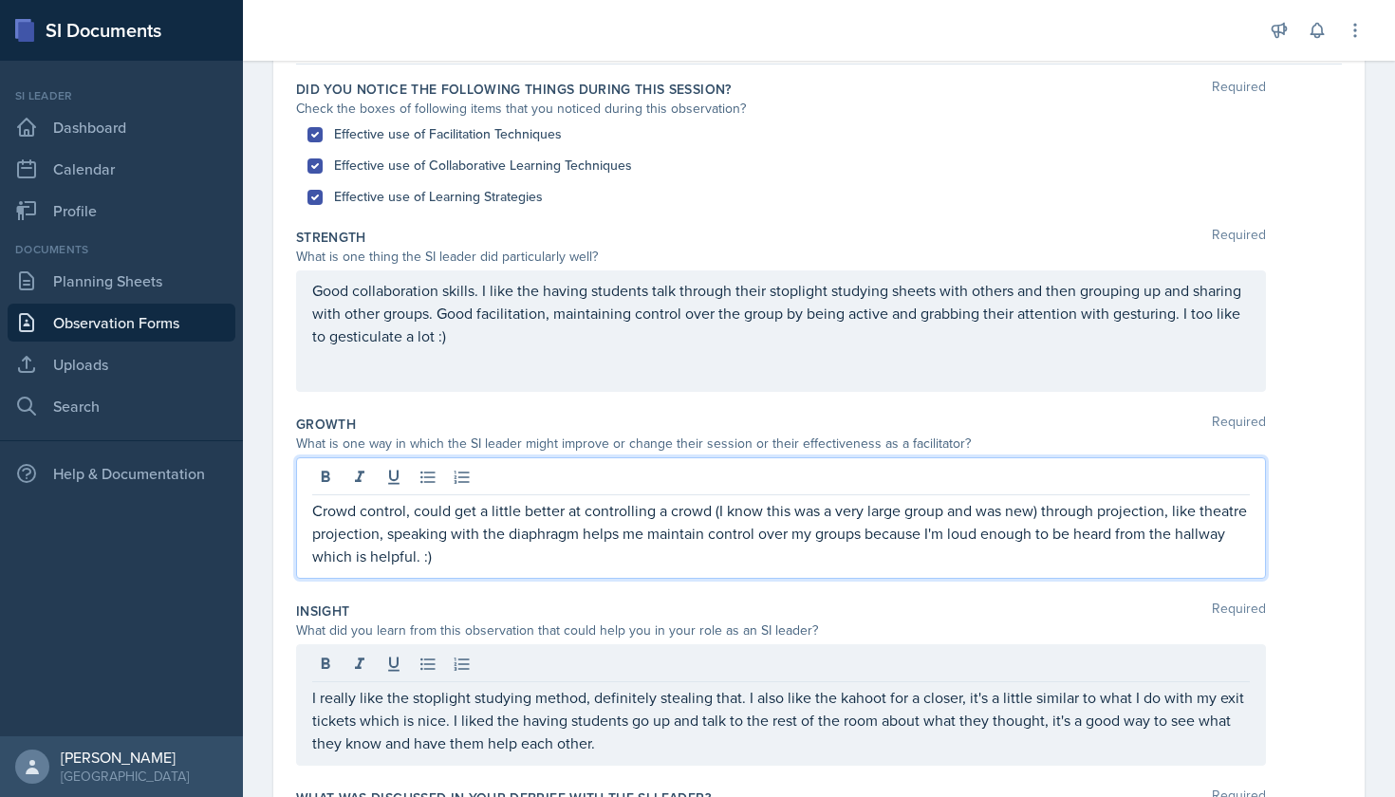
click at [603, 523] on p "Crowd control, could get a little better at controlling a crowd (I know this wa…" at bounding box center [781, 533] width 938 height 68
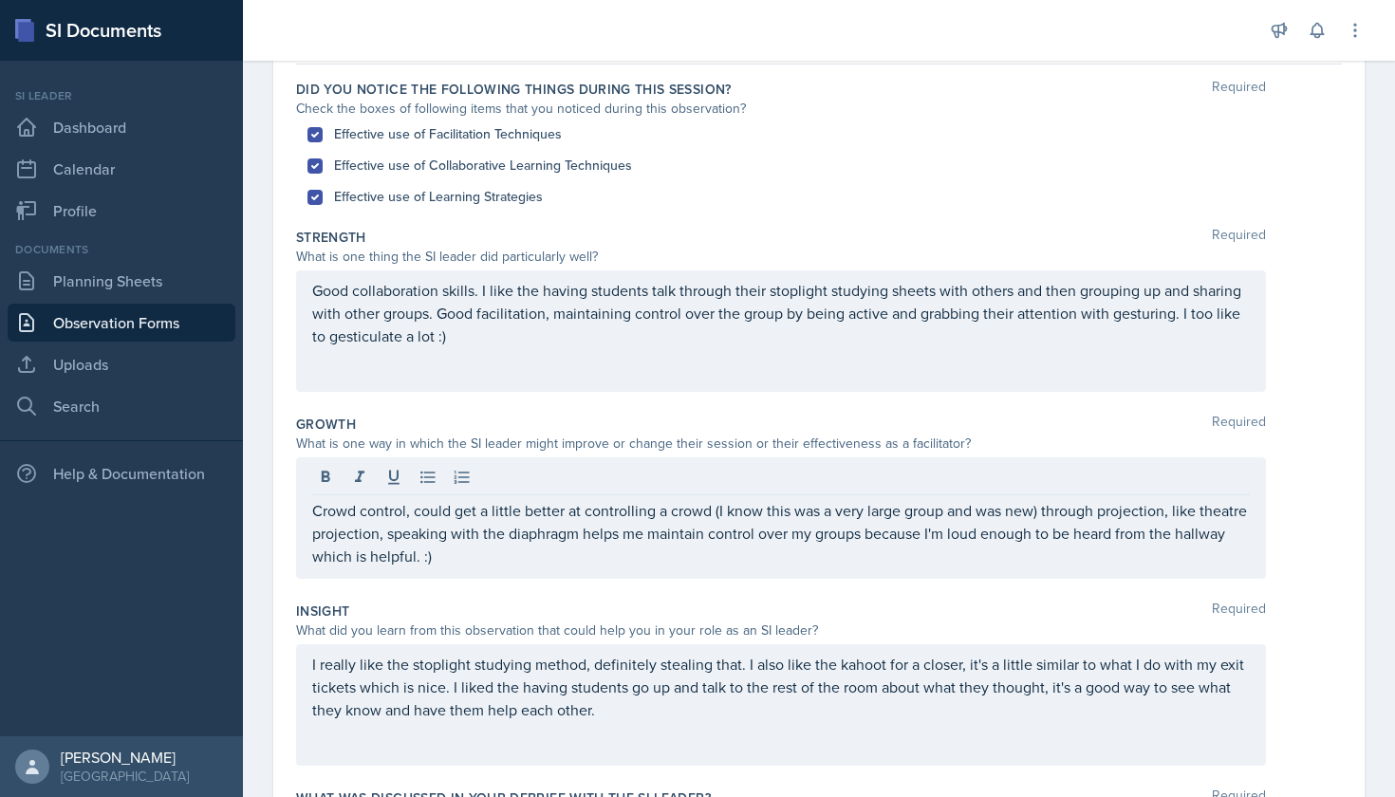
click at [499, 351] on div "Good collaboration skills. I like the having students talk through their stopli…" at bounding box center [781, 330] width 970 height 121
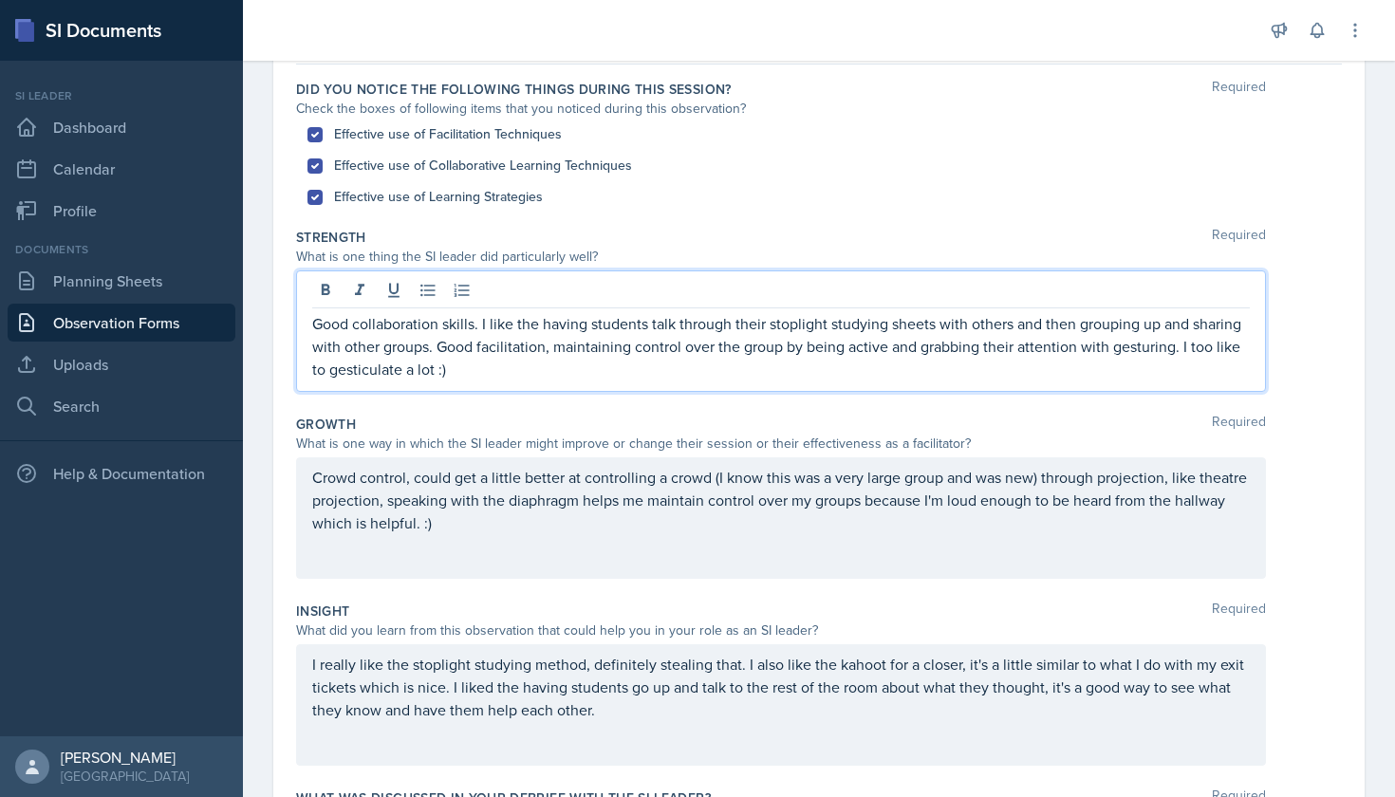
click at [475, 370] on p "Good collaboration skills. I like the having students talk through their stopli…" at bounding box center [781, 346] width 938 height 68
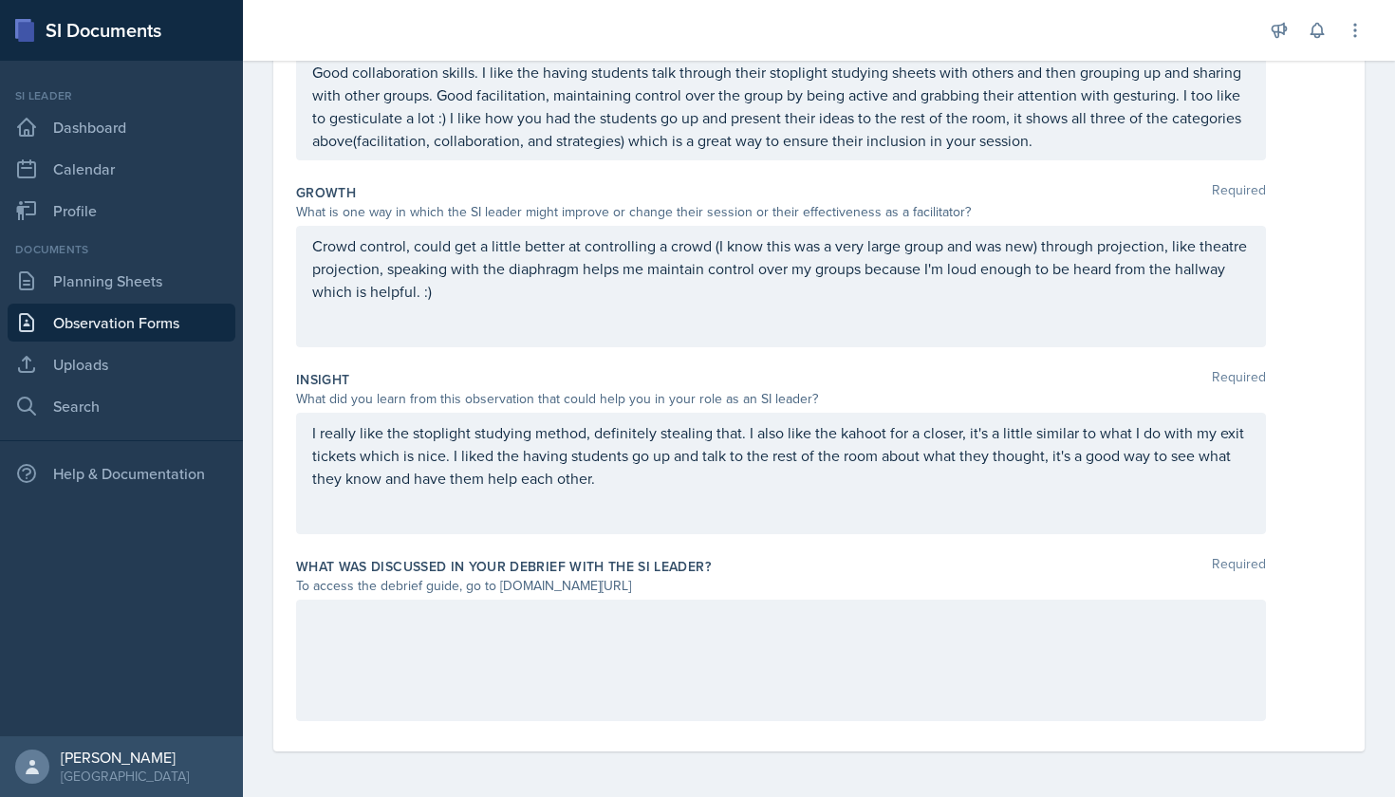
click at [578, 605] on div at bounding box center [781, 660] width 970 height 121
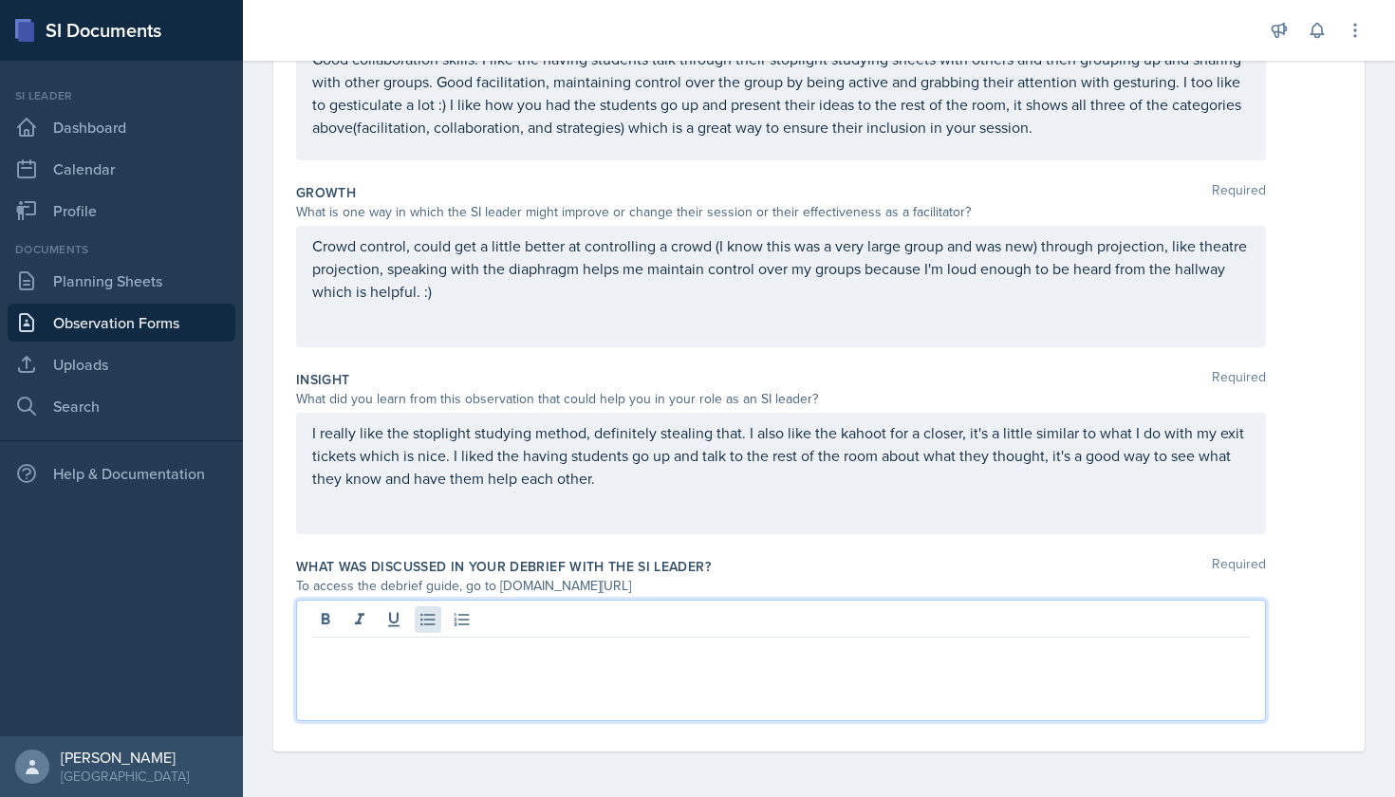
click at [422, 623] on icon at bounding box center [427, 620] width 14 height 12
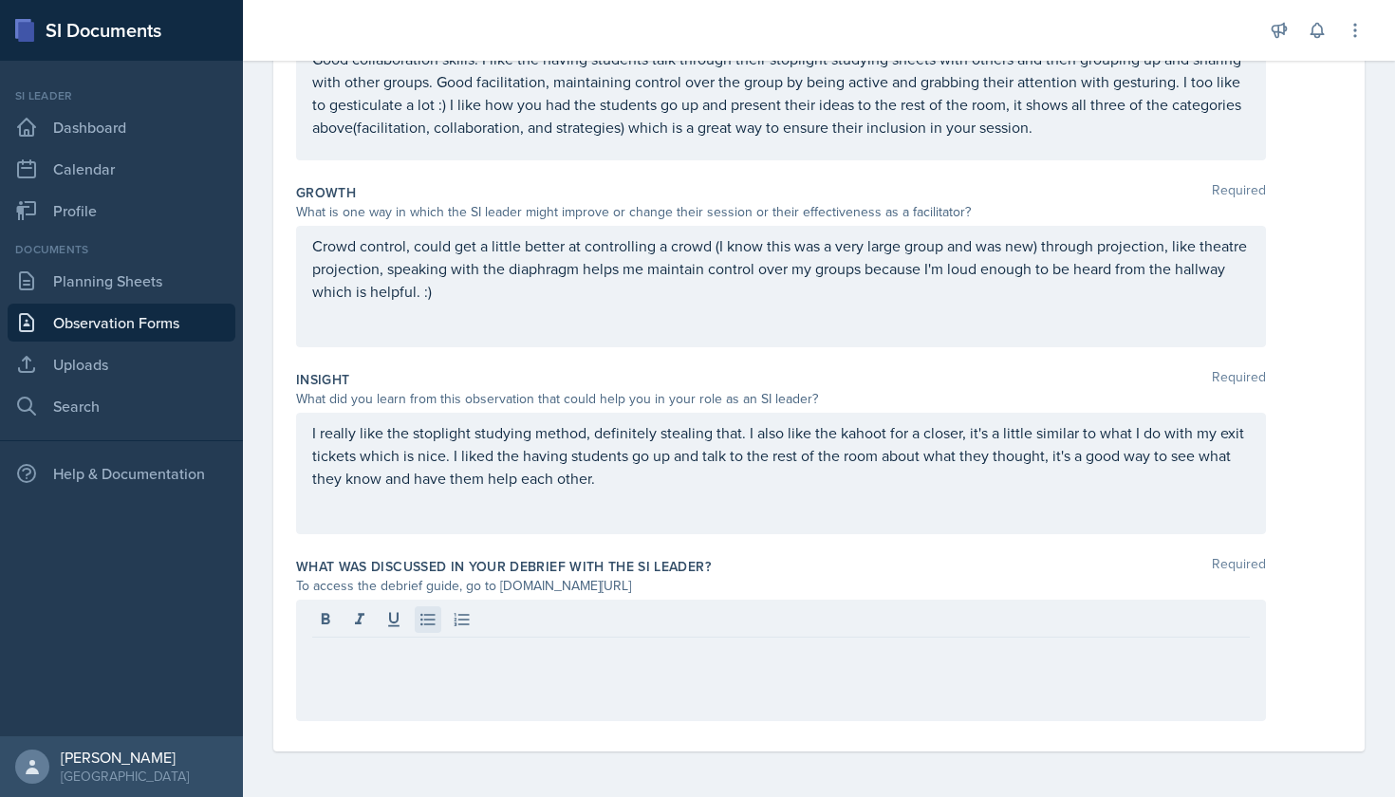
click at [431, 623] on icon at bounding box center [427, 619] width 19 height 19
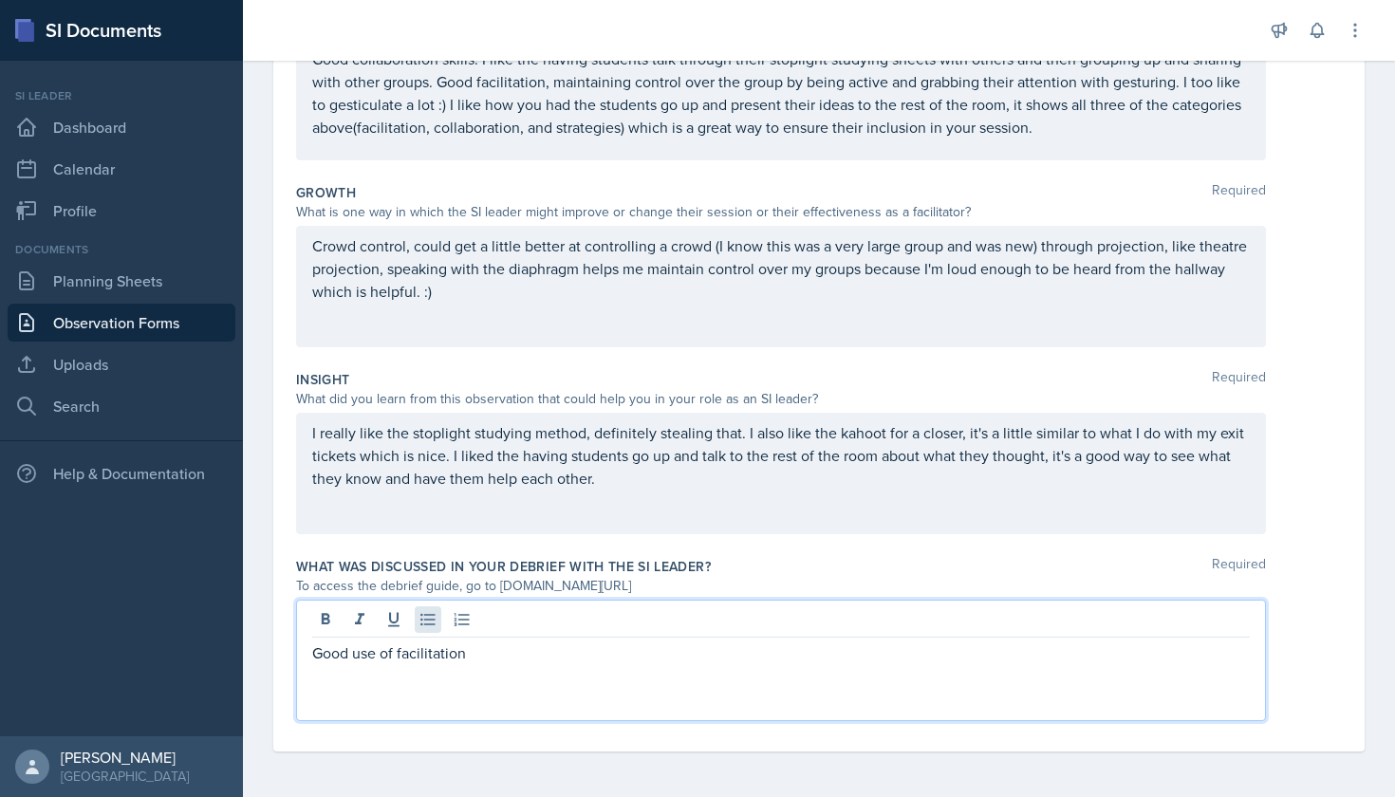
click at [432, 623] on icon at bounding box center [427, 619] width 19 height 19
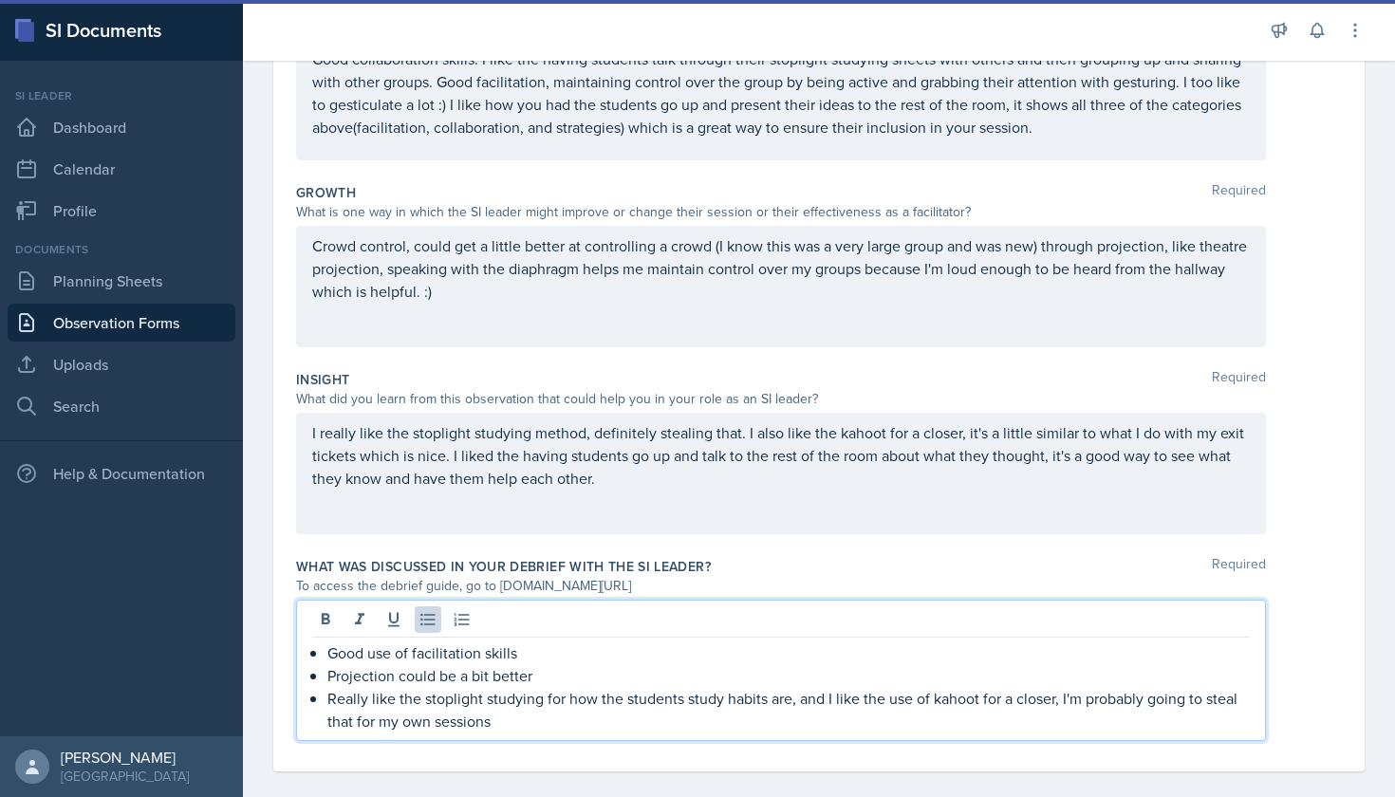
click at [539, 648] on p "Good use of facilitation skills" at bounding box center [788, 653] width 922 height 23
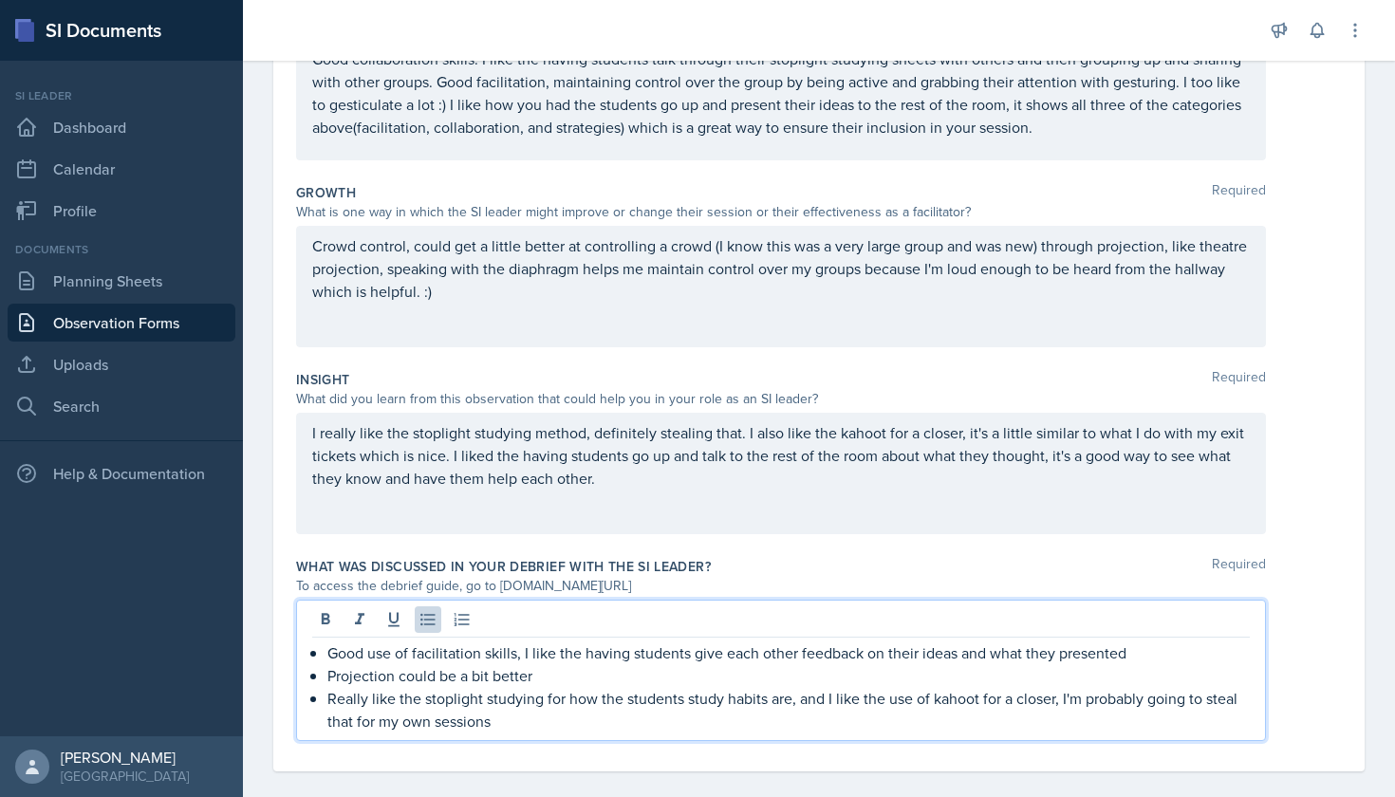
click at [552, 679] on p "Projection could be a bit better" at bounding box center [788, 675] width 922 height 23
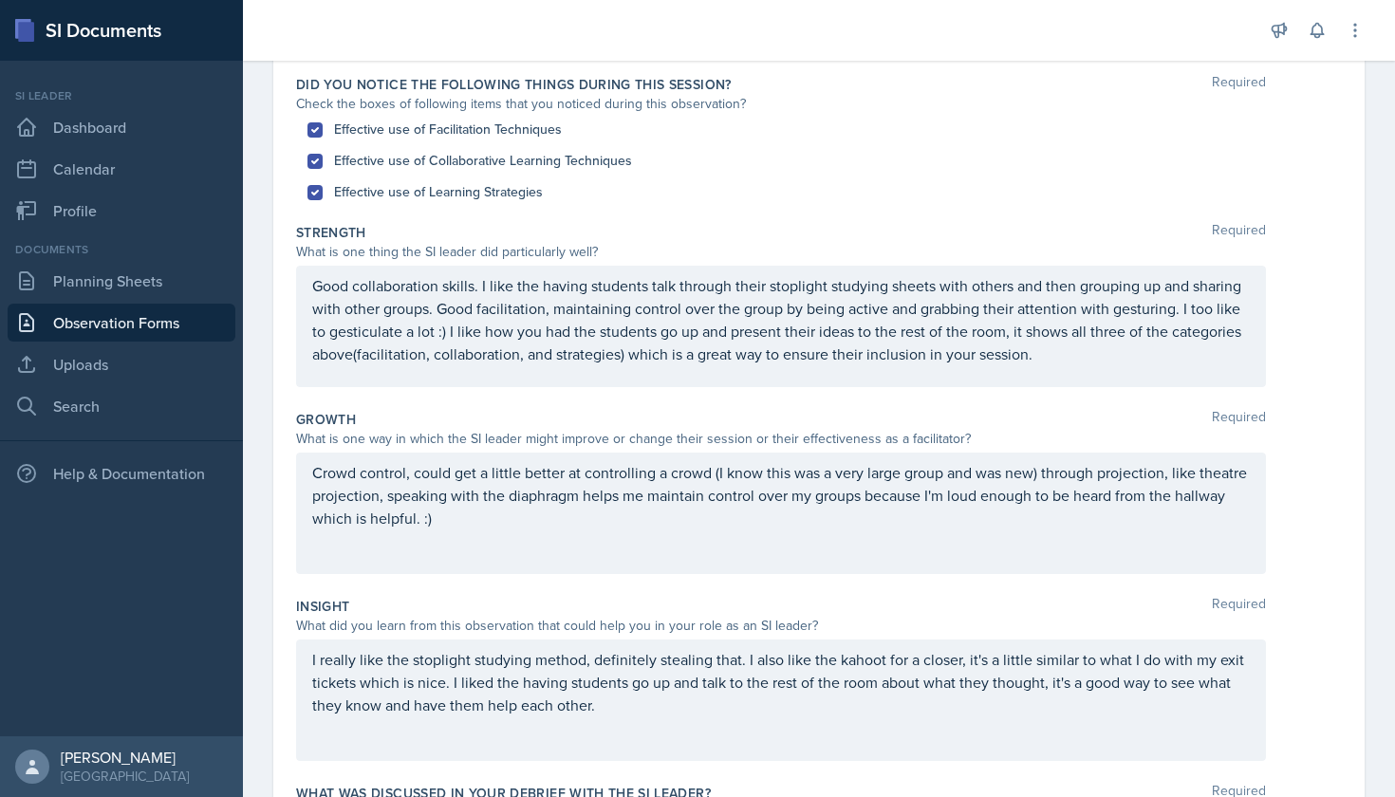
scroll to position [182, 0]
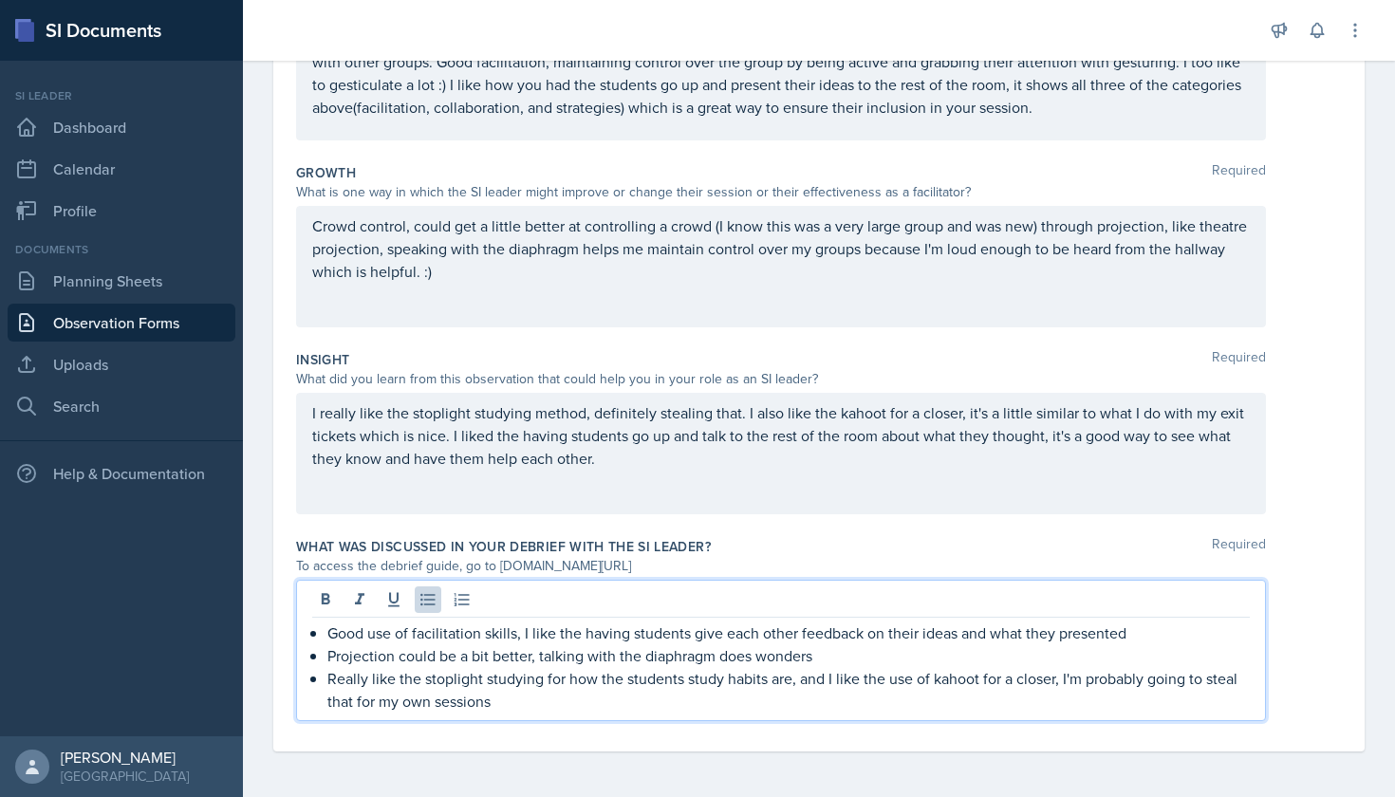
click at [567, 748] on div "Did you notice the following things during this session? Required Check the box…" at bounding box center [819, 282] width 1046 height 939
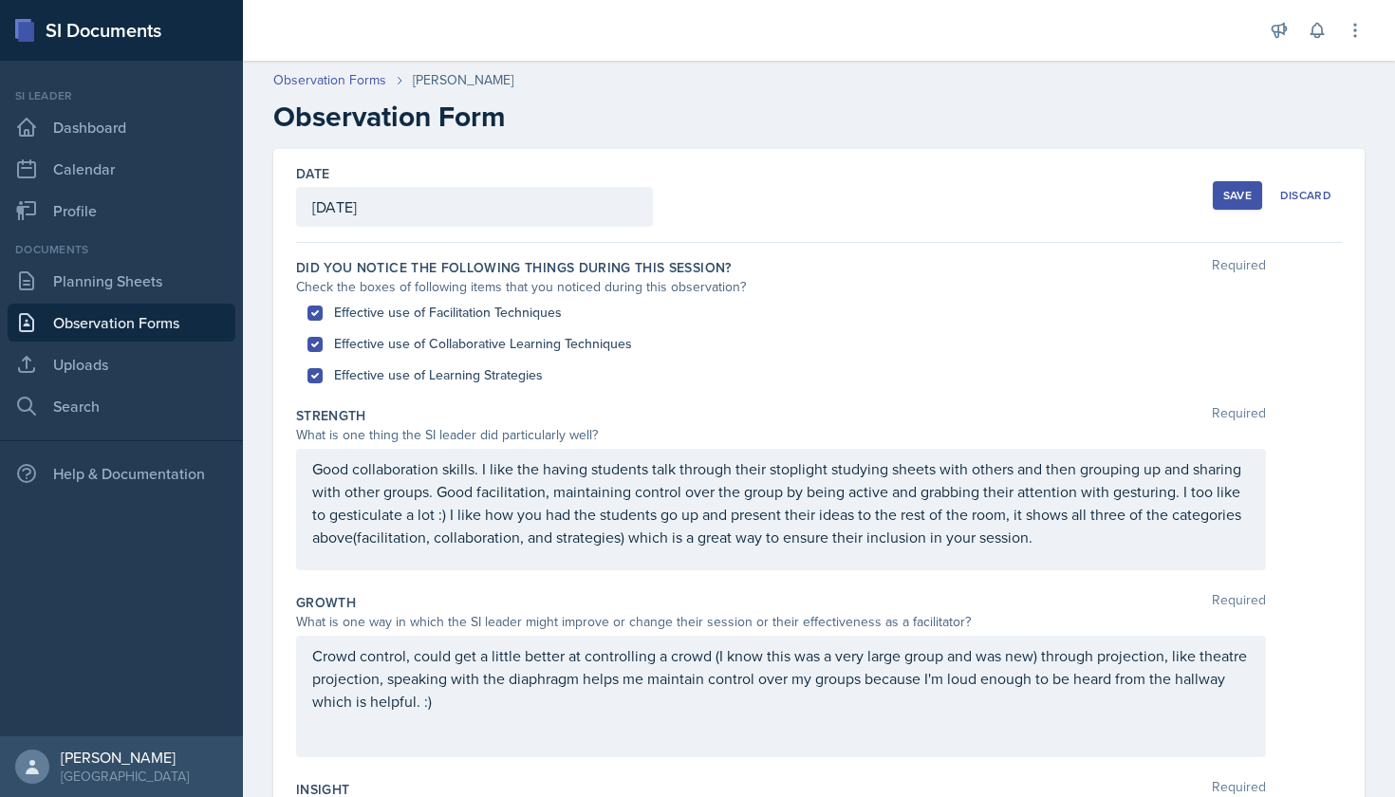
scroll to position [0, 0]
click at [1218, 200] on button "Save" at bounding box center [1237, 195] width 49 height 28
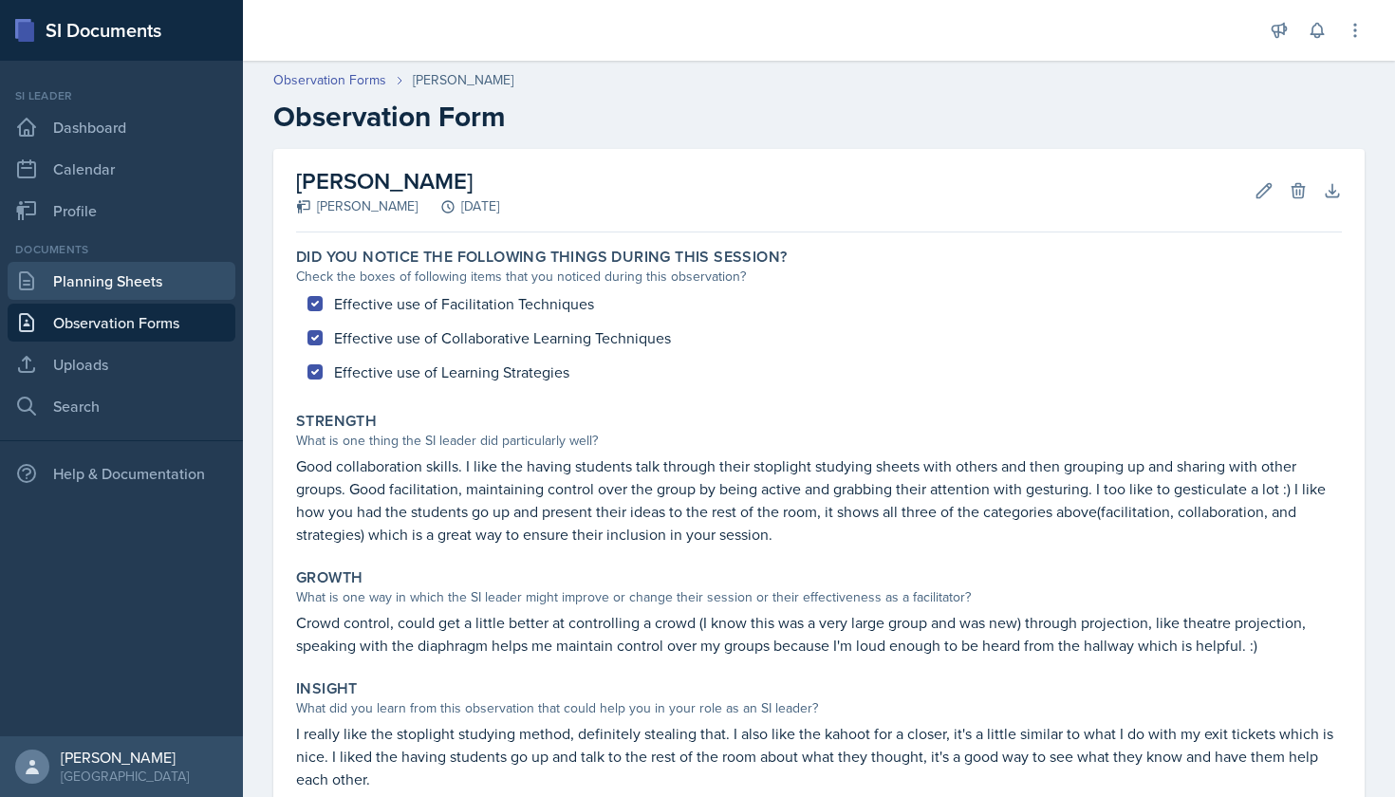
click at [153, 281] on link "Planning Sheets" at bounding box center [122, 281] width 228 height 38
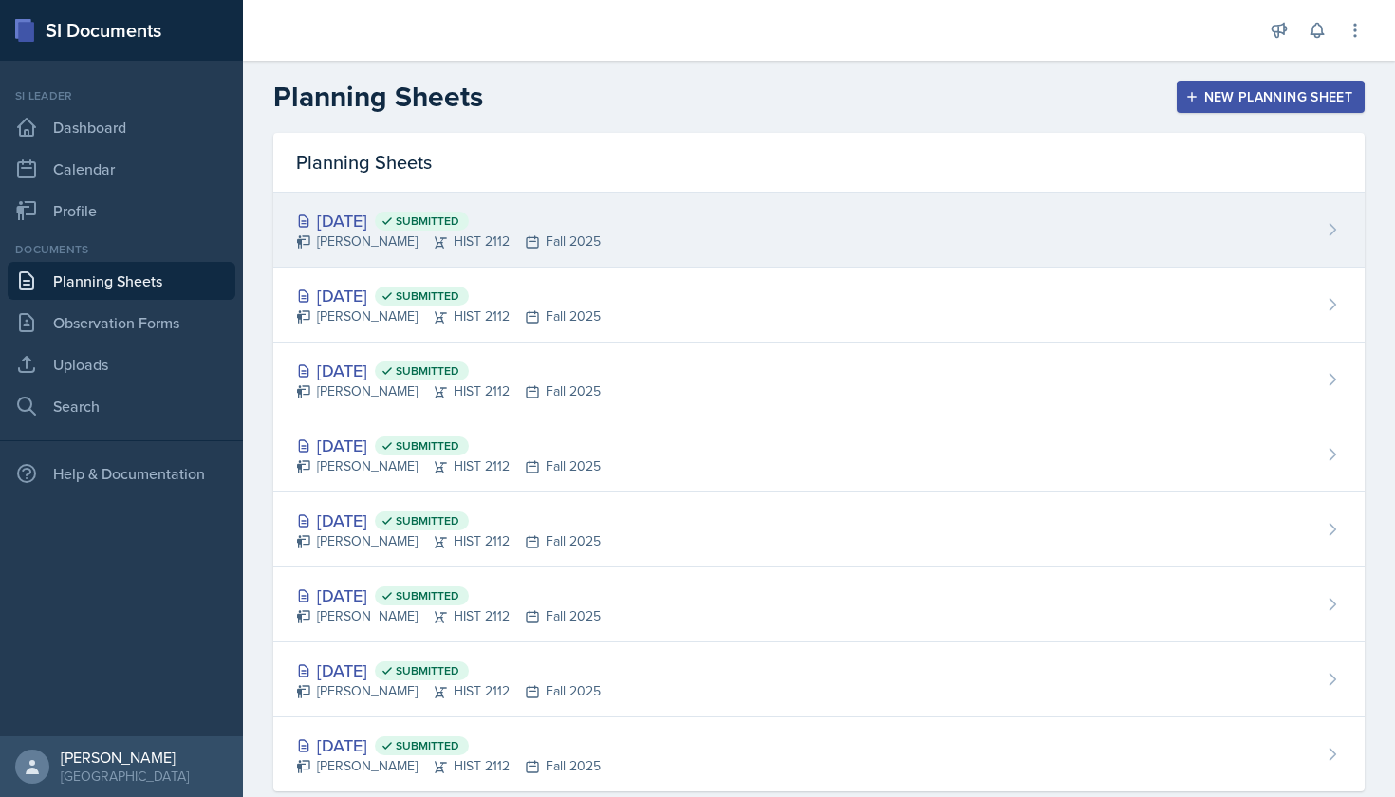
click at [408, 219] on div "[DATE] Submitted" at bounding box center [448, 221] width 305 height 26
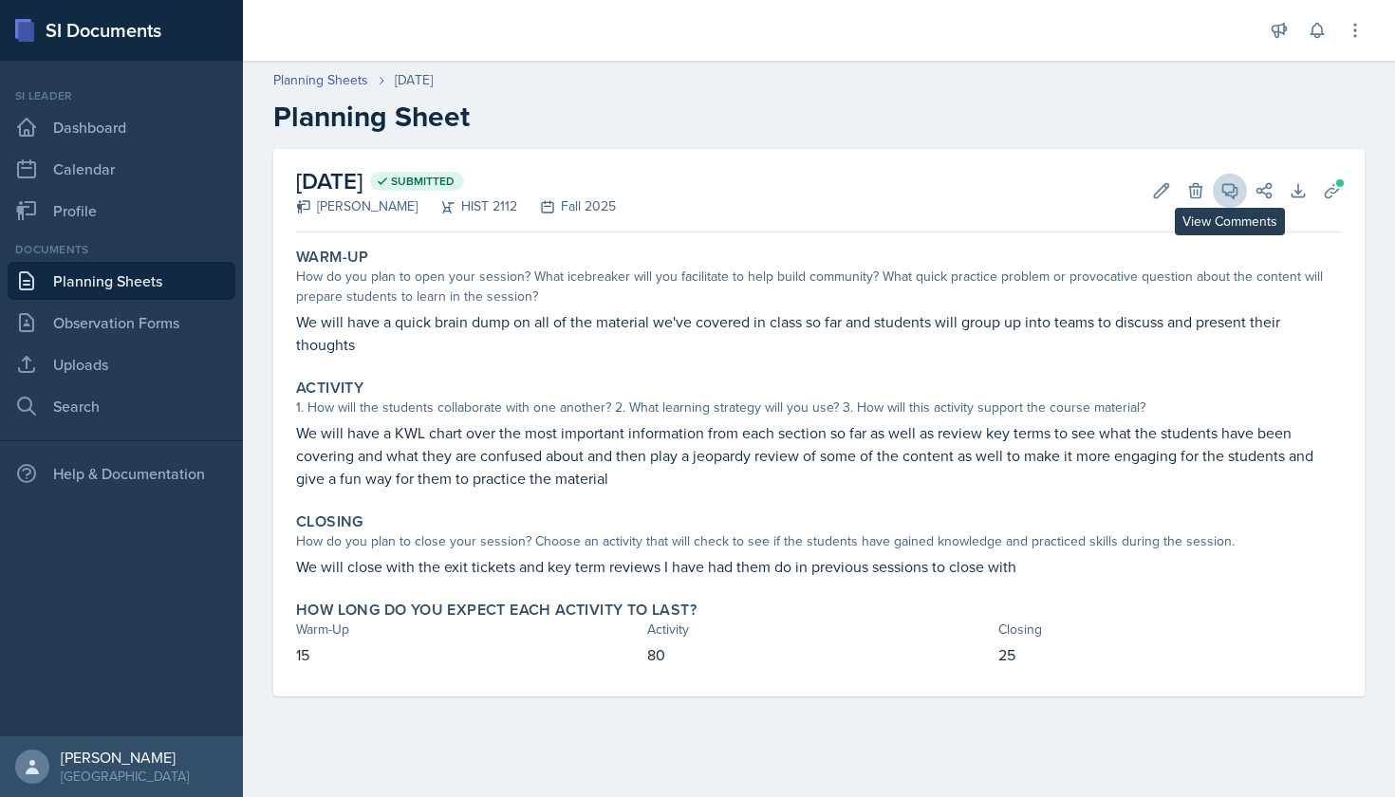
click at [1237, 197] on icon at bounding box center [1229, 190] width 19 height 19
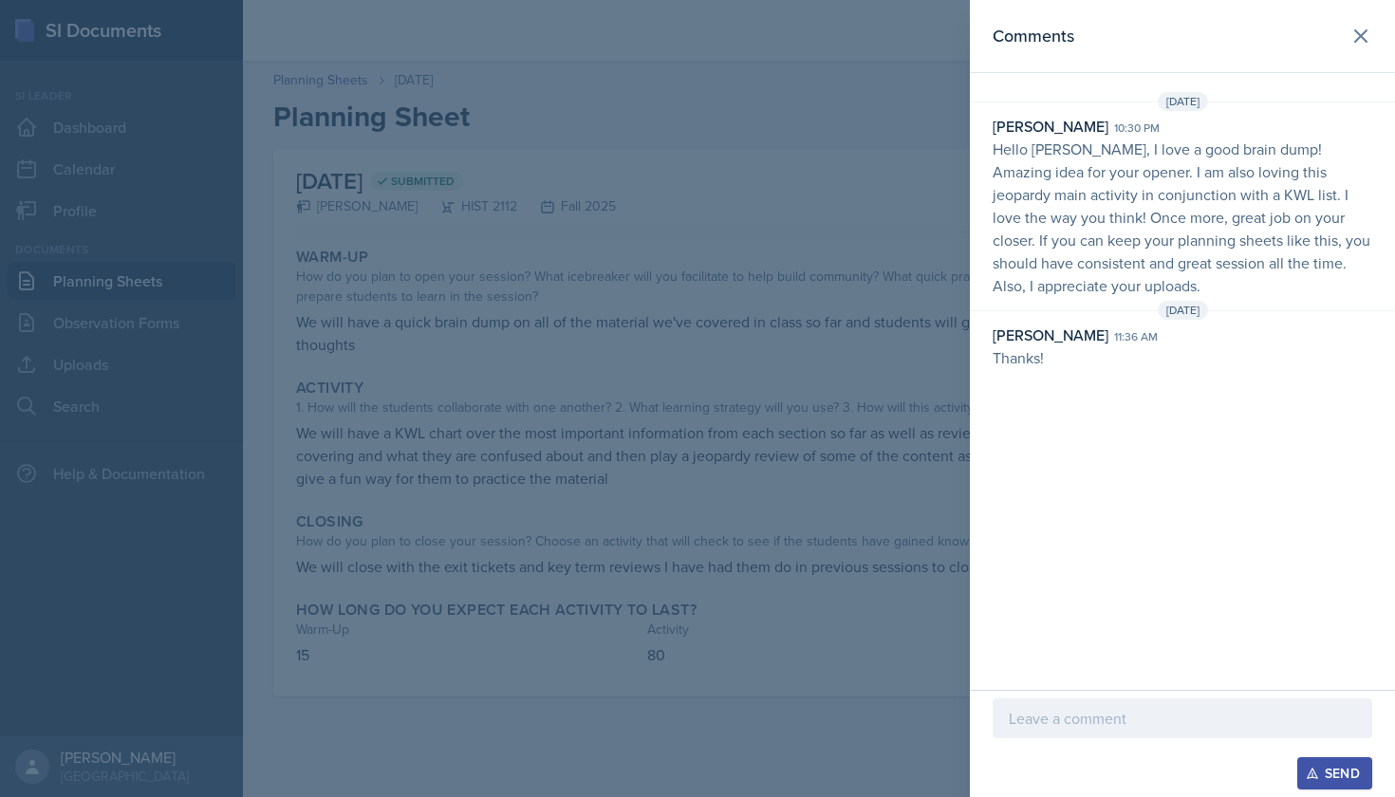
click at [892, 185] on div at bounding box center [697, 398] width 1395 height 797
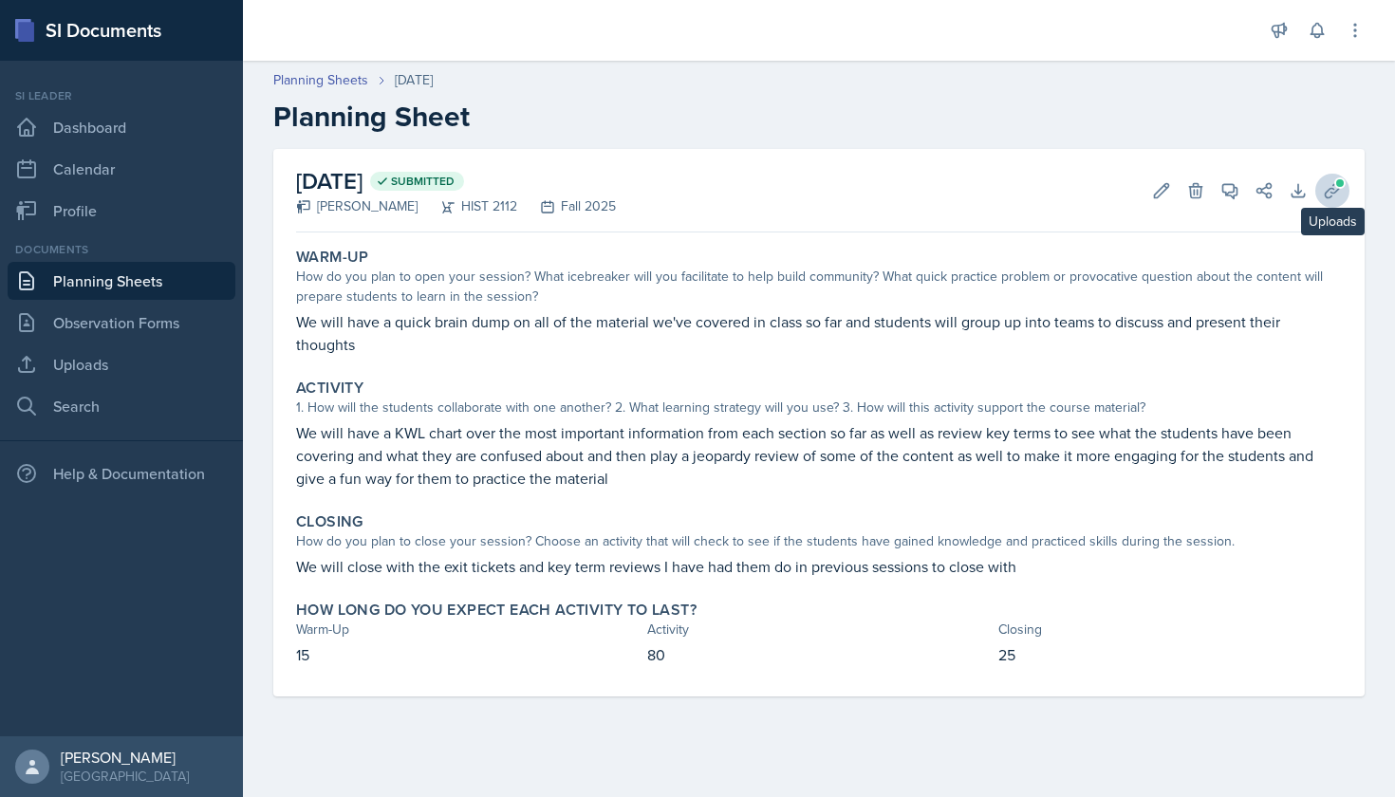
click at [1335, 175] on button "Uploads" at bounding box center [1332, 191] width 34 height 34
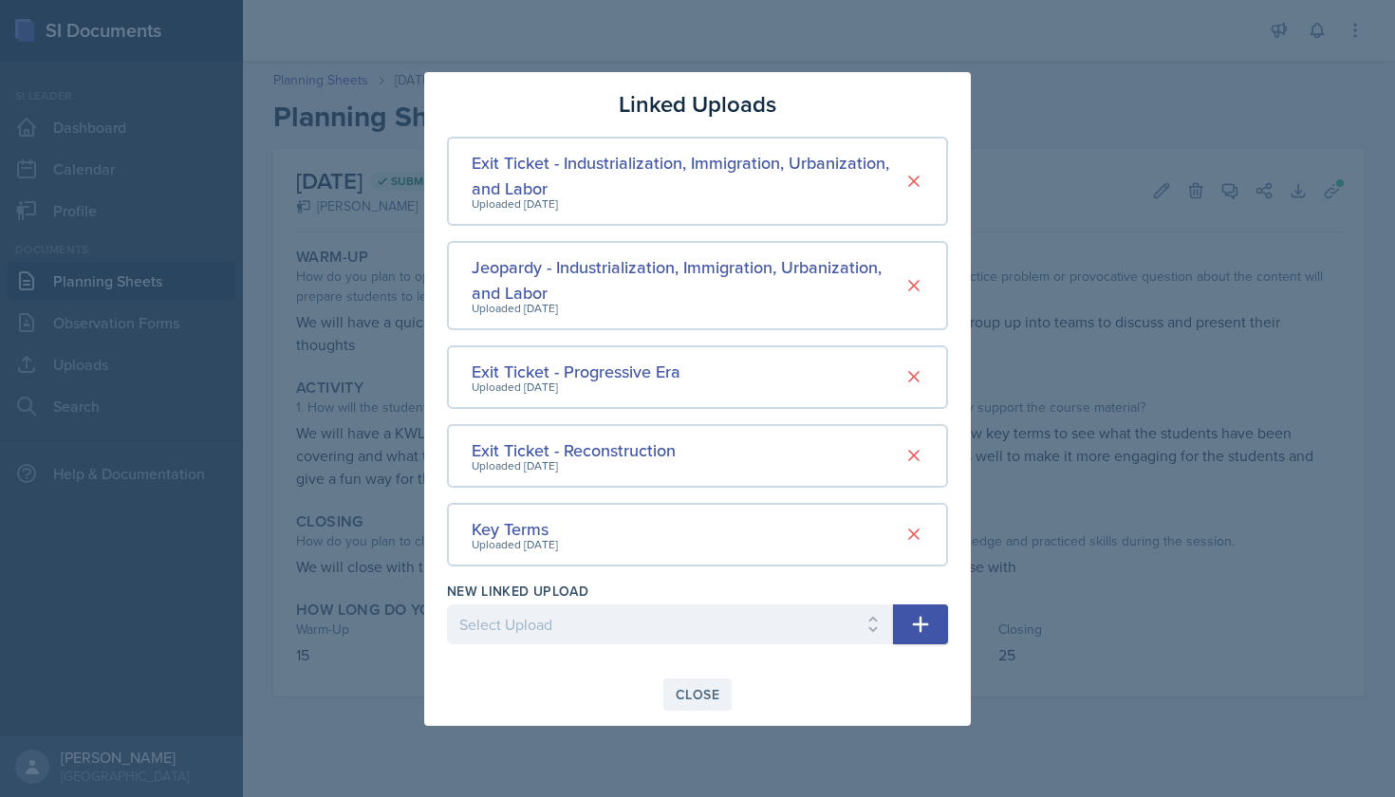
click at [693, 693] on div "Close" at bounding box center [698, 694] width 44 height 15
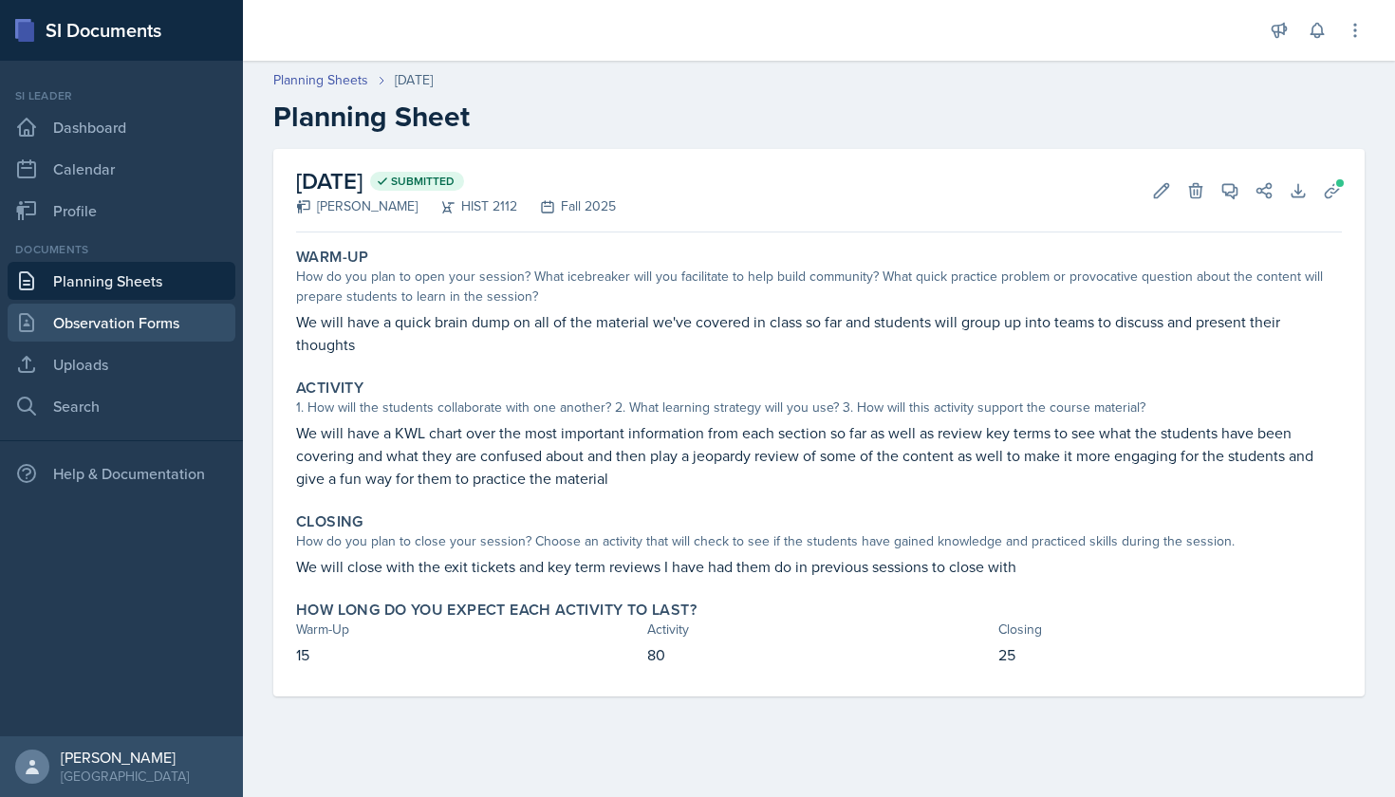
click at [159, 332] on link "Observation Forms" at bounding box center [122, 323] width 228 height 38
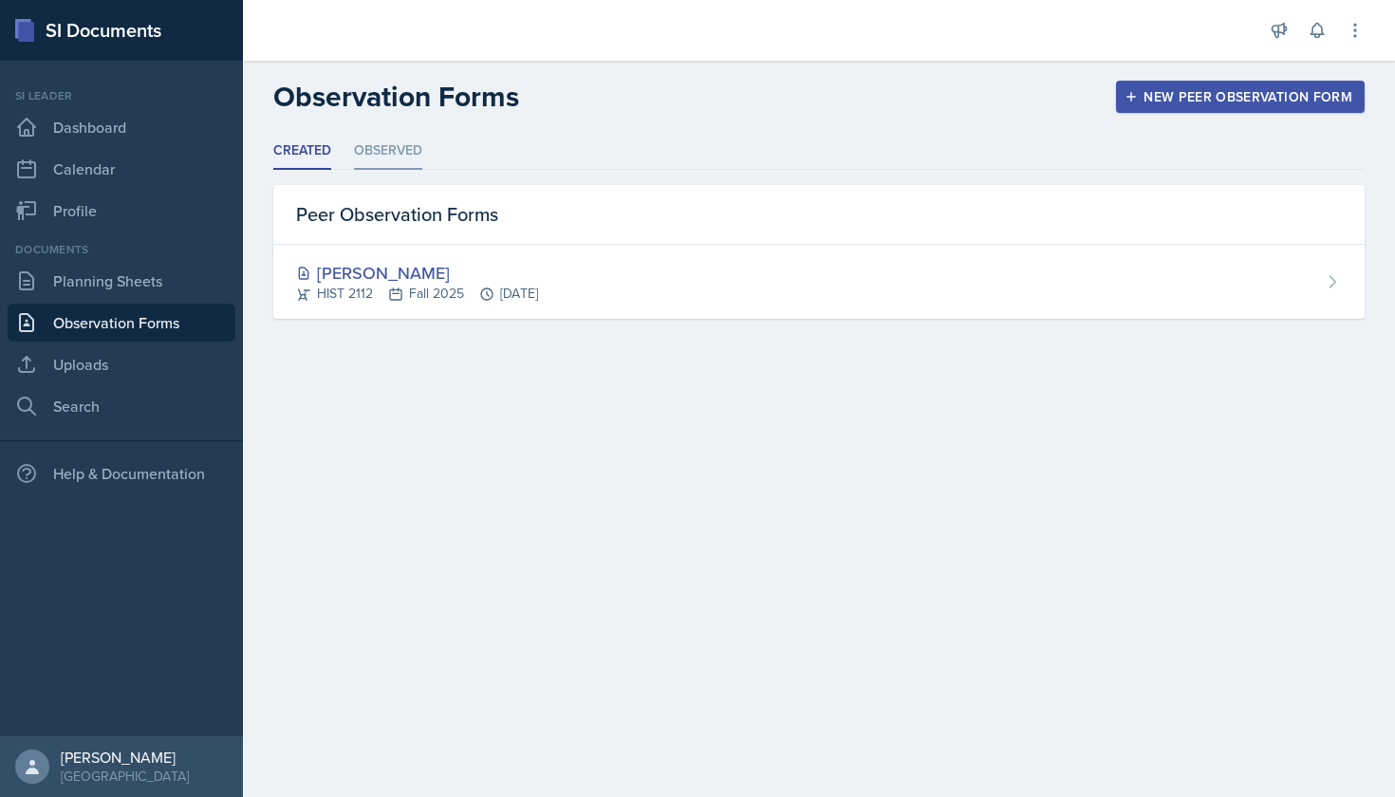
click at [400, 151] on li "Observed" at bounding box center [388, 151] width 68 height 37
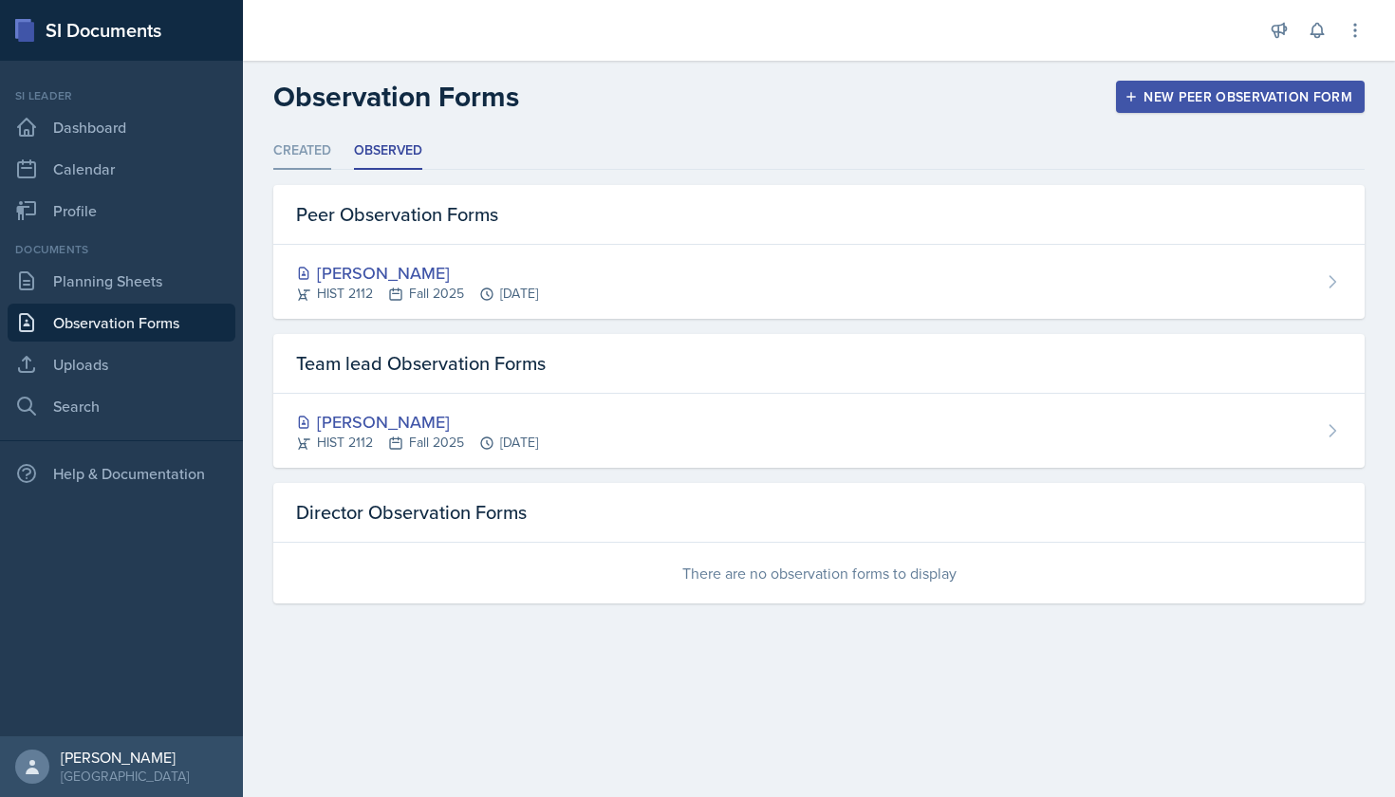
click at [318, 145] on li "Created" at bounding box center [302, 151] width 58 height 37
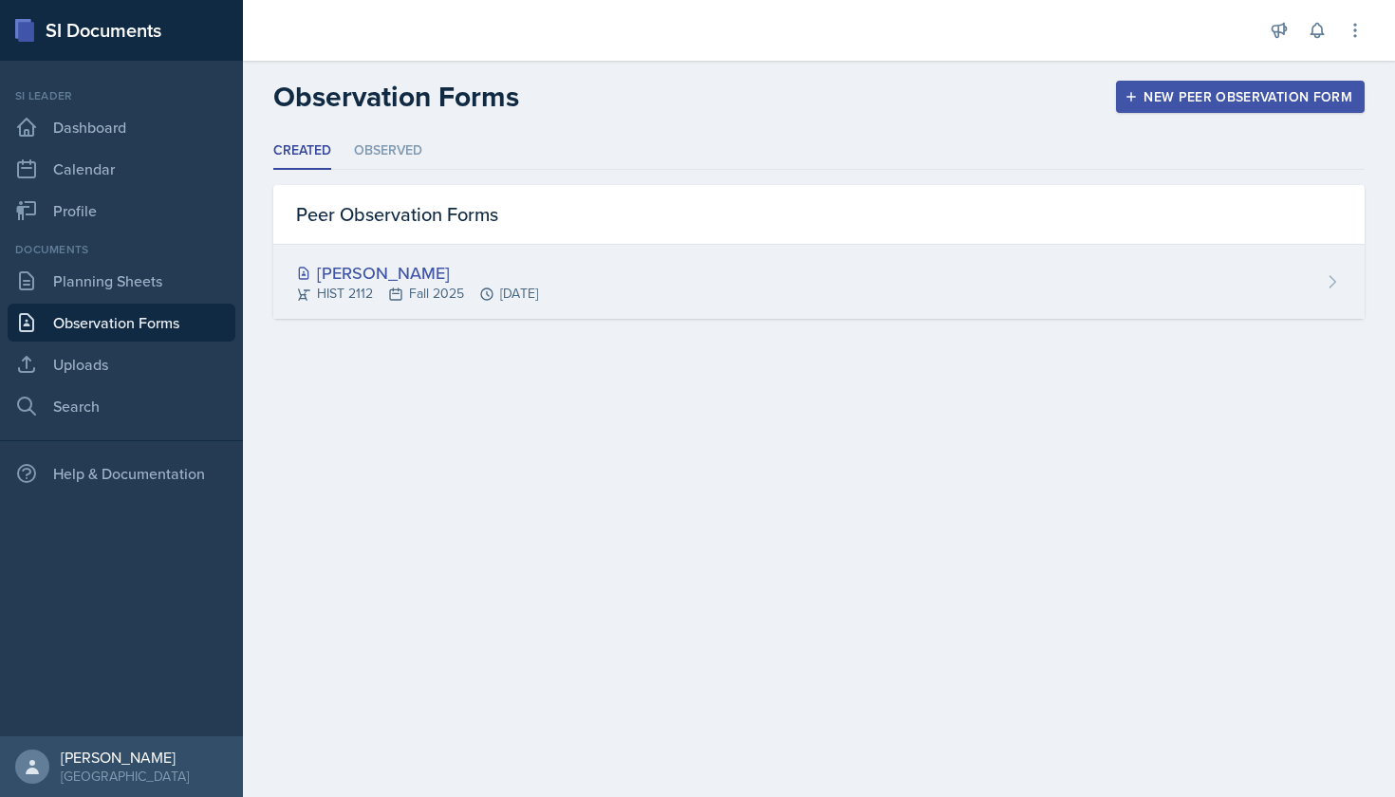
click at [344, 265] on div "[PERSON_NAME]" at bounding box center [417, 273] width 242 height 26
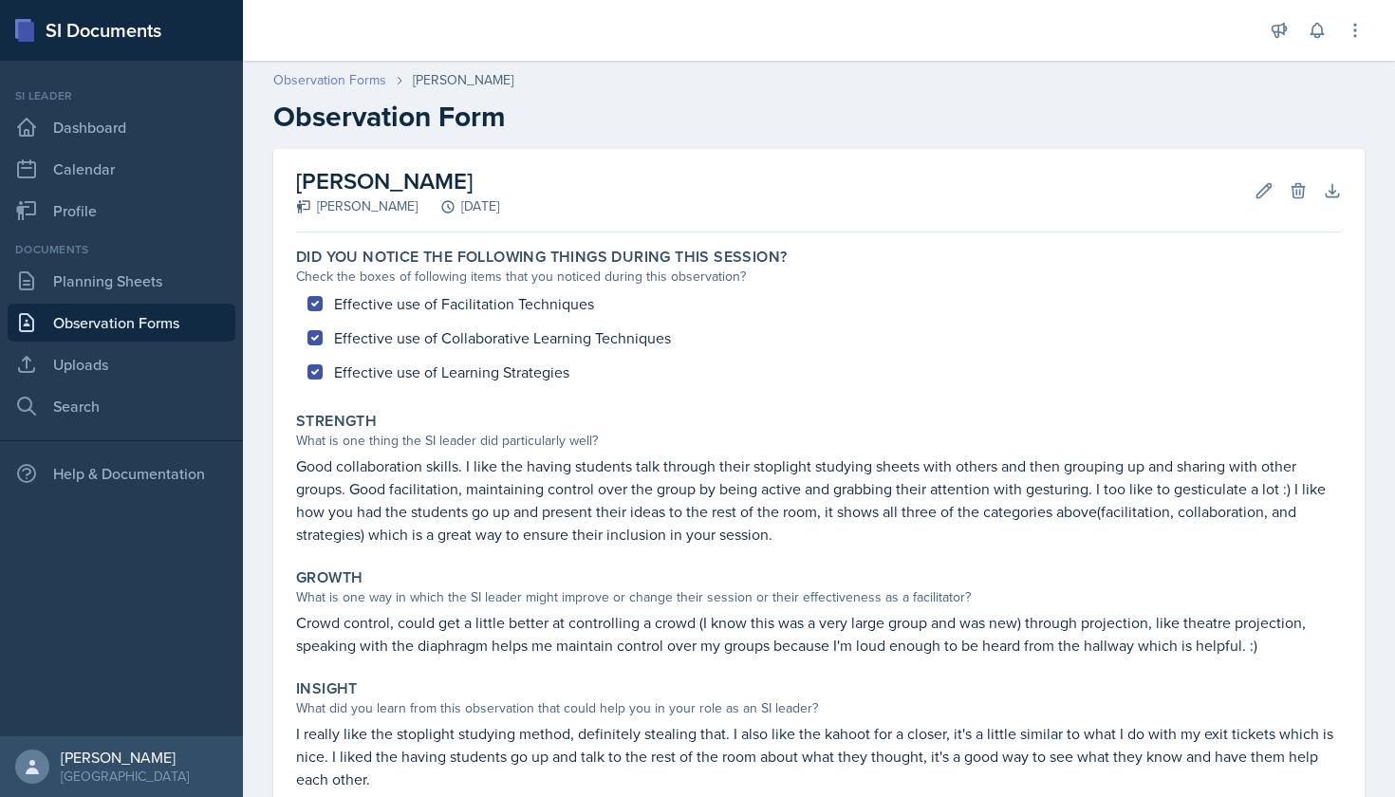
click at [361, 78] on link "Observation Forms" at bounding box center [329, 80] width 113 height 20
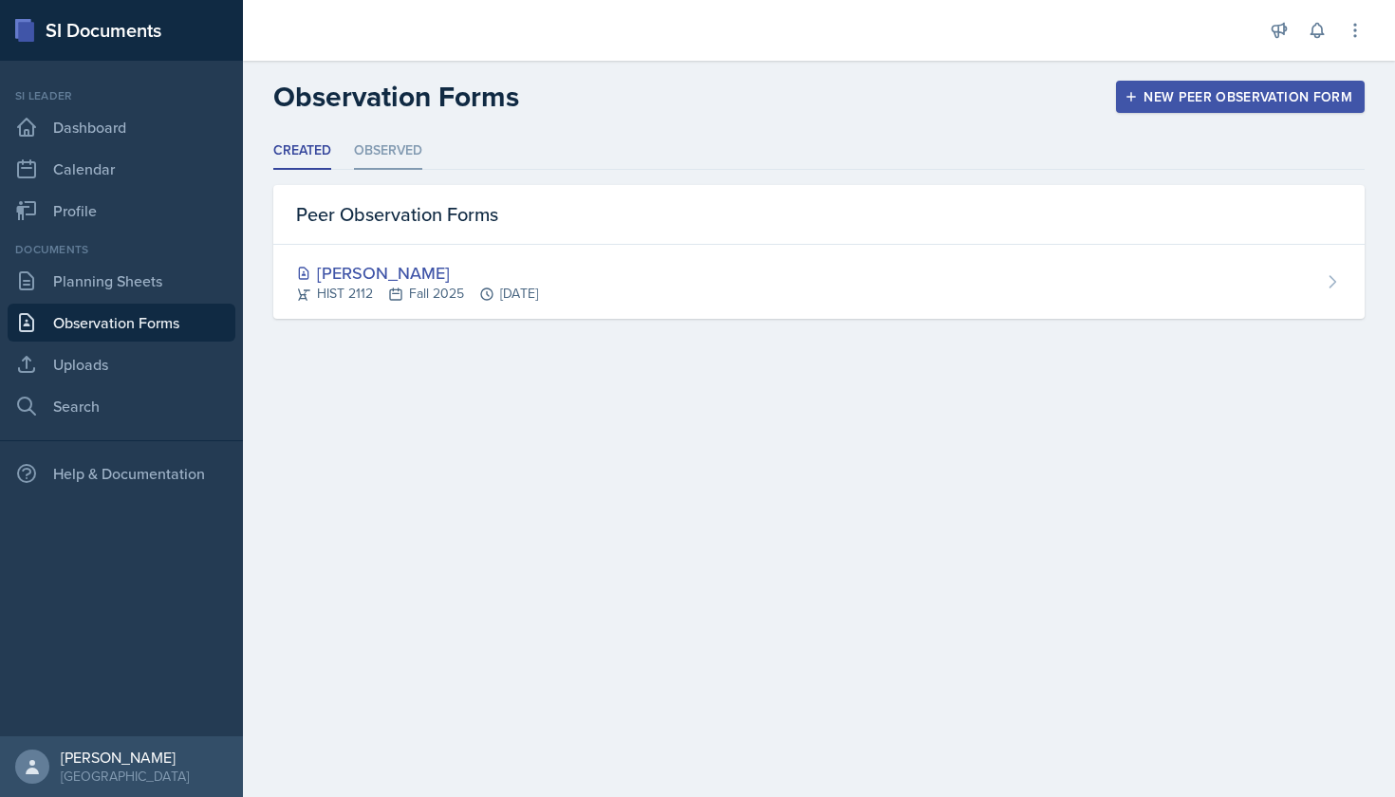
click at [389, 152] on li "Observed" at bounding box center [388, 151] width 68 height 37
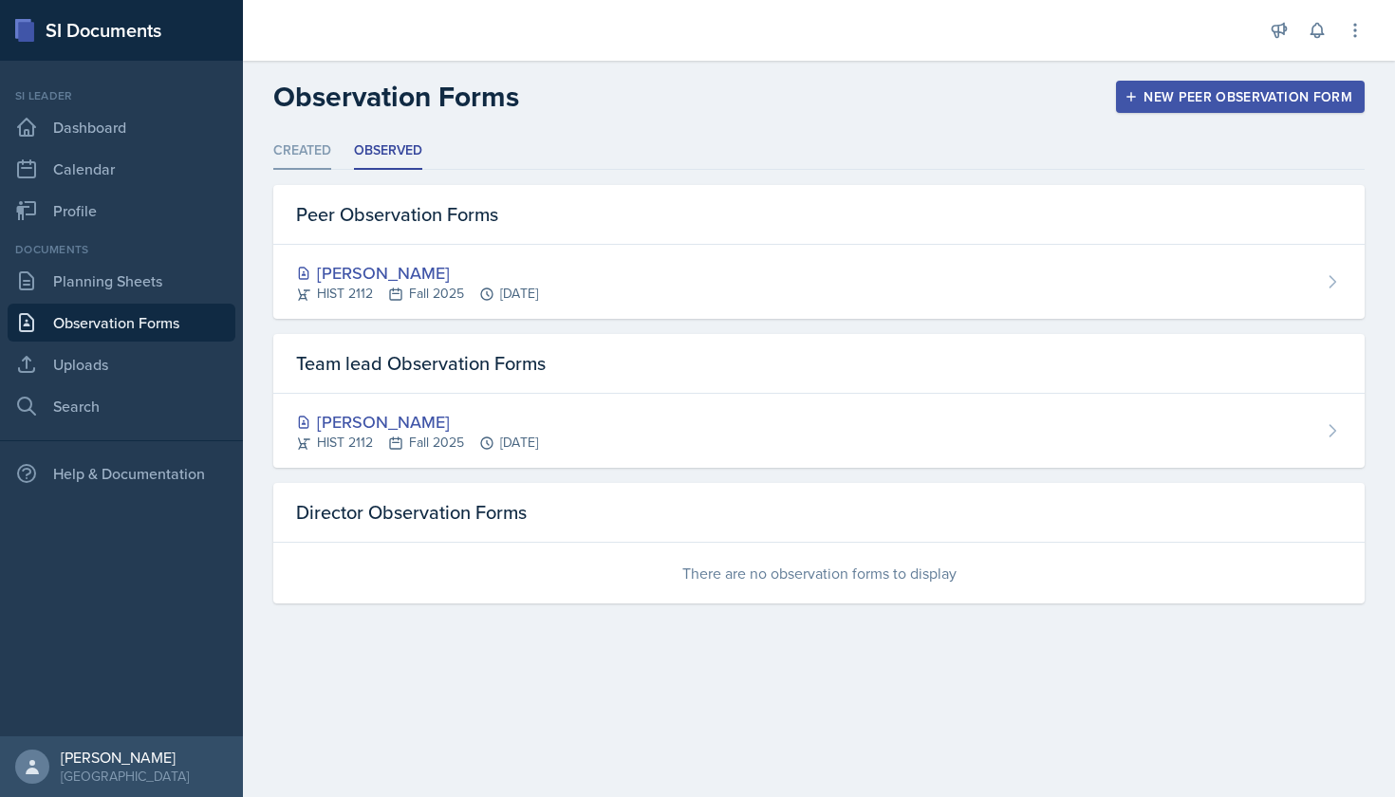
click at [304, 136] on li "Created" at bounding box center [302, 151] width 58 height 37
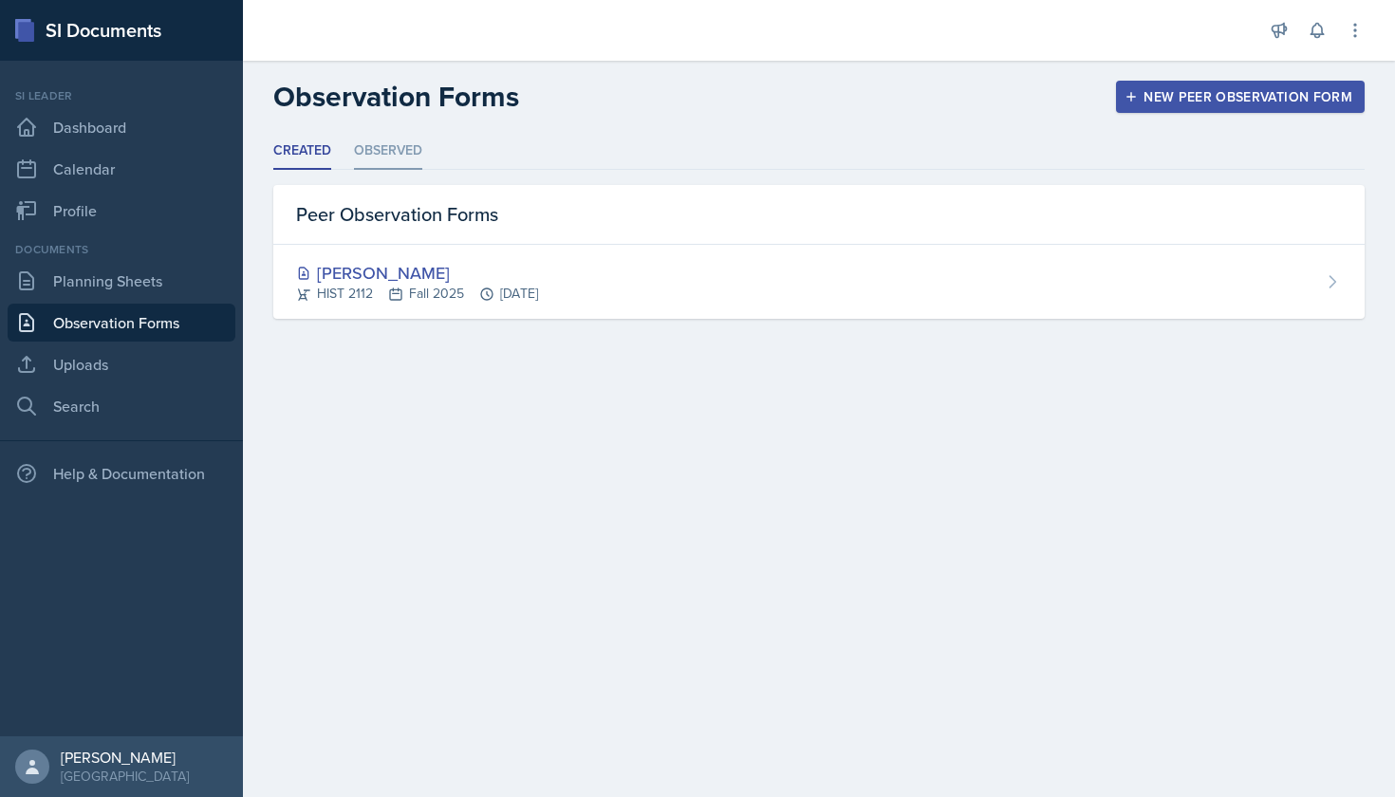
click at [376, 156] on li "Observed" at bounding box center [388, 151] width 68 height 37
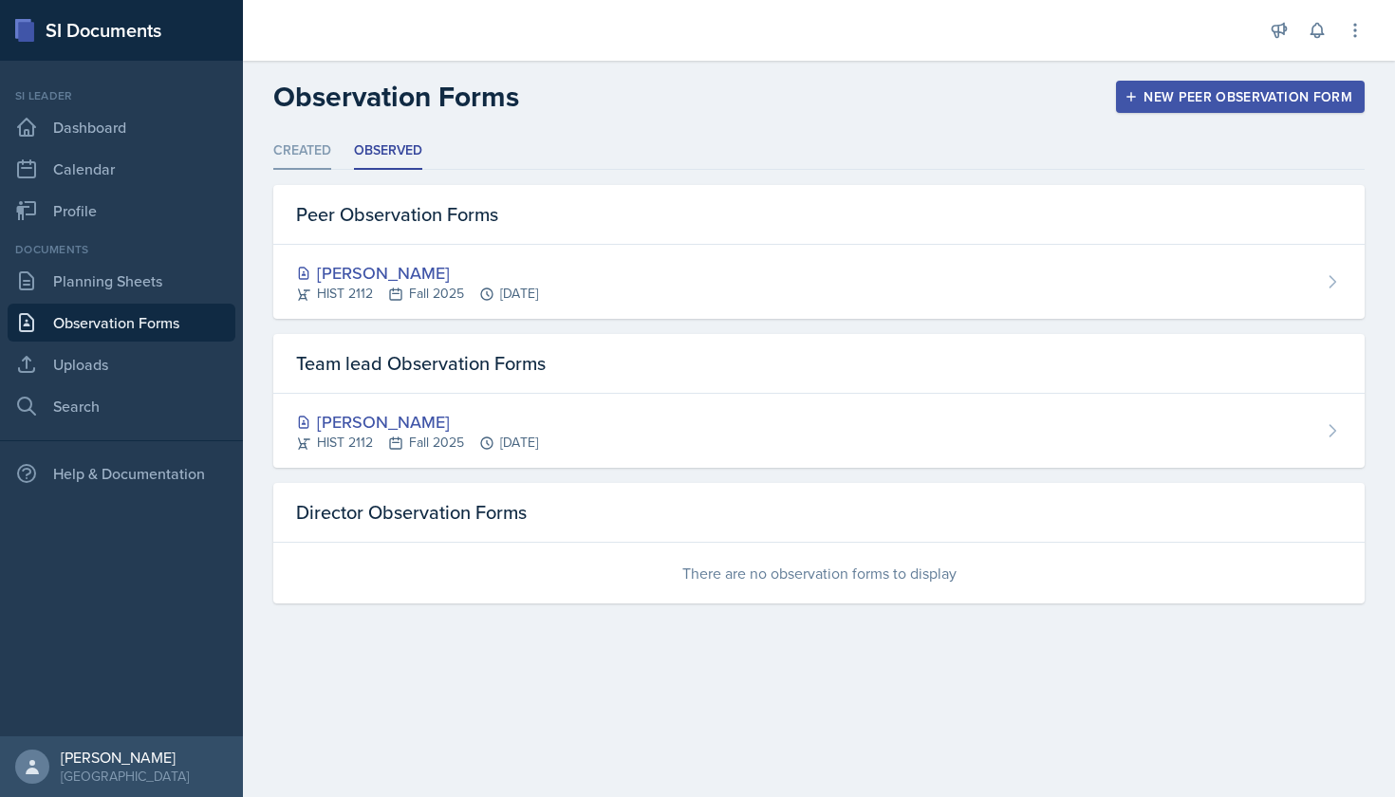
click at [325, 158] on li "Created" at bounding box center [302, 151] width 58 height 37
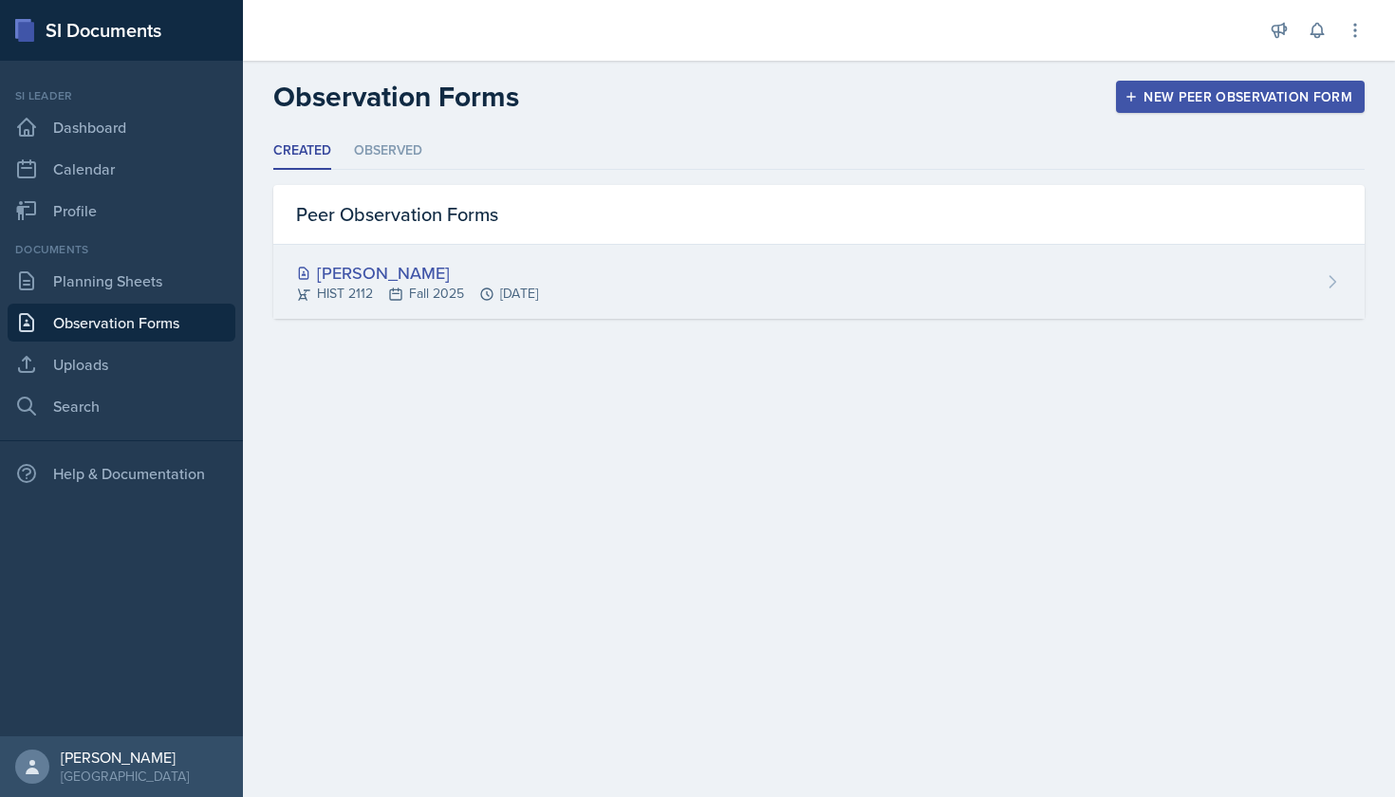
click at [346, 268] on div "[PERSON_NAME]" at bounding box center [417, 273] width 242 height 26
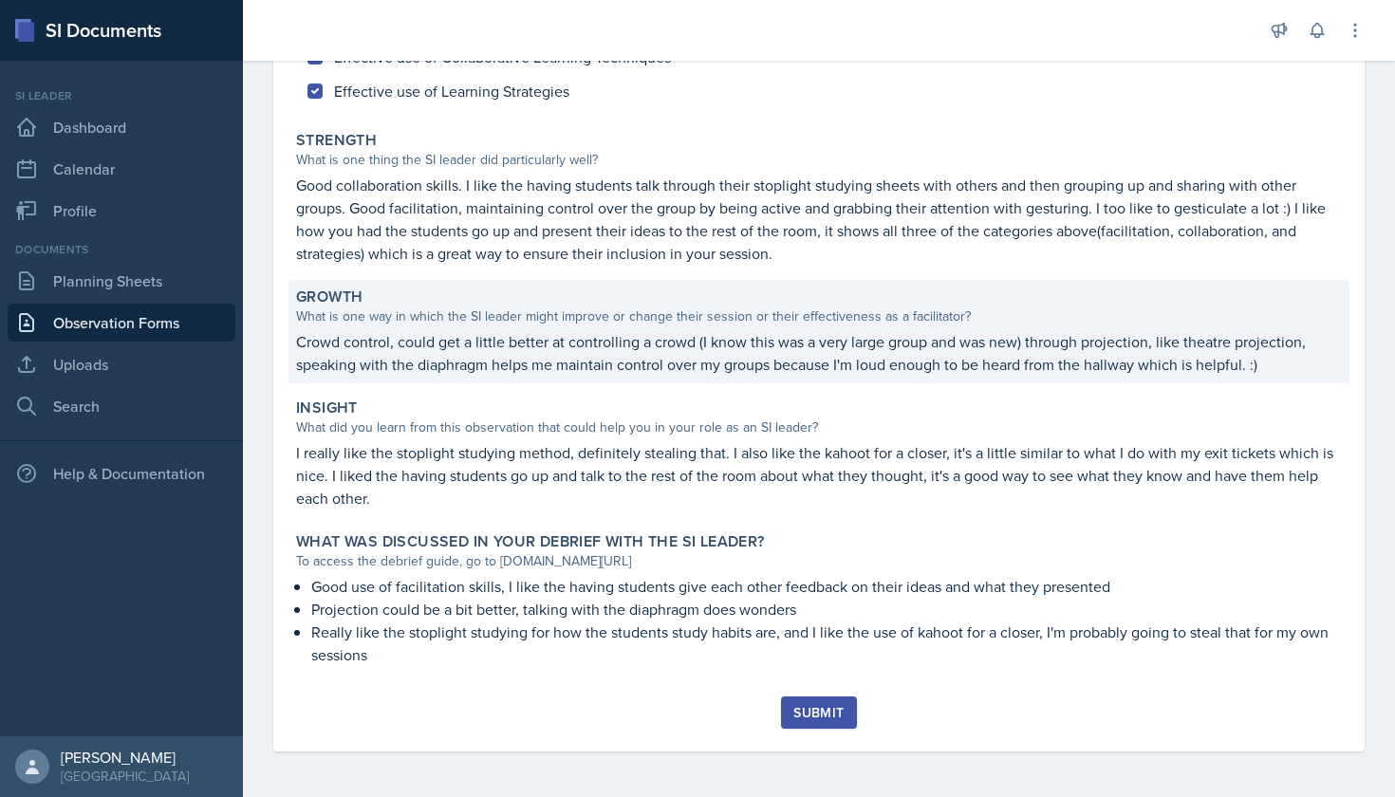
scroll to position [281, 0]
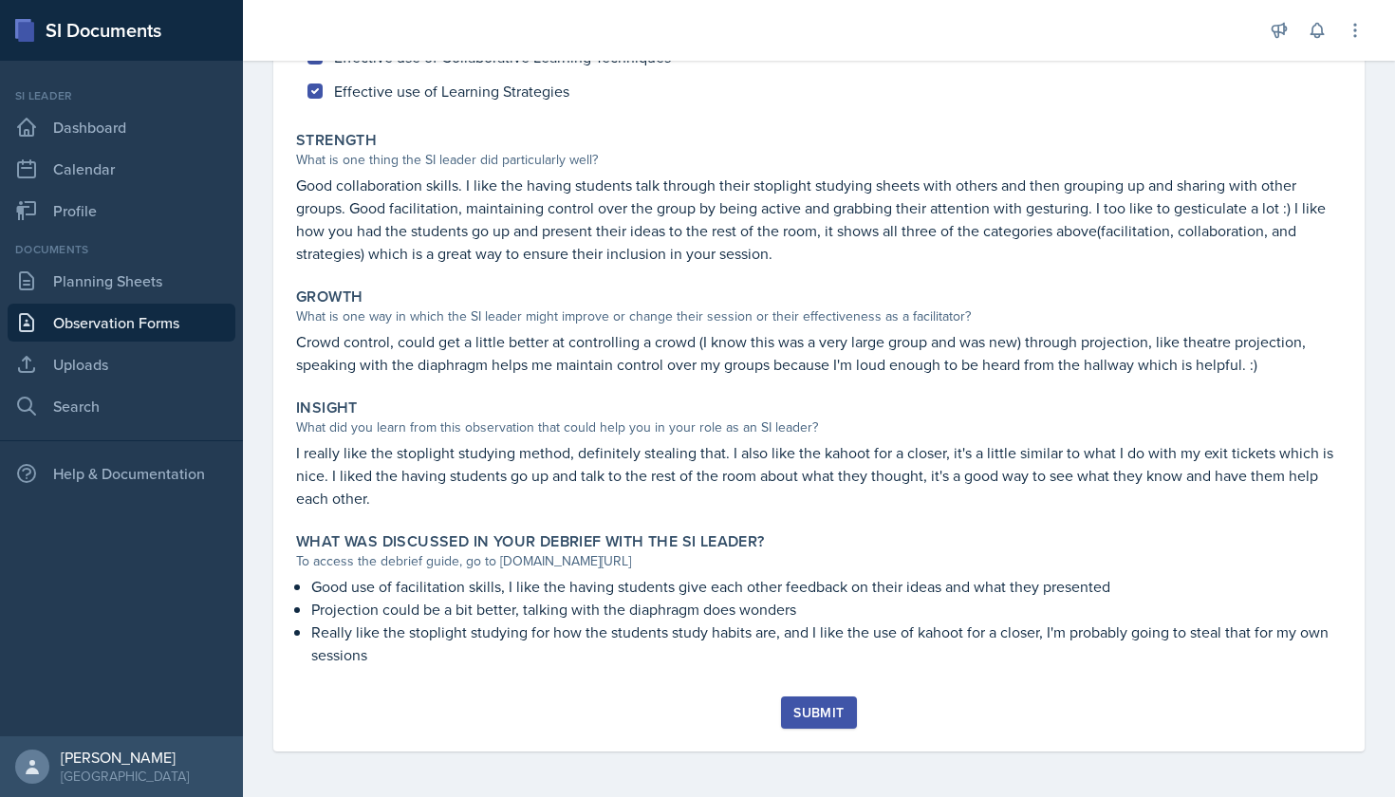
click at [821, 701] on button "Submit" at bounding box center [818, 713] width 75 height 32
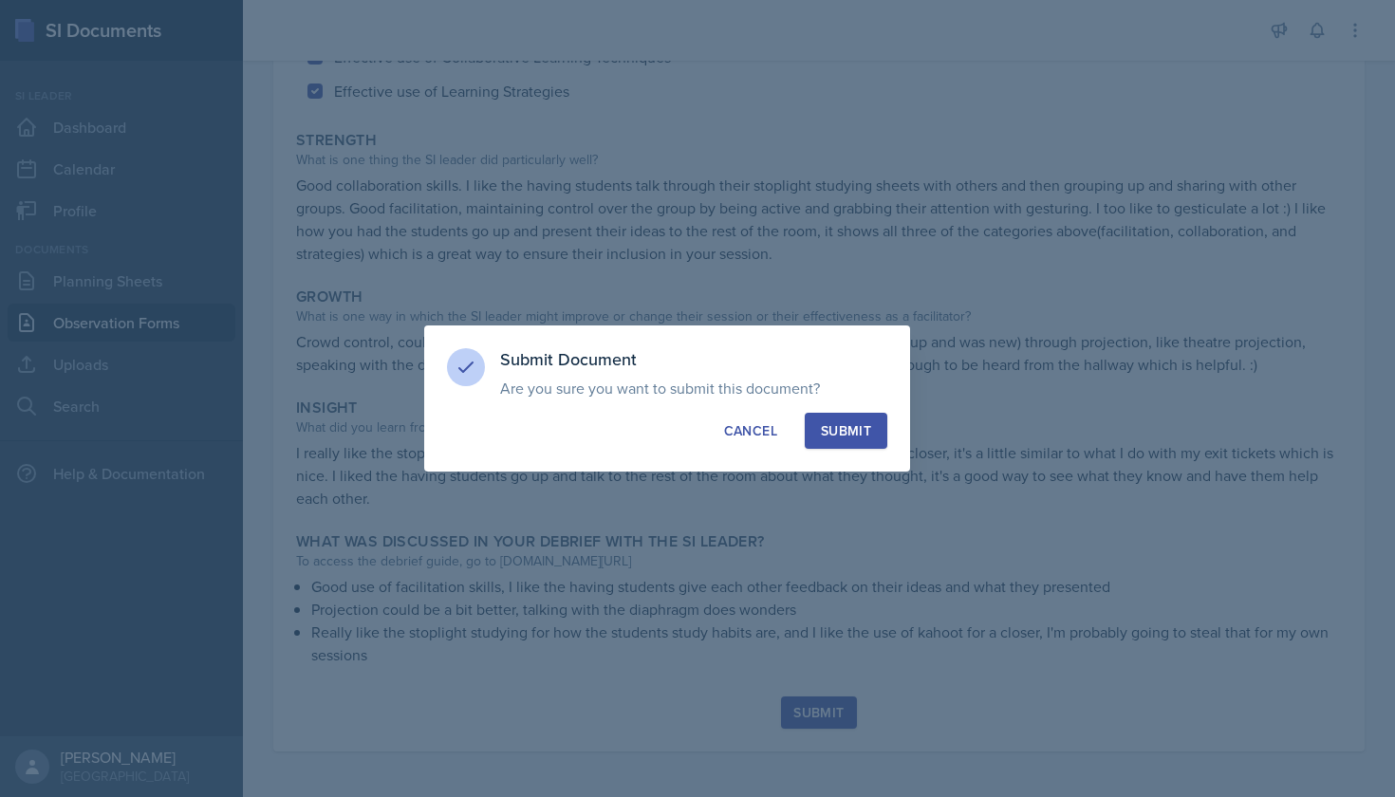
click at [845, 433] on div "Submit" at bounding box center [846, 430] width 50 height 19
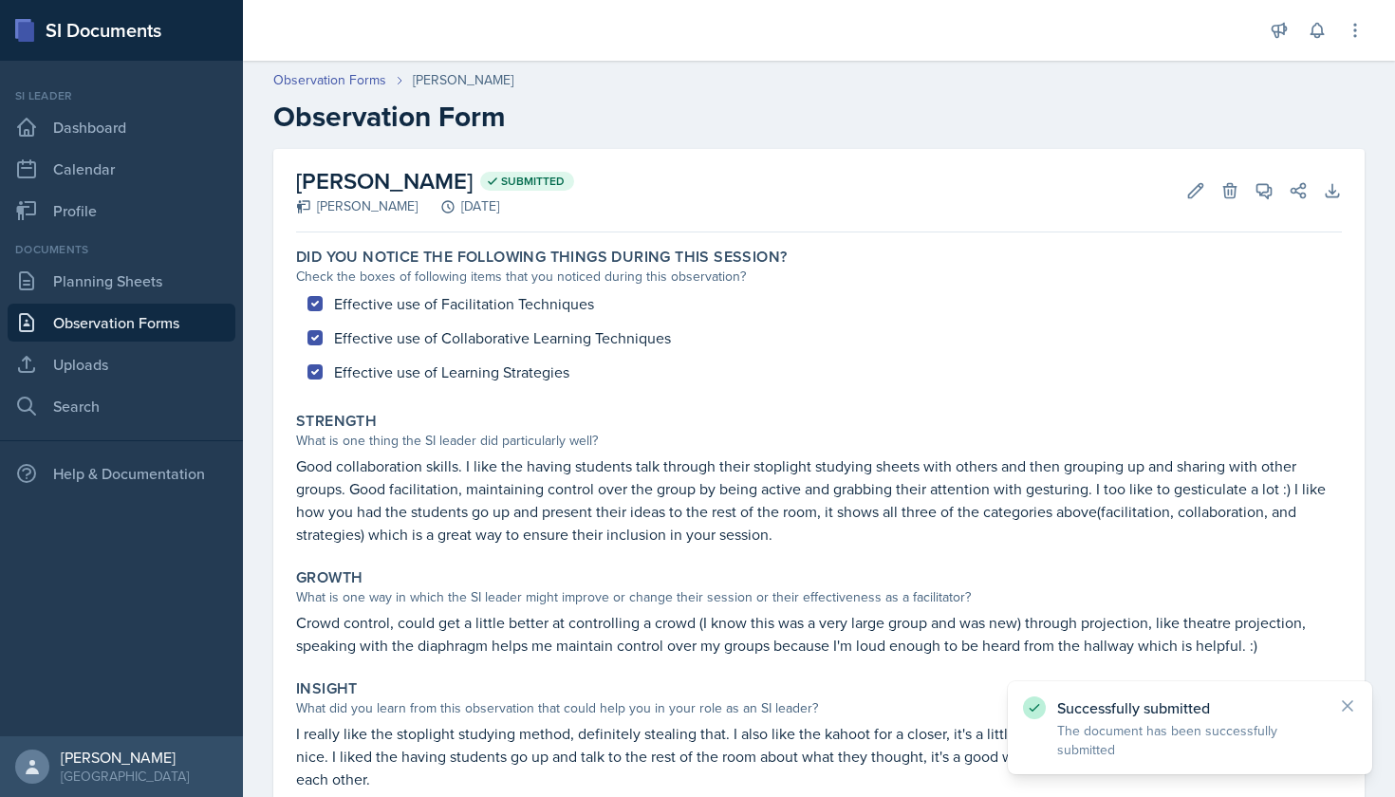
scroll to position [0, 0]
